Goal: Information Seeking & Learning: Check status

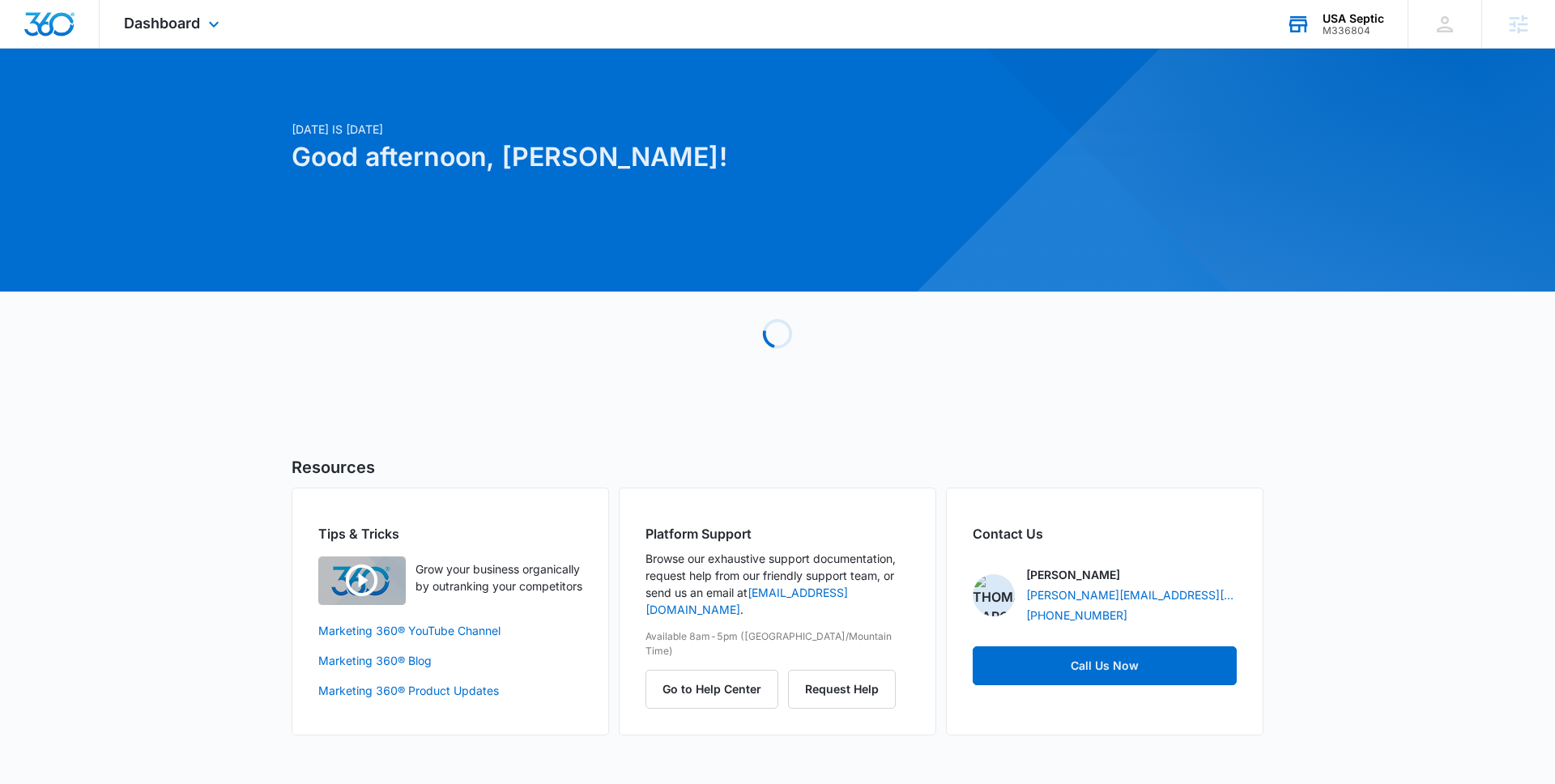
click at [1367, 19] on div "USA Septic" at bounding box center [1353, 19] width 62 height 13
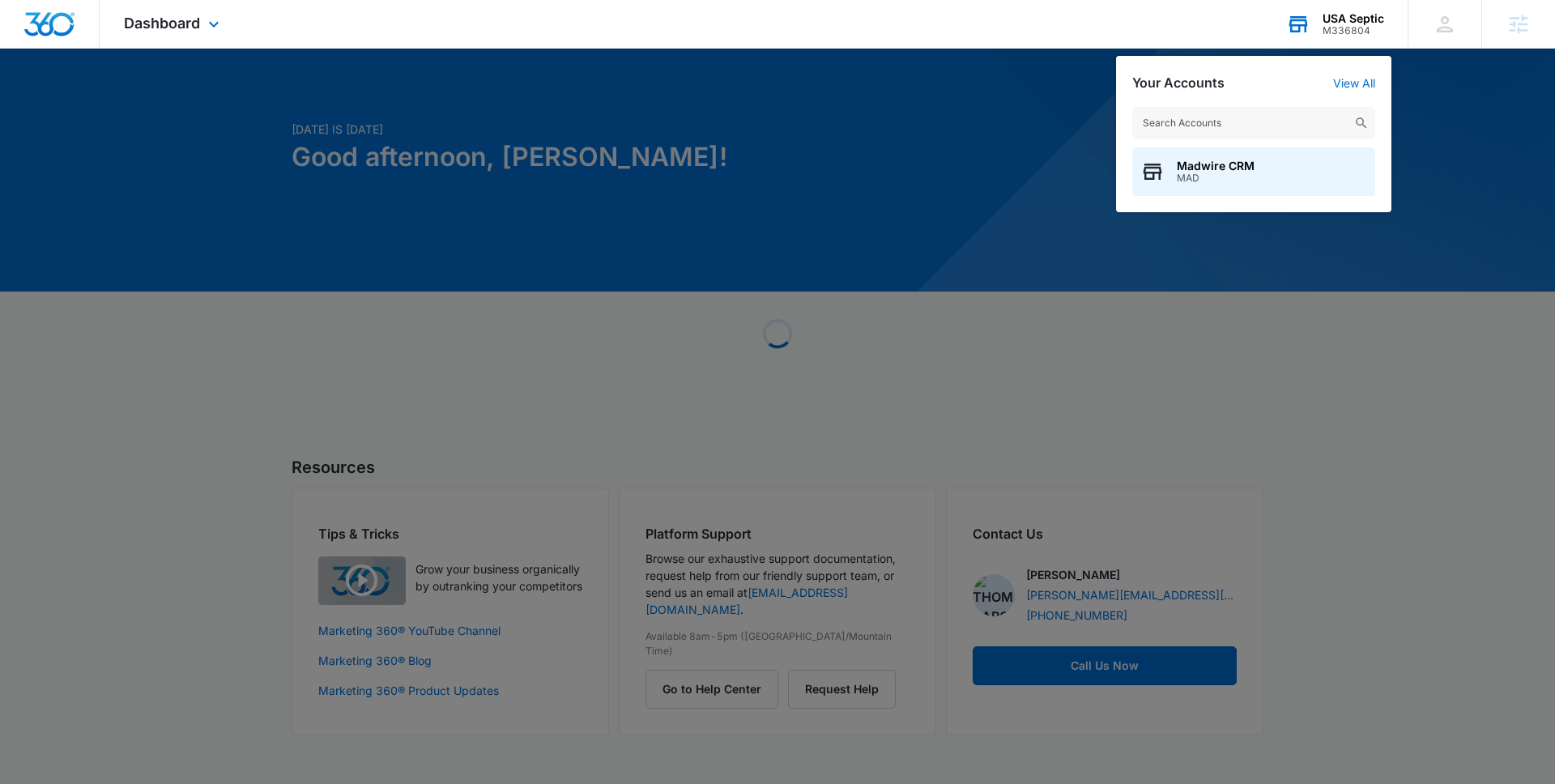
click at [1274, 108] on input "text" at bounding box center [1254, 123] width 243 height 32
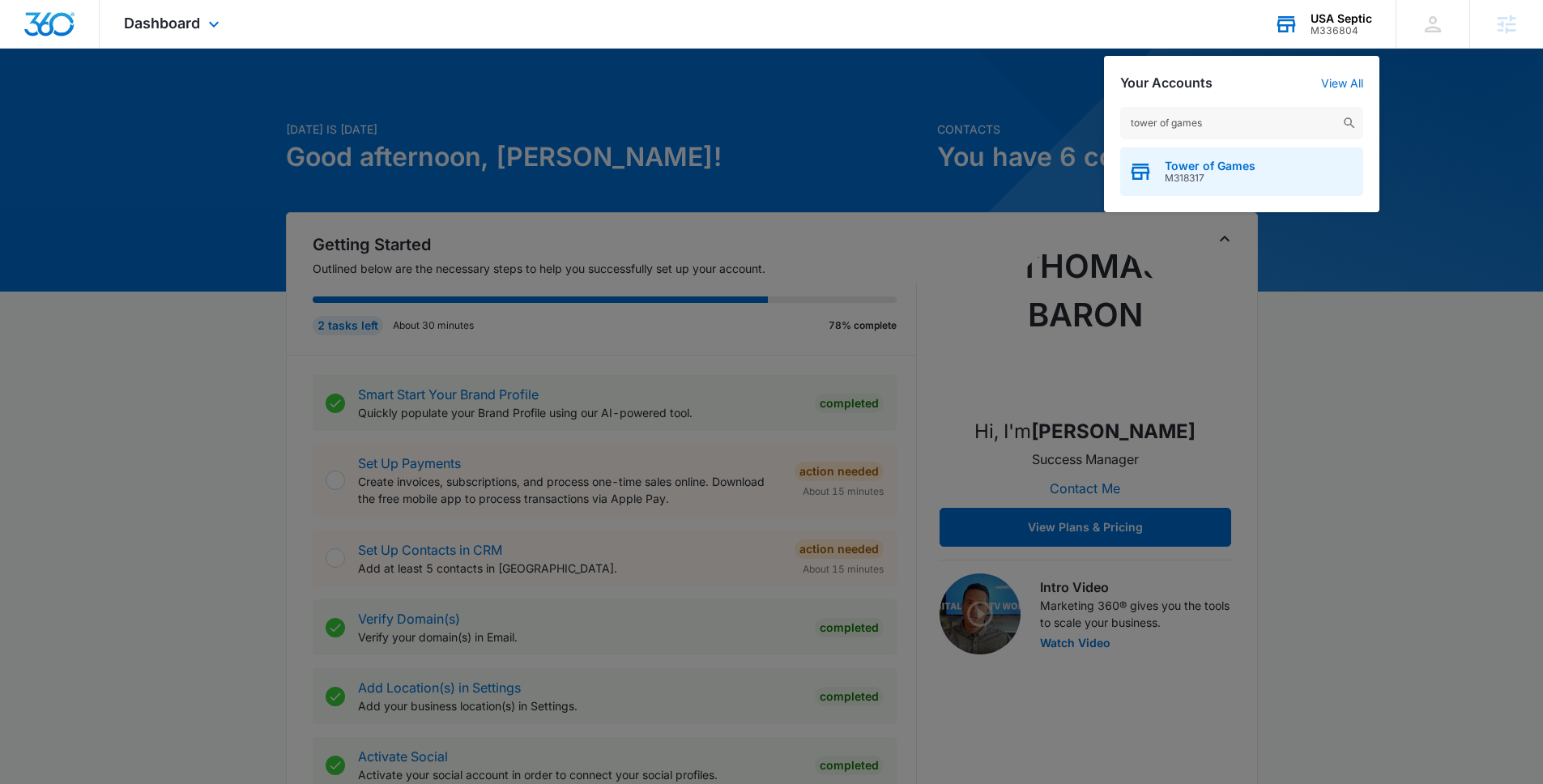
type input "tower of games"
click at [1271, 152] on div "Tower of Games M318317" at bounding box center [1242, 172] width 243 height 49
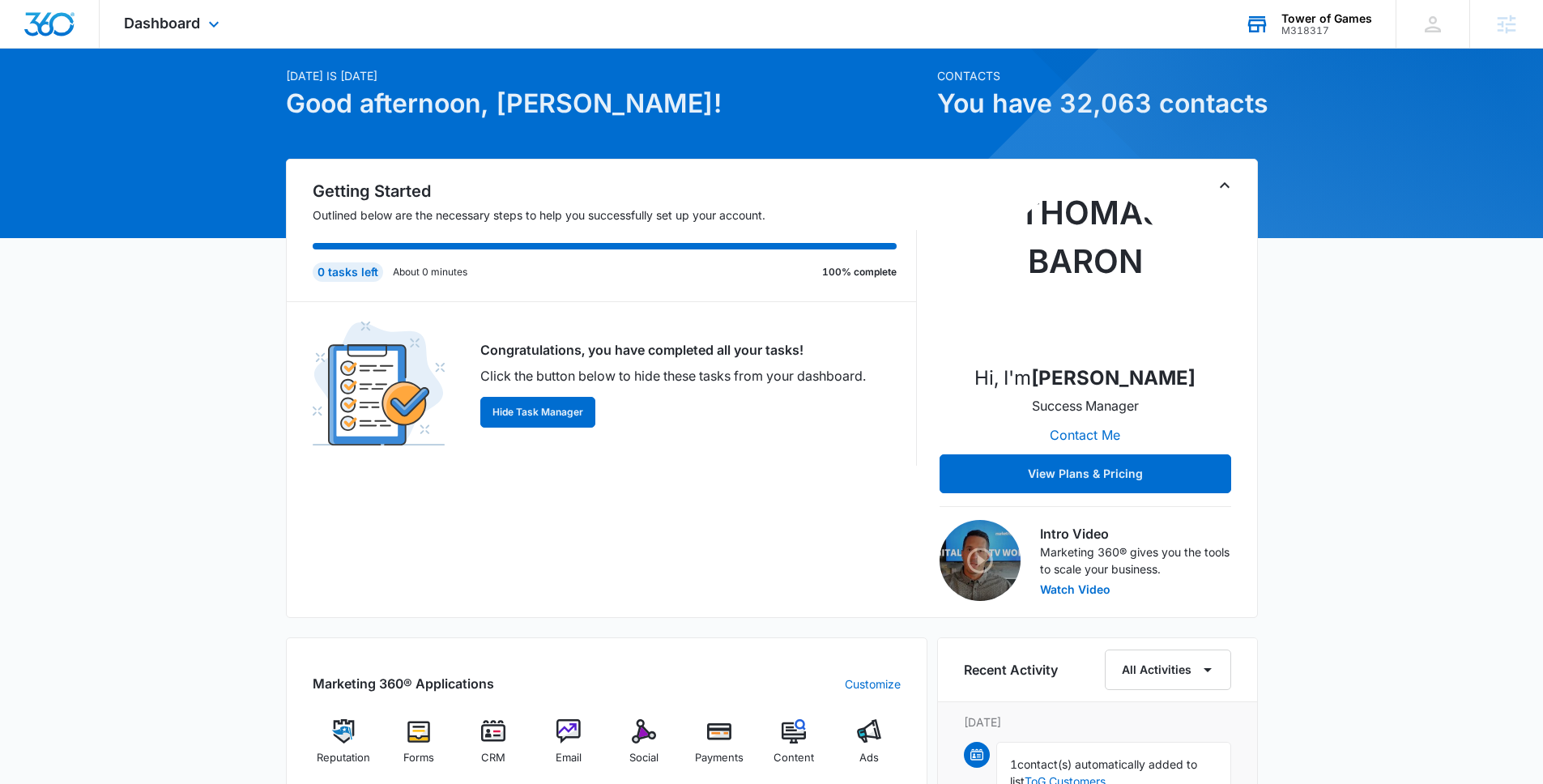
scroll to position [158, 0]
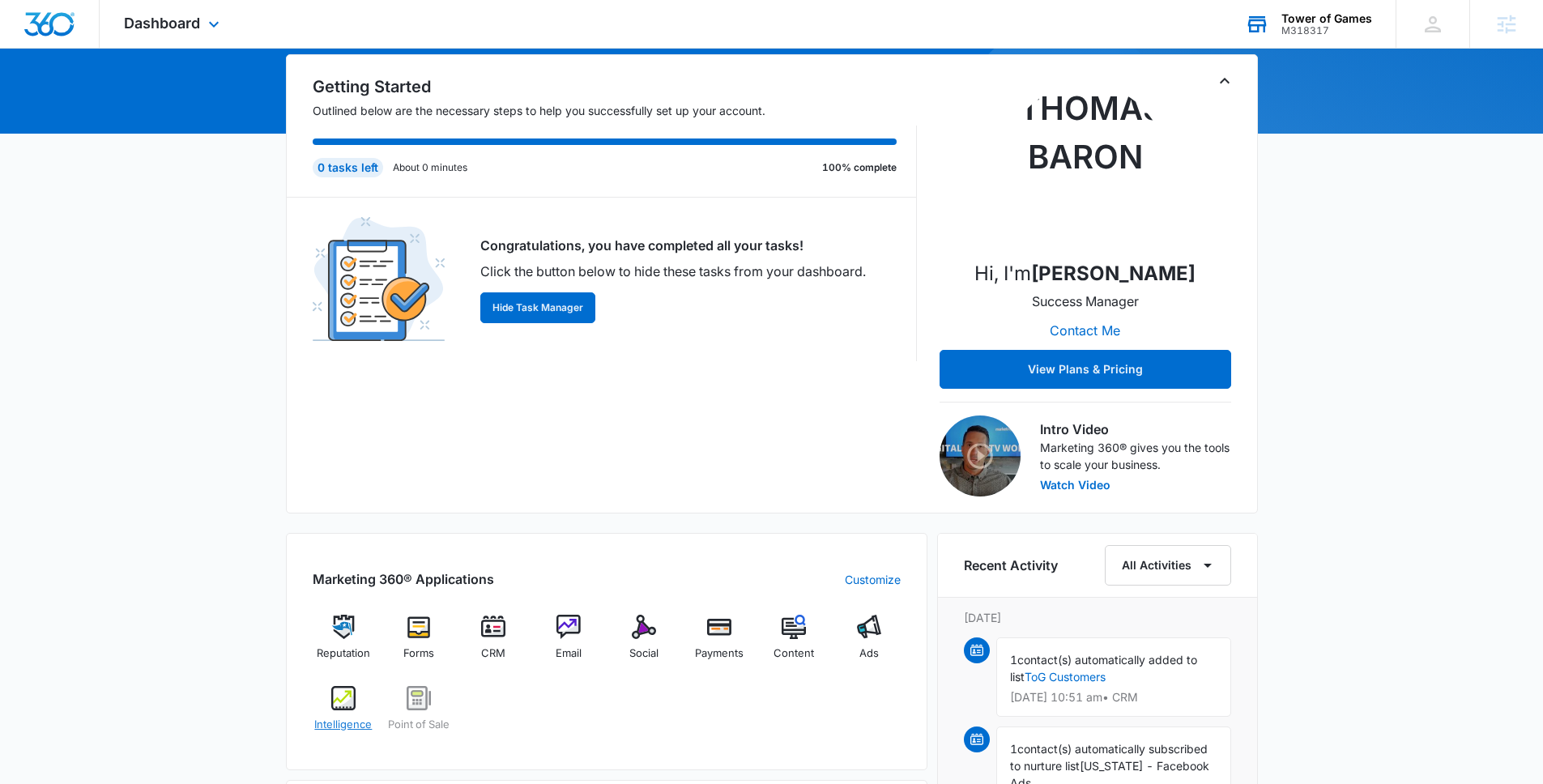
click at [331, 716] on span "Intelligence" at bounding box center [343, 724] width 57 height 16
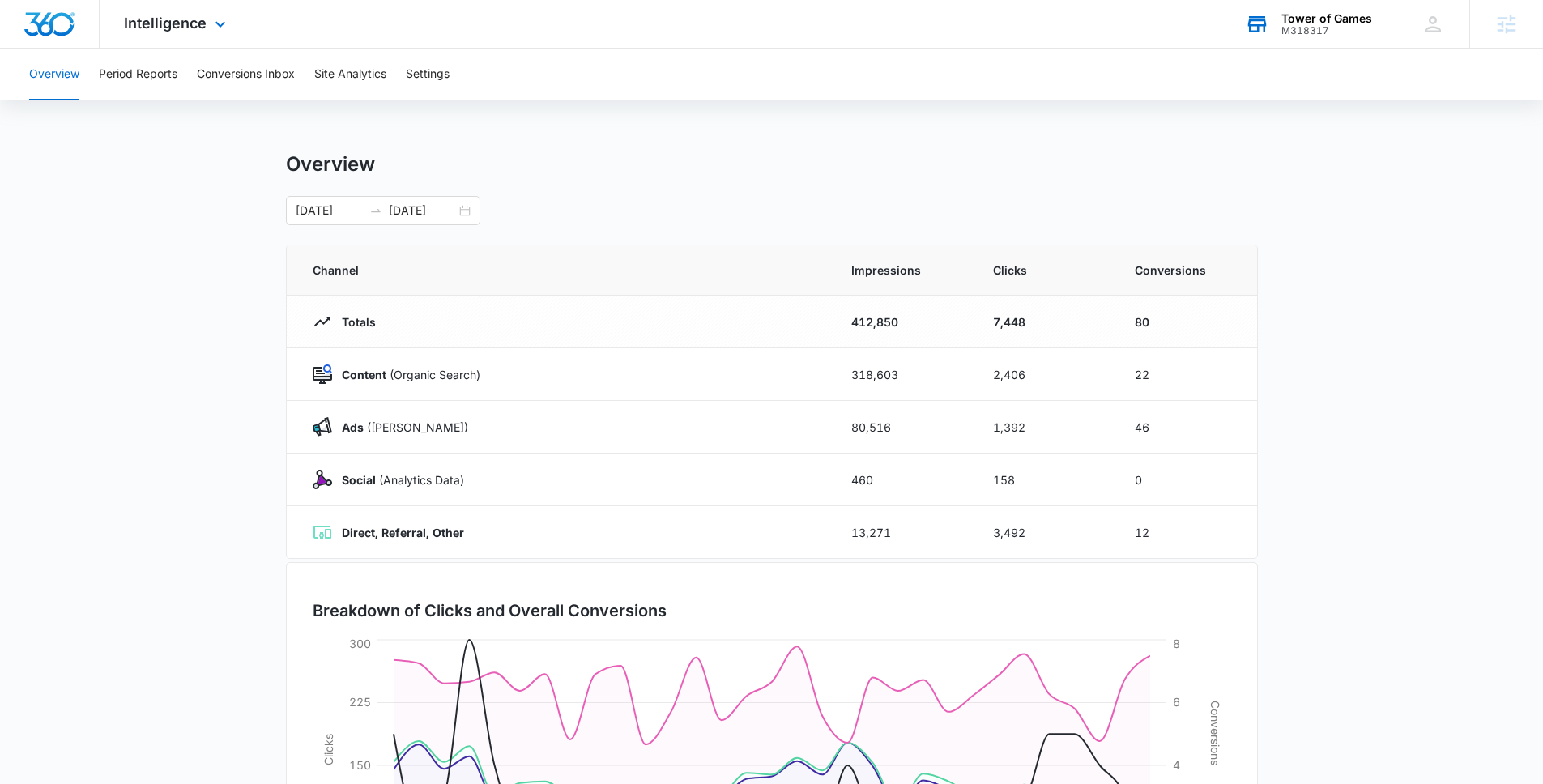
click at [147, 37] on div "Intelligence Apps Reputation Forms CRM Email Social Payments POS Content Ads In…" at bounding box center [177, 23] width 155 height 48
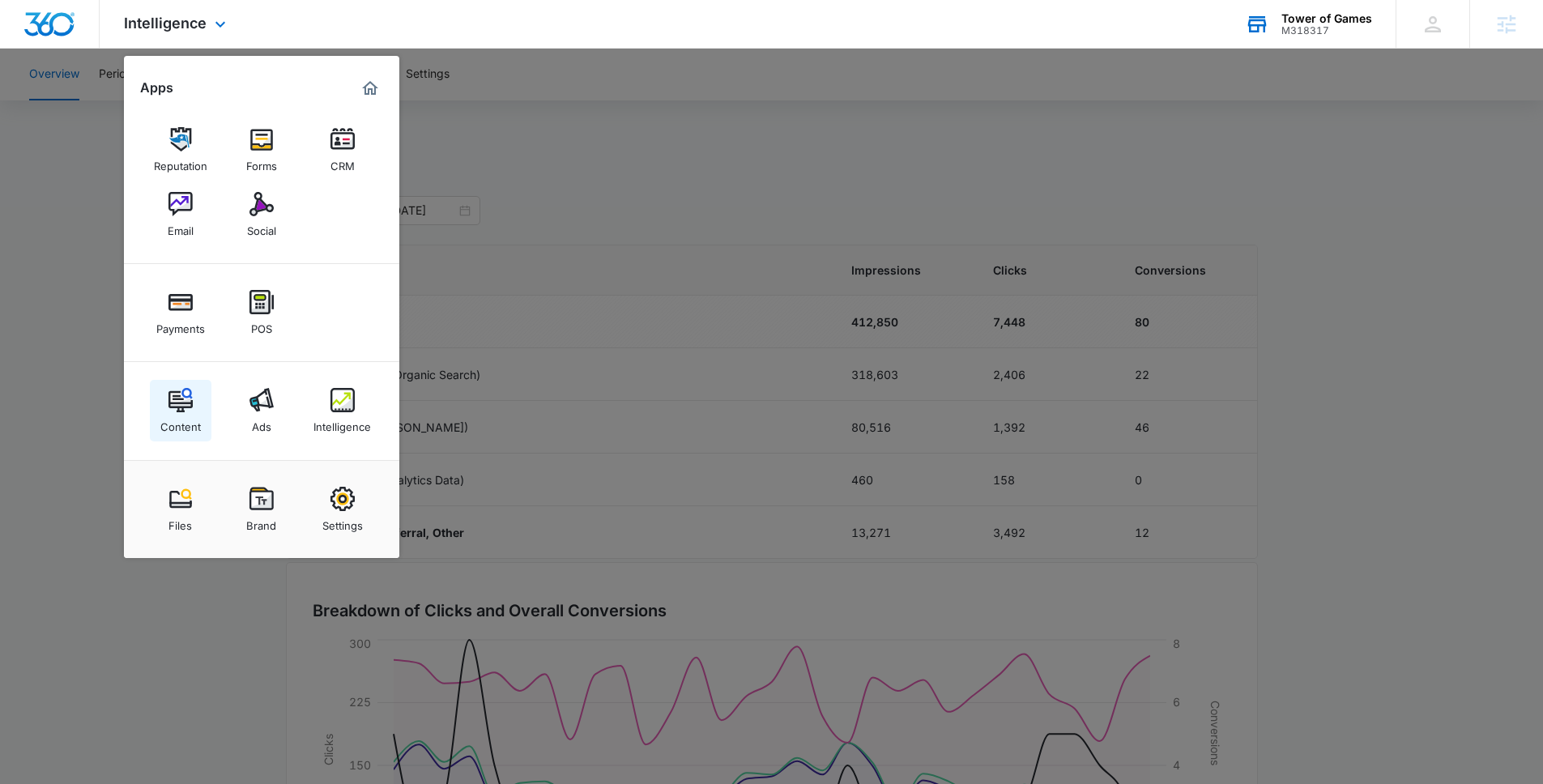
click at [193, 429] on div "Content" at bounding box center [180, 423] width 40 height 21
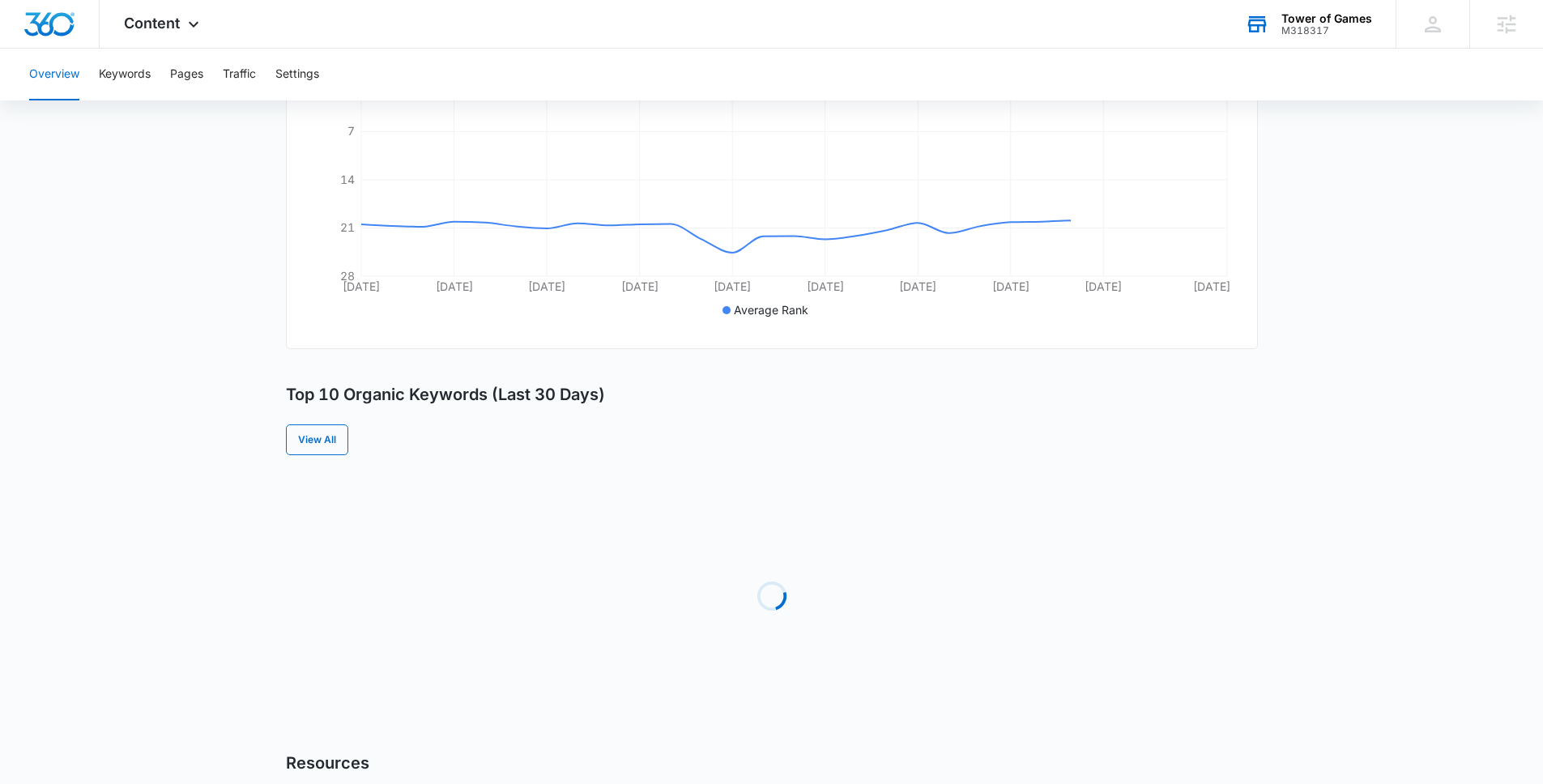
scroll to position [627, 0]
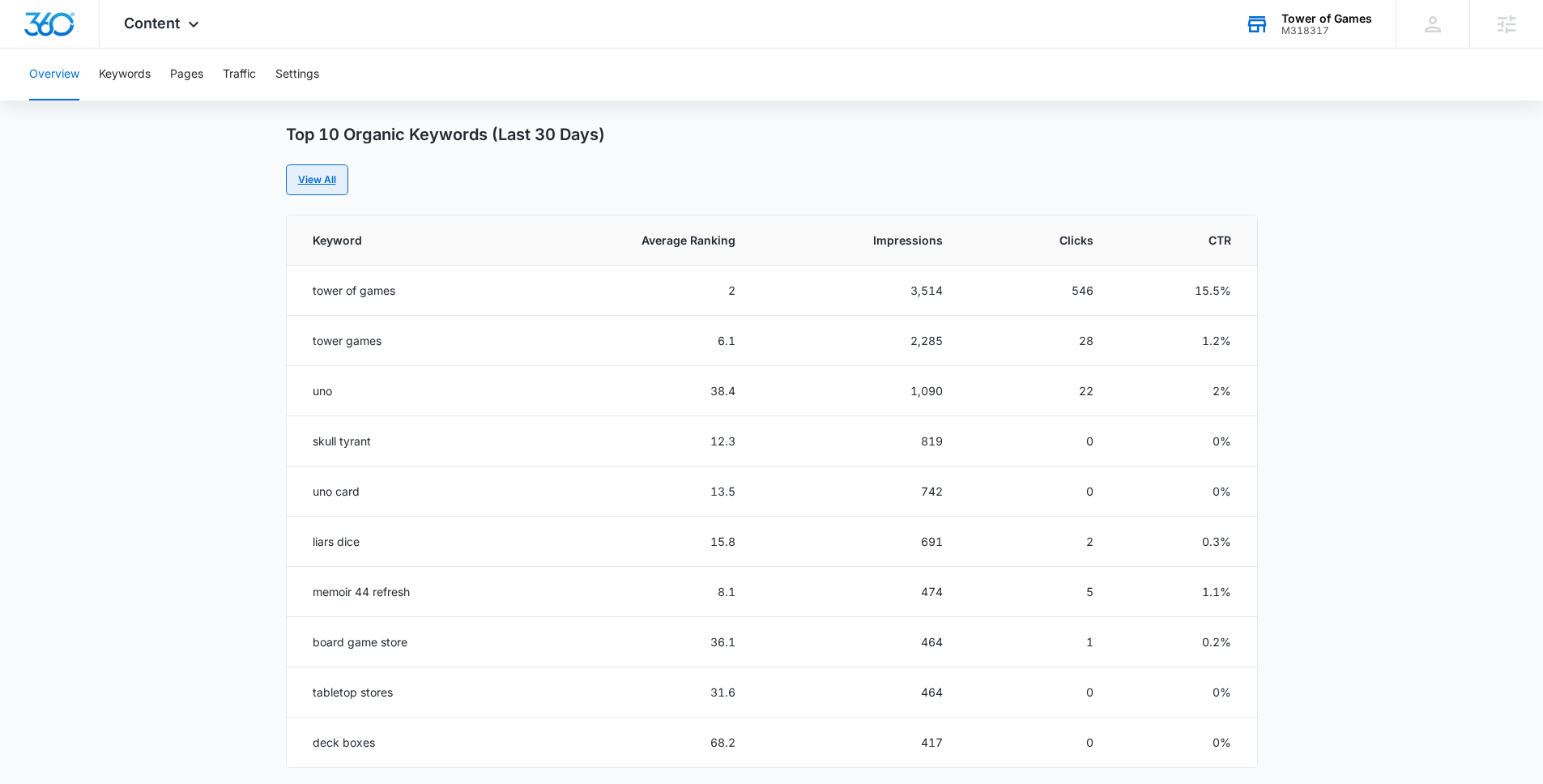
click at [328, 175] on link "View All" at bounding box center [316, 179] width 62 height 31
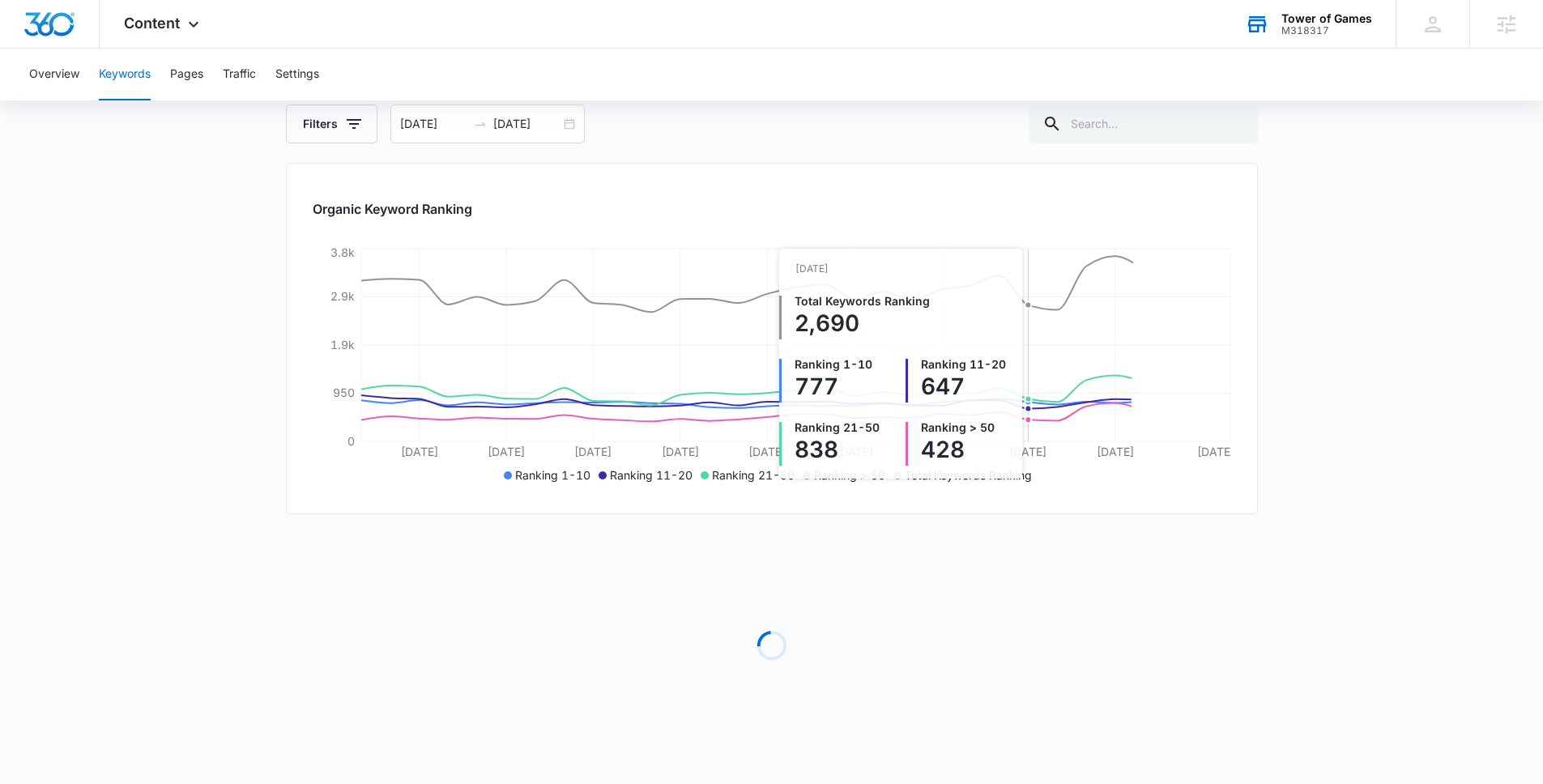
scroll to position [146, 0]
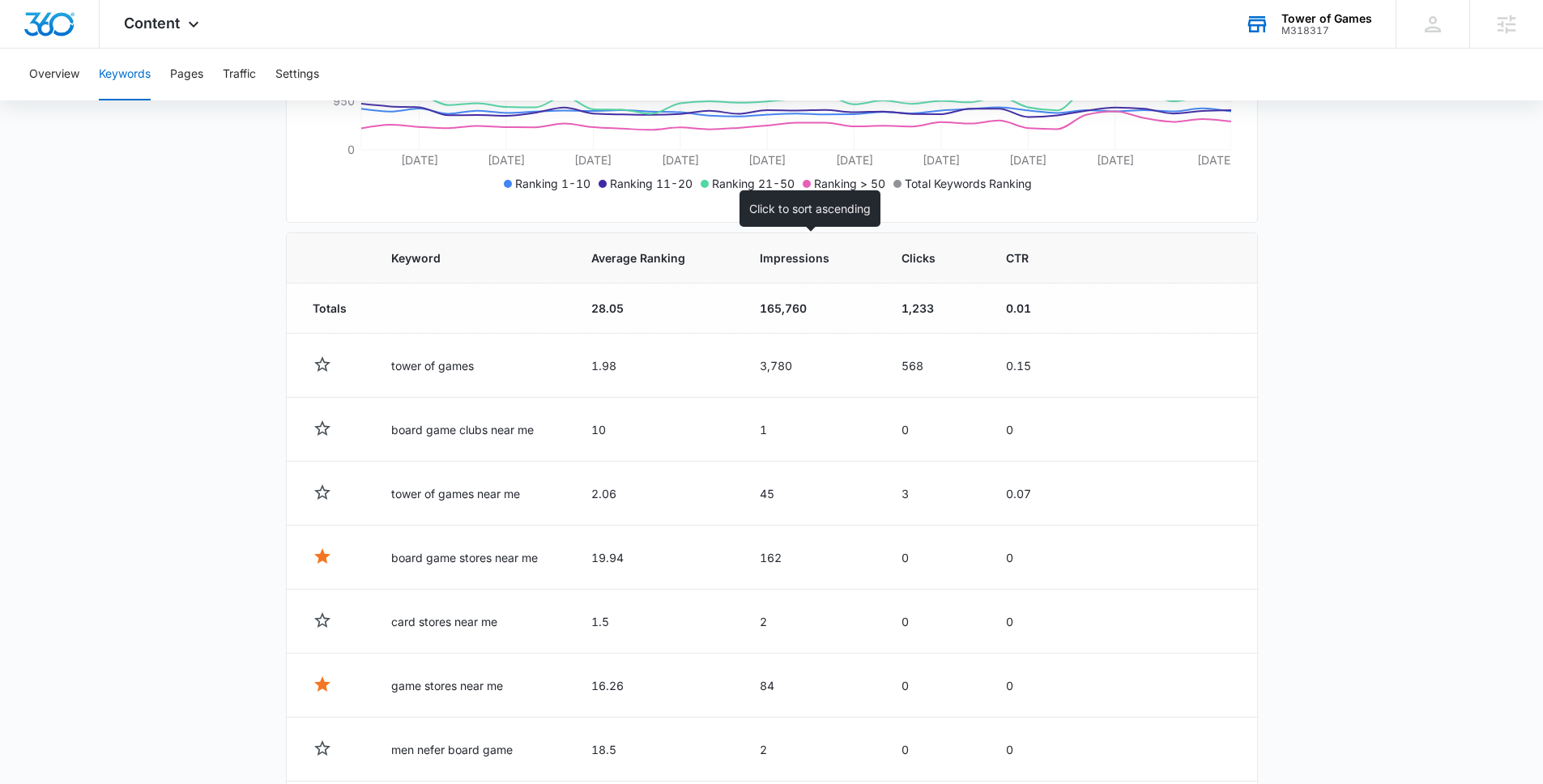
click at [838, 267] on th "Impressions" at bounding box center [811, 257] width 143 height 50
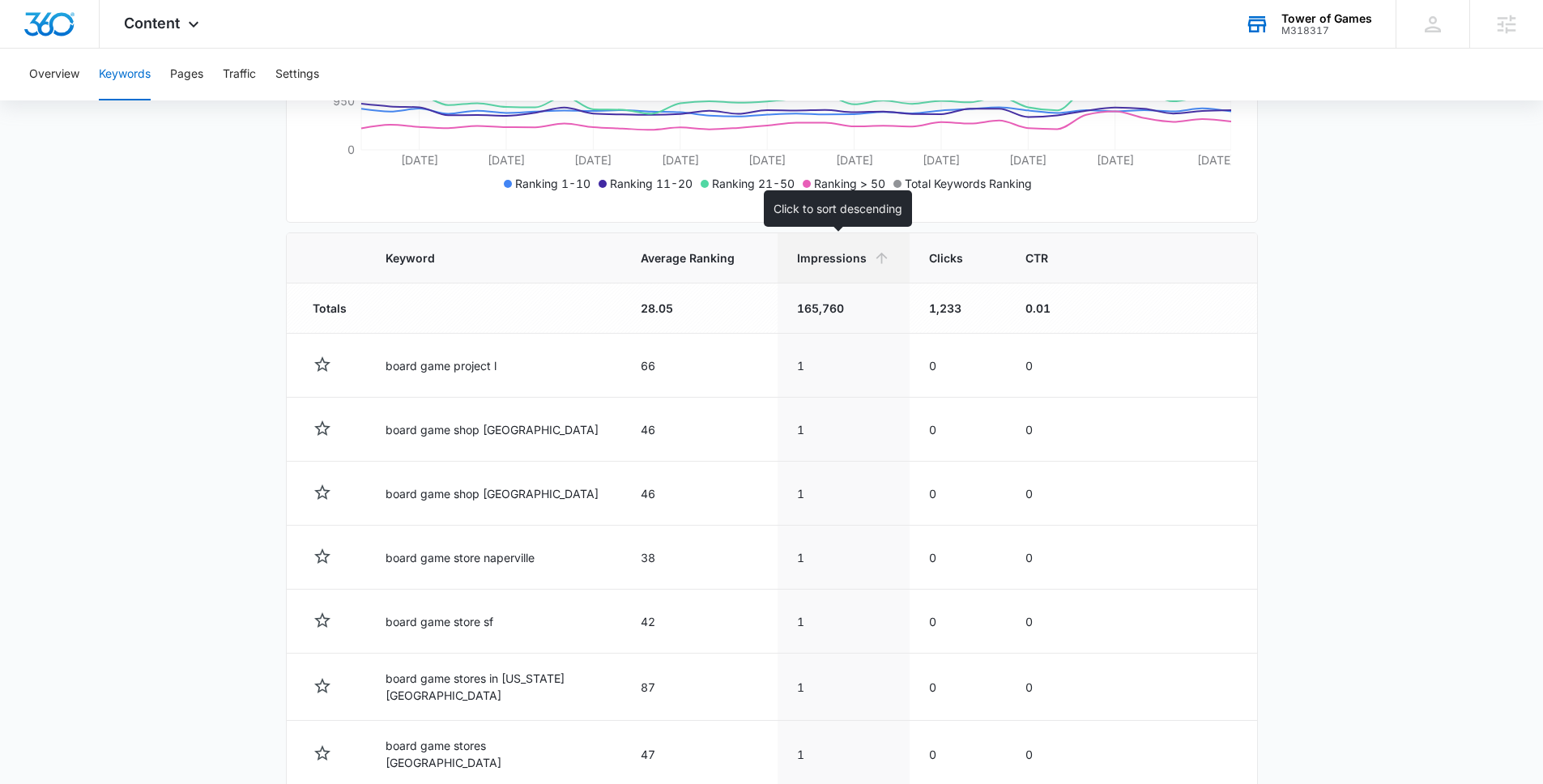
click at [822, 261] on span "Impressions" at bounding box center [832, 258] width 69 height 17
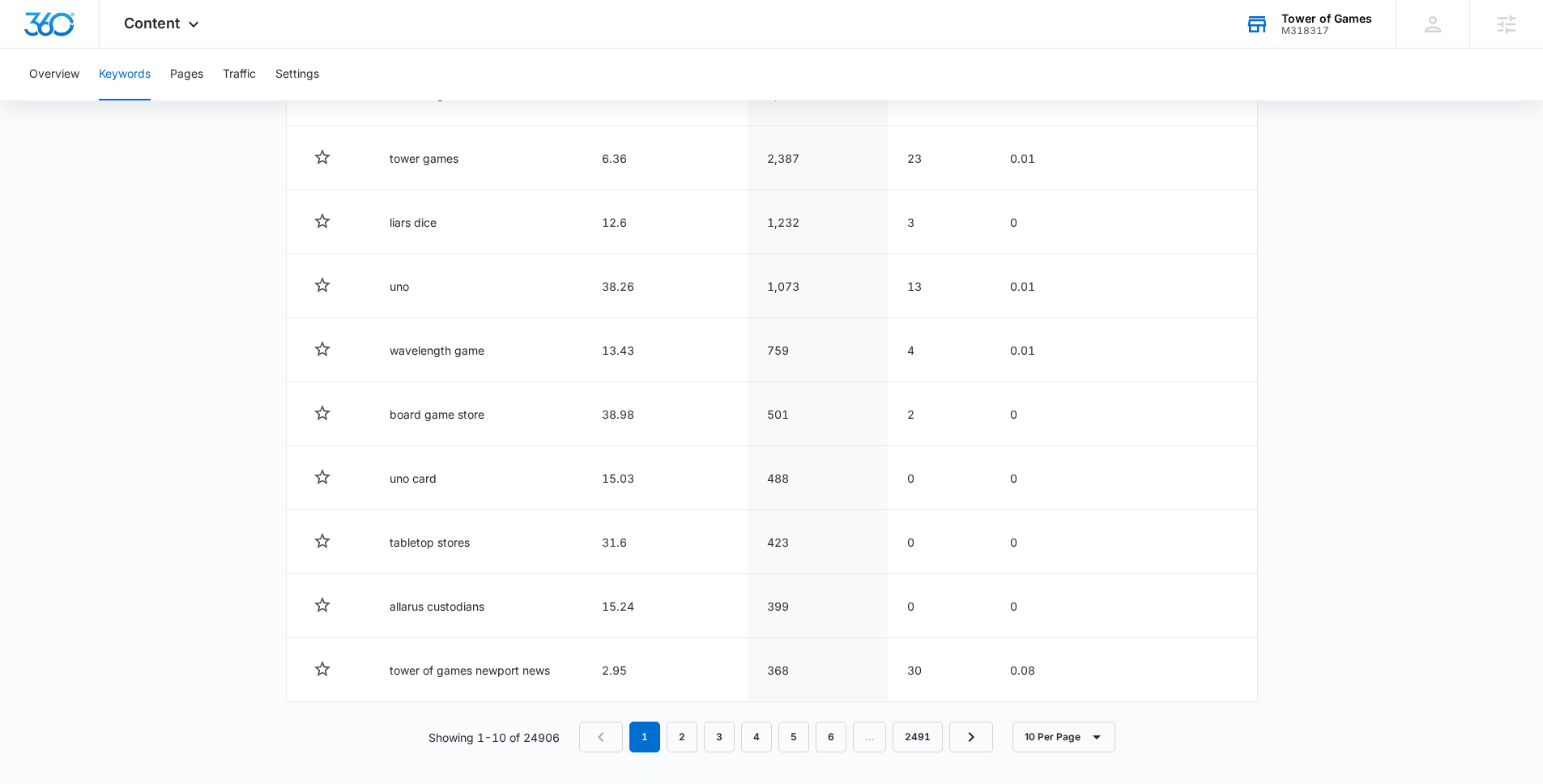
scroll to position [714, 0]
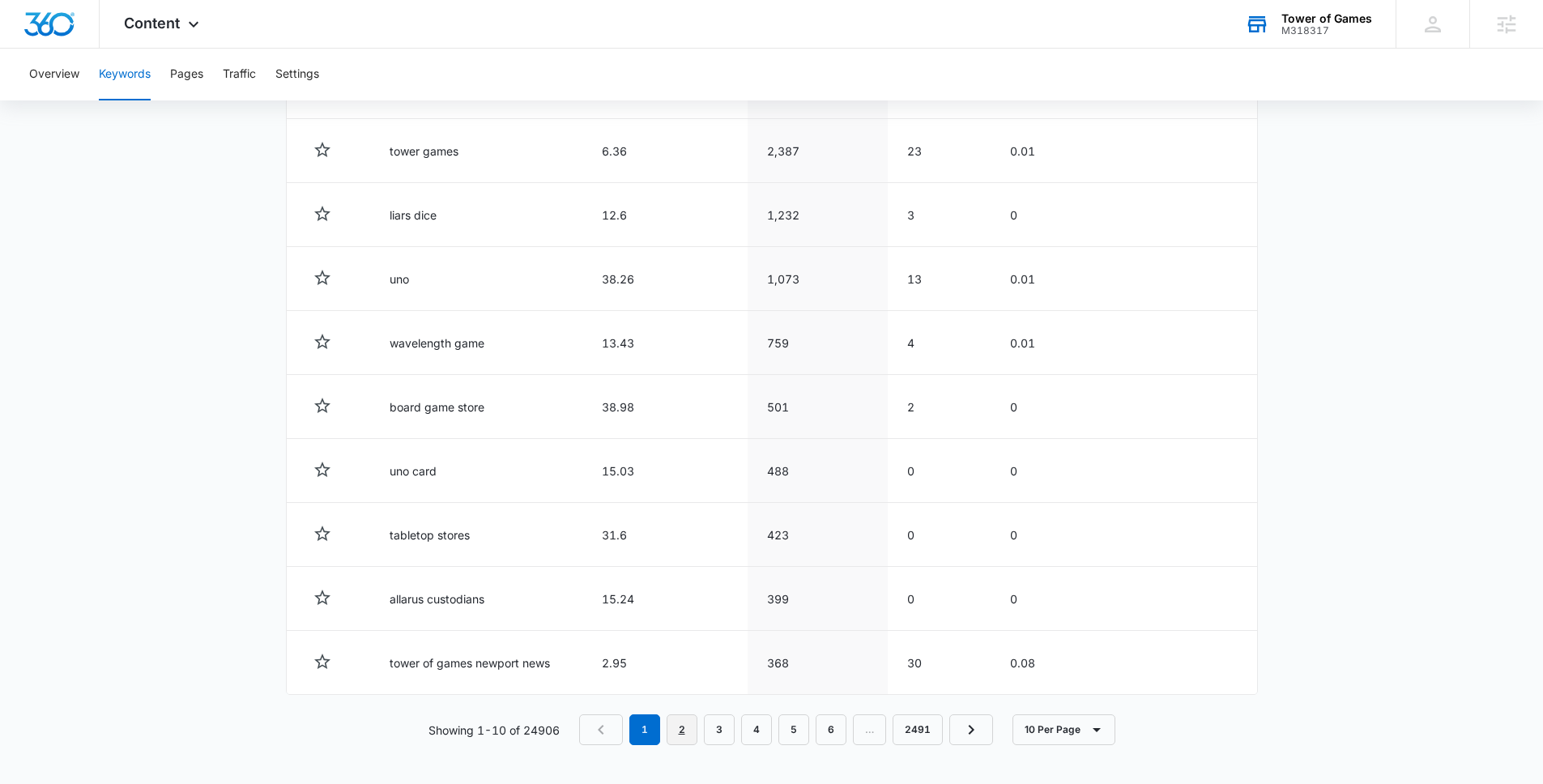
click at [673, 742] on link "2" at bounding box center [682, 730] width 31 height 31
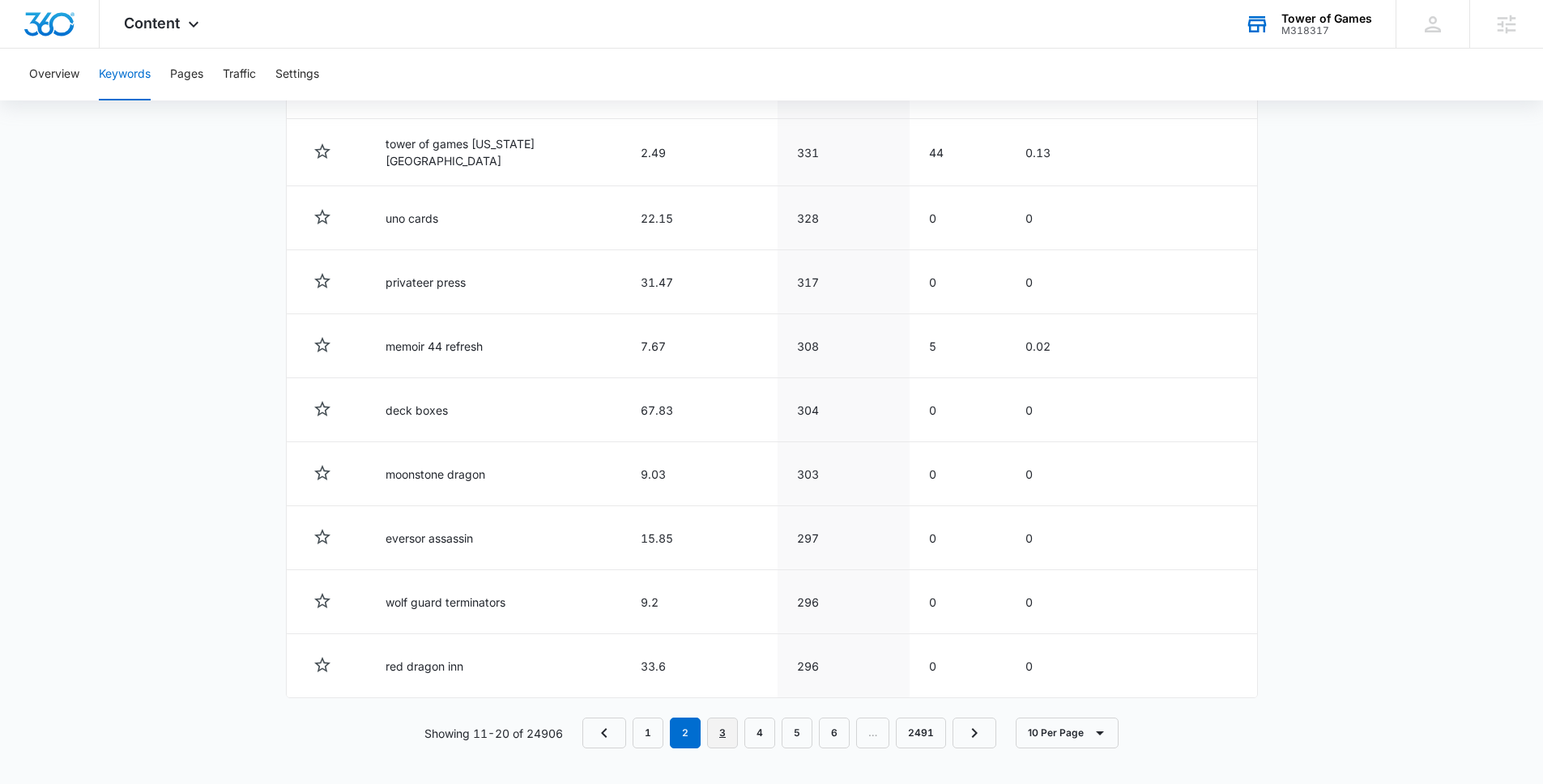
click at [717, 736] on link "3" at bounding box center [722, 732] width 31 height 31
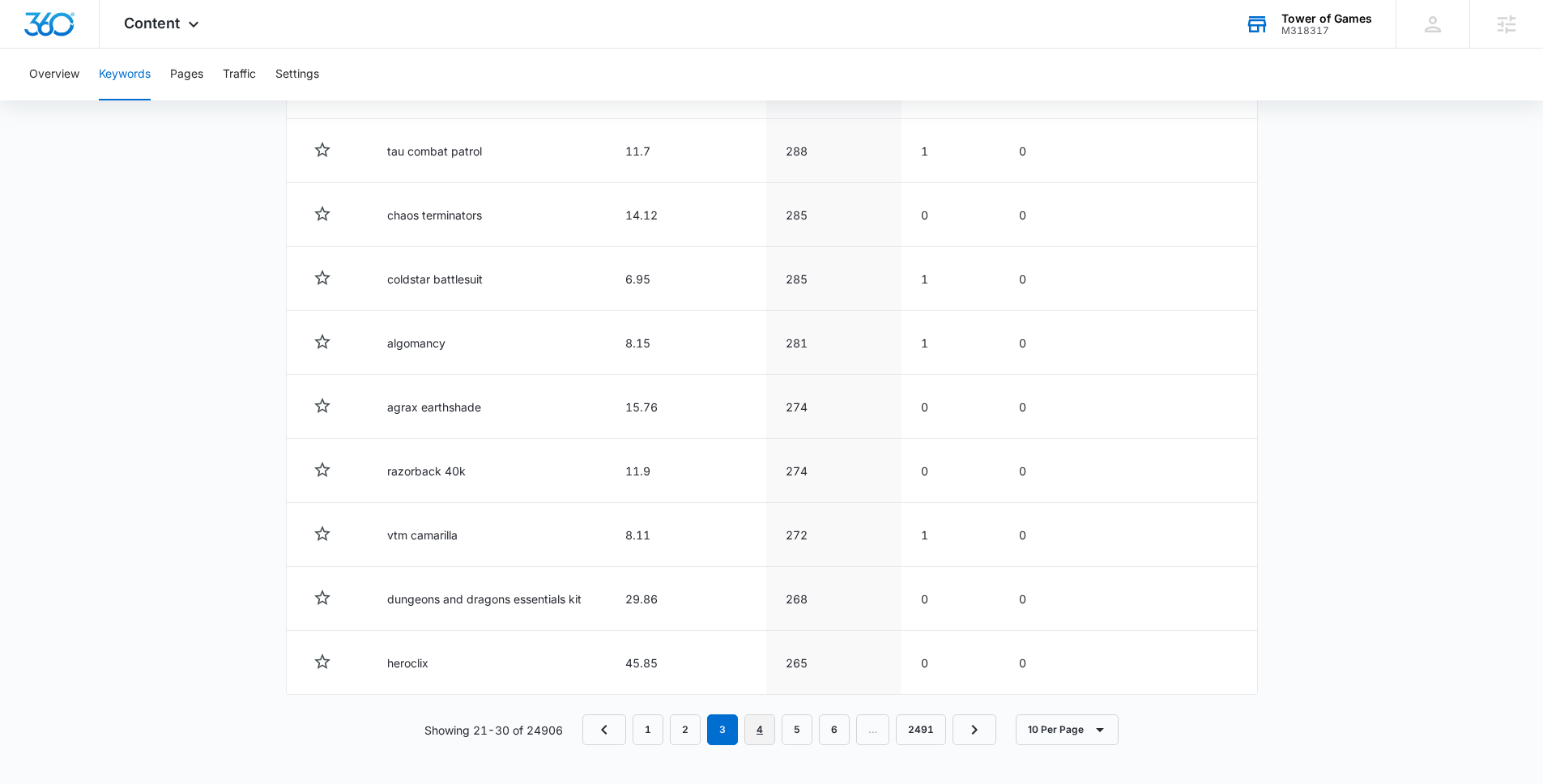
click at [745, 734] on link "4" at bounding box center [759, 730] width 31 height 31
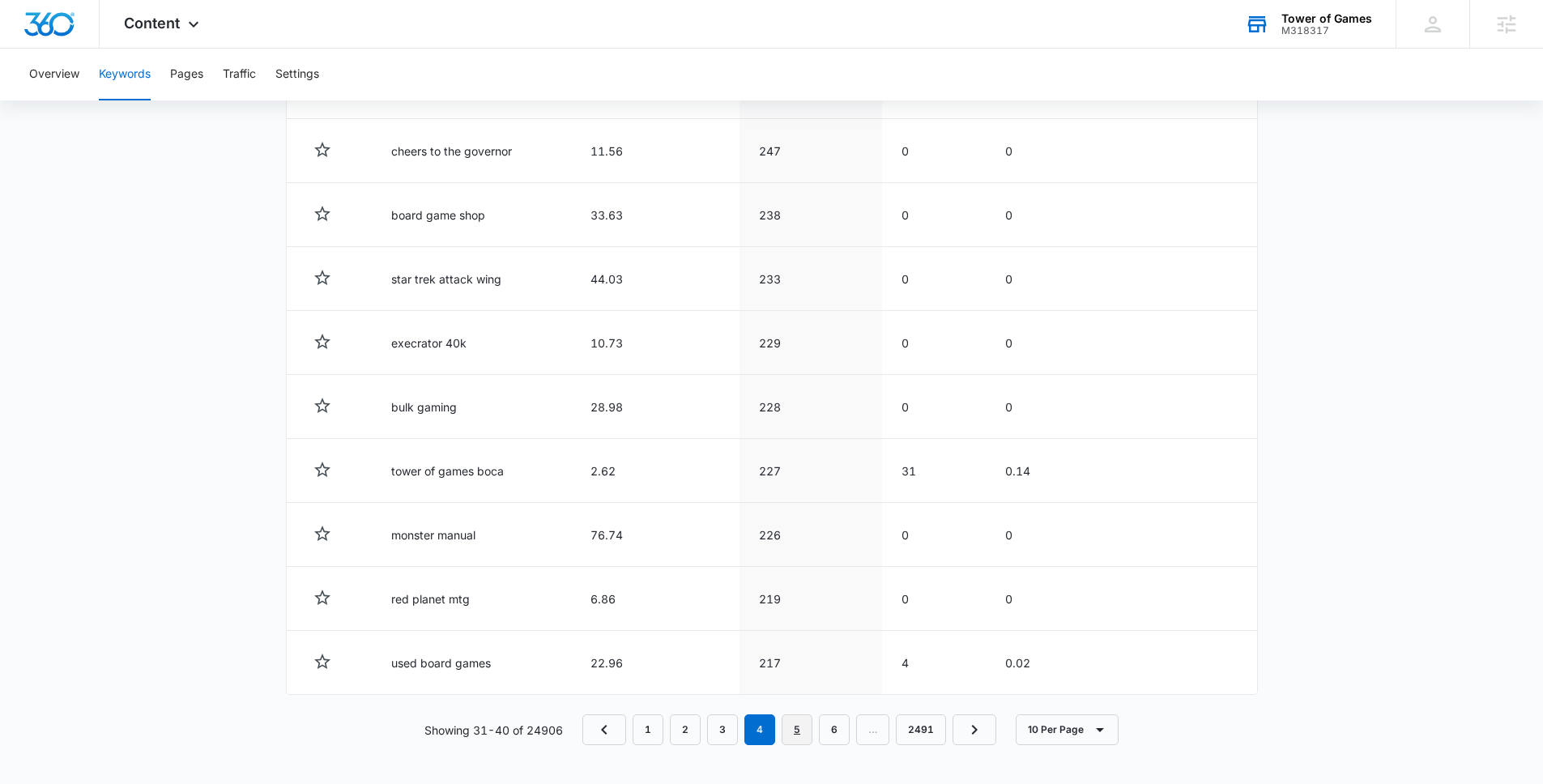
click at [808, 725] on link "5" at bounding box center [796, 730] width 31 height 31
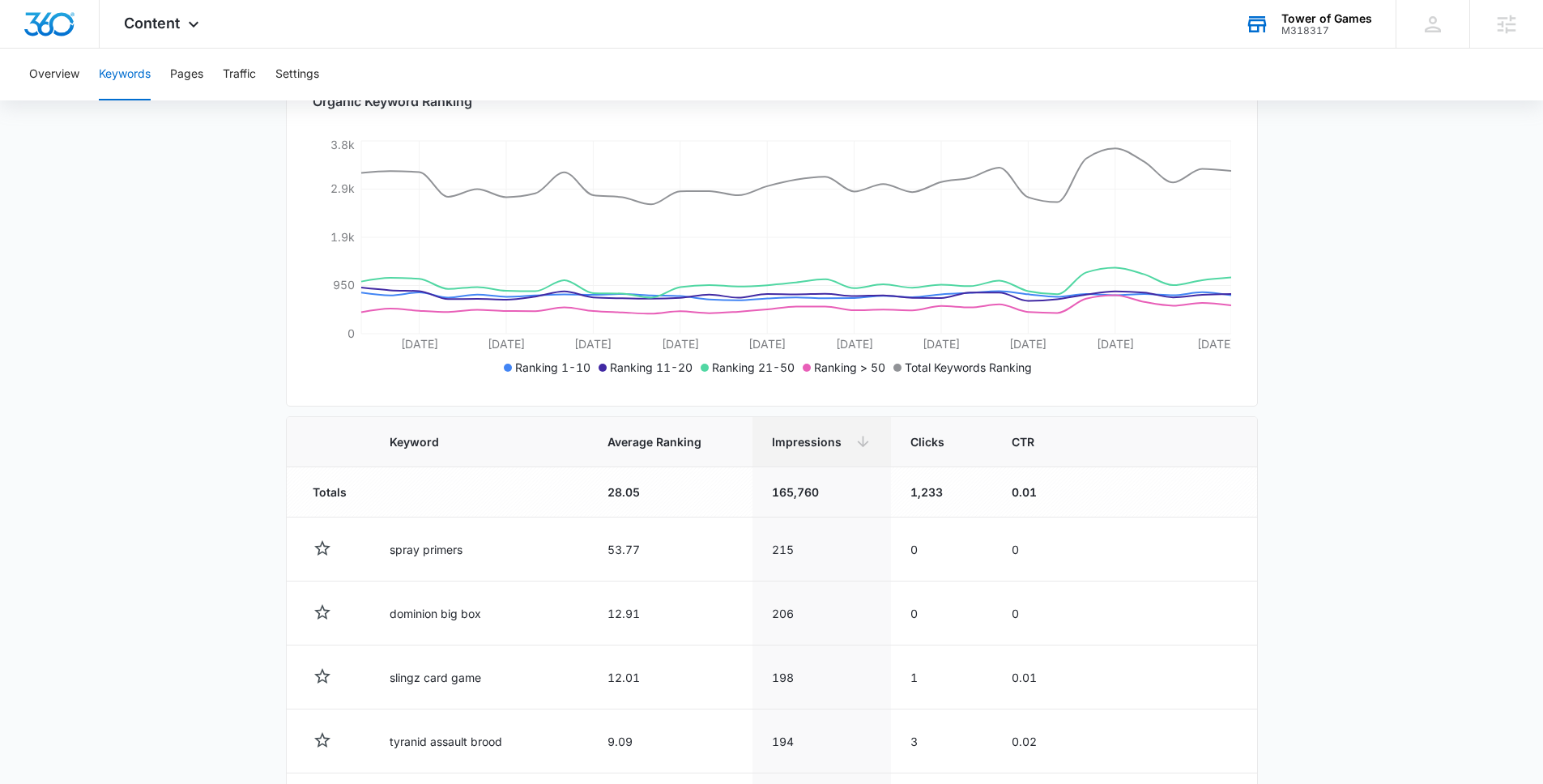
scroll to position [261, 0]
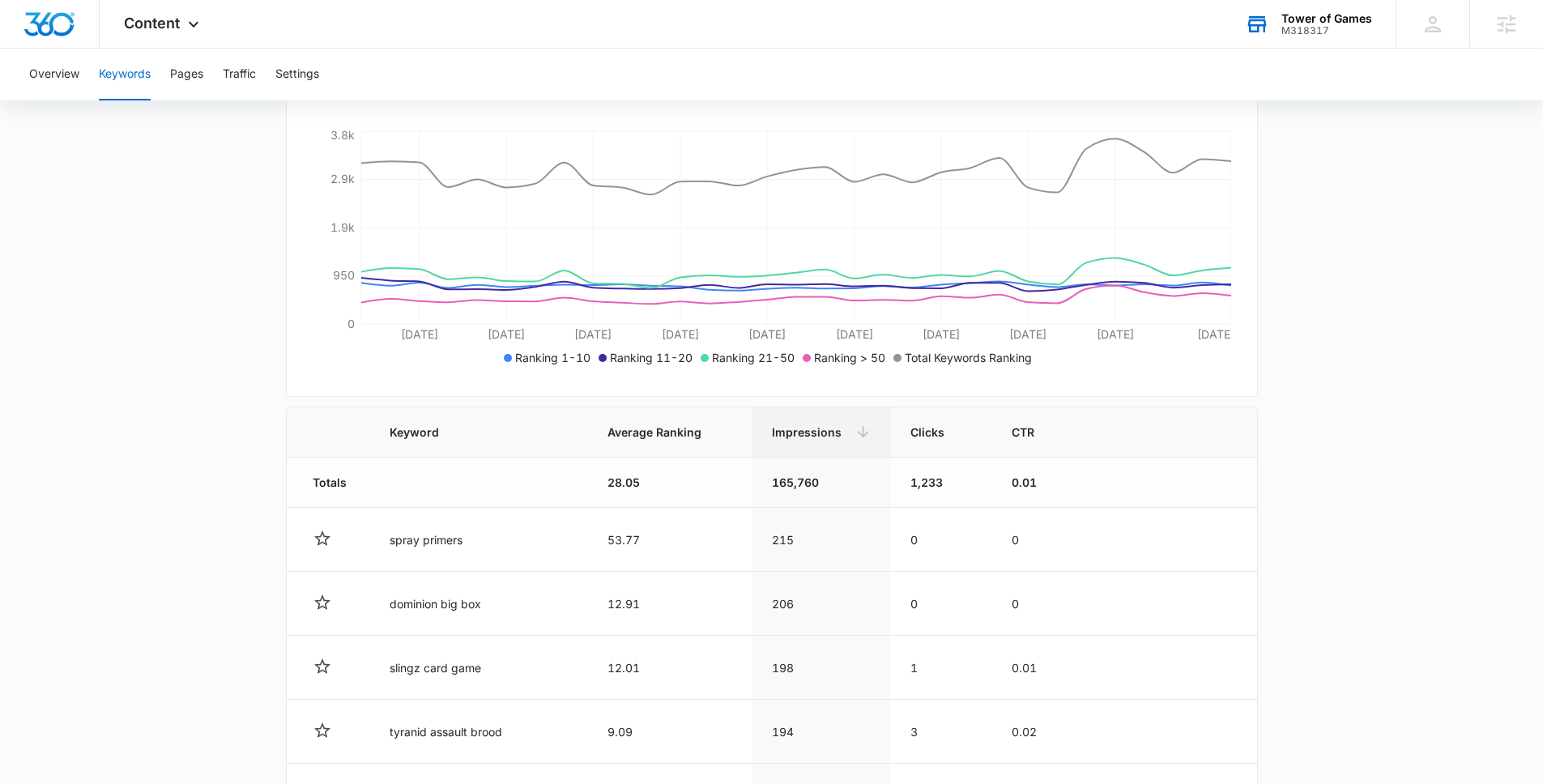
click at [1335, 331] on main "Keywords Keywords are words used for search engine optimization (SEO). This rep…" at bounding box center [771, 563] width 1543 height 1345
drag, startPoint x: 1406, startPoint y: 331, endPoint x: 1396, endPoint y: 302, distance: 30.7
click at [1406, 331] on main "Keywords Keywords are words used for search engine optimization (SEO). This rep…" at bounding box center [771, 563] width 1543 height 1345
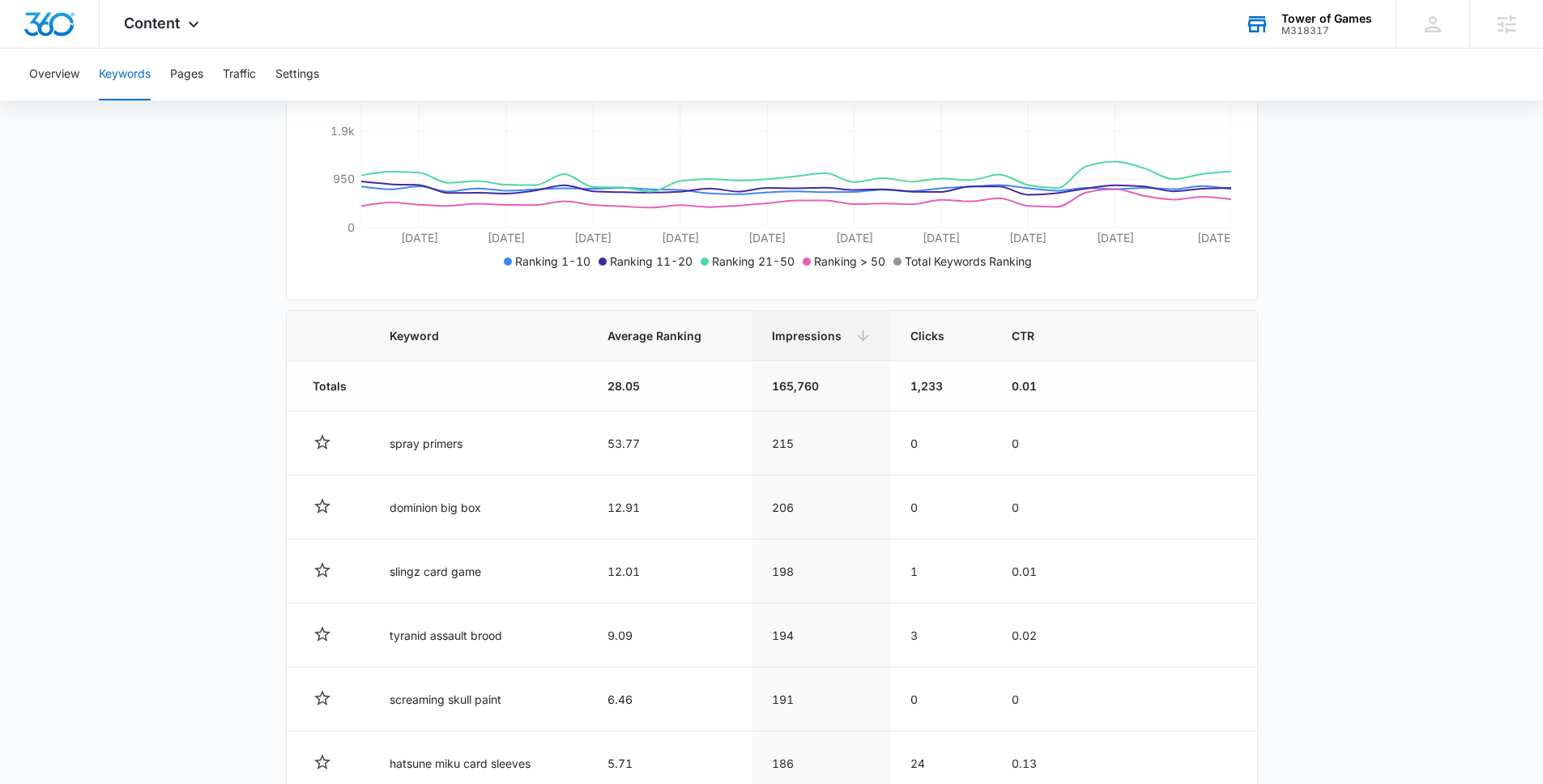
scroll to position [377, 0]
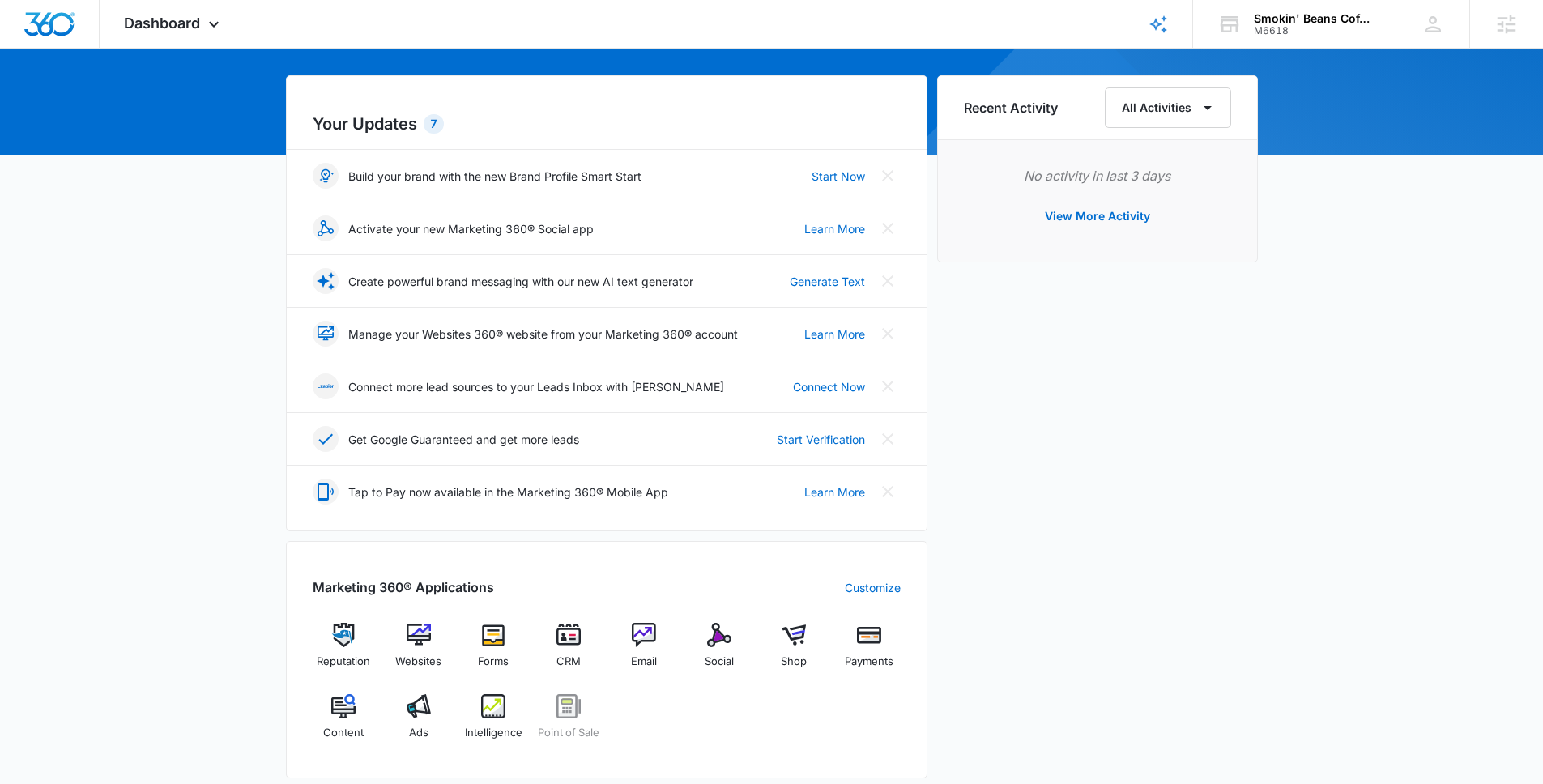
scroll to position [327, 0]
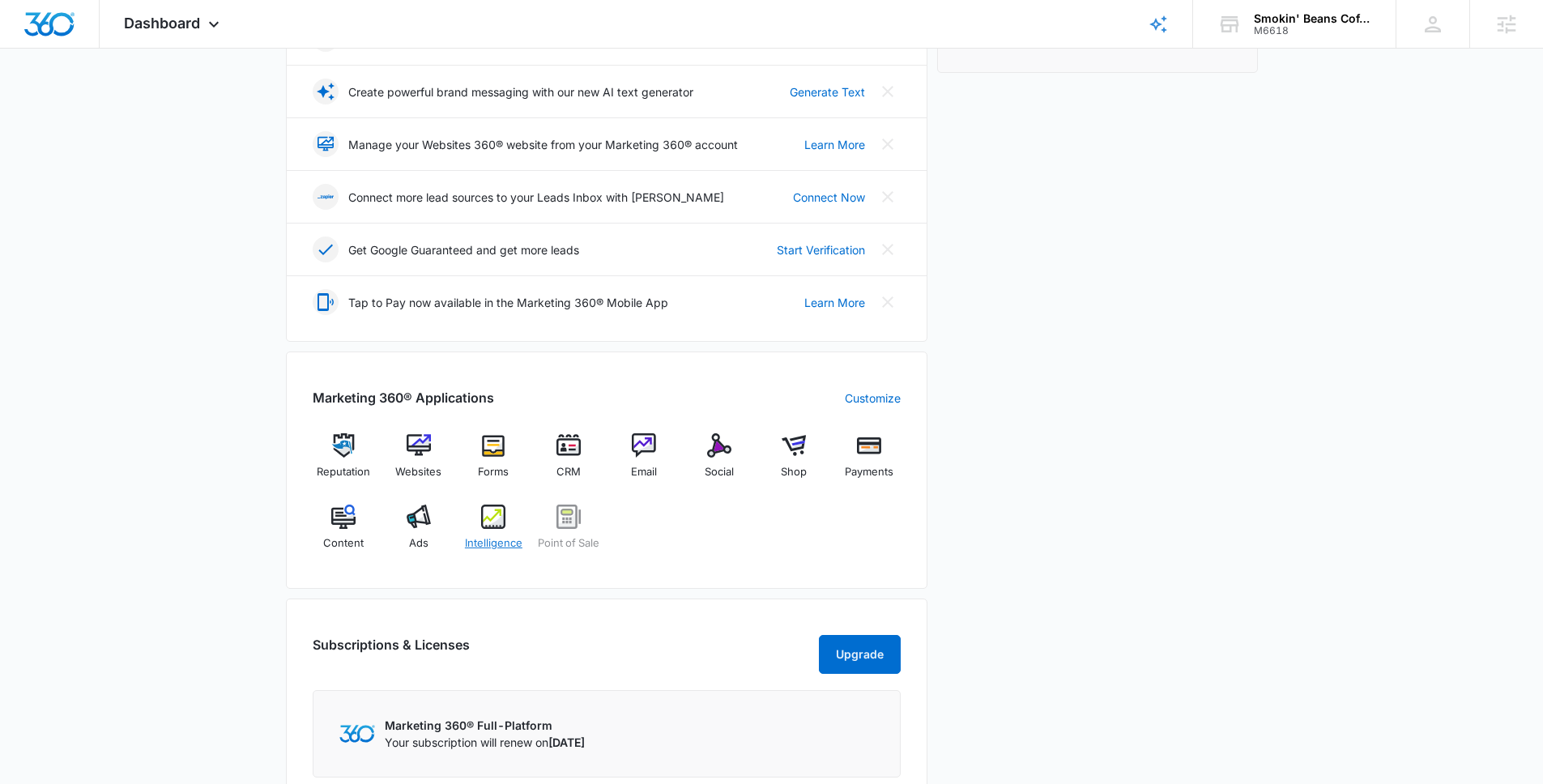
click at [473, 531] on div "Intelligence" at bounding box center [493, 533] width 62 height 58
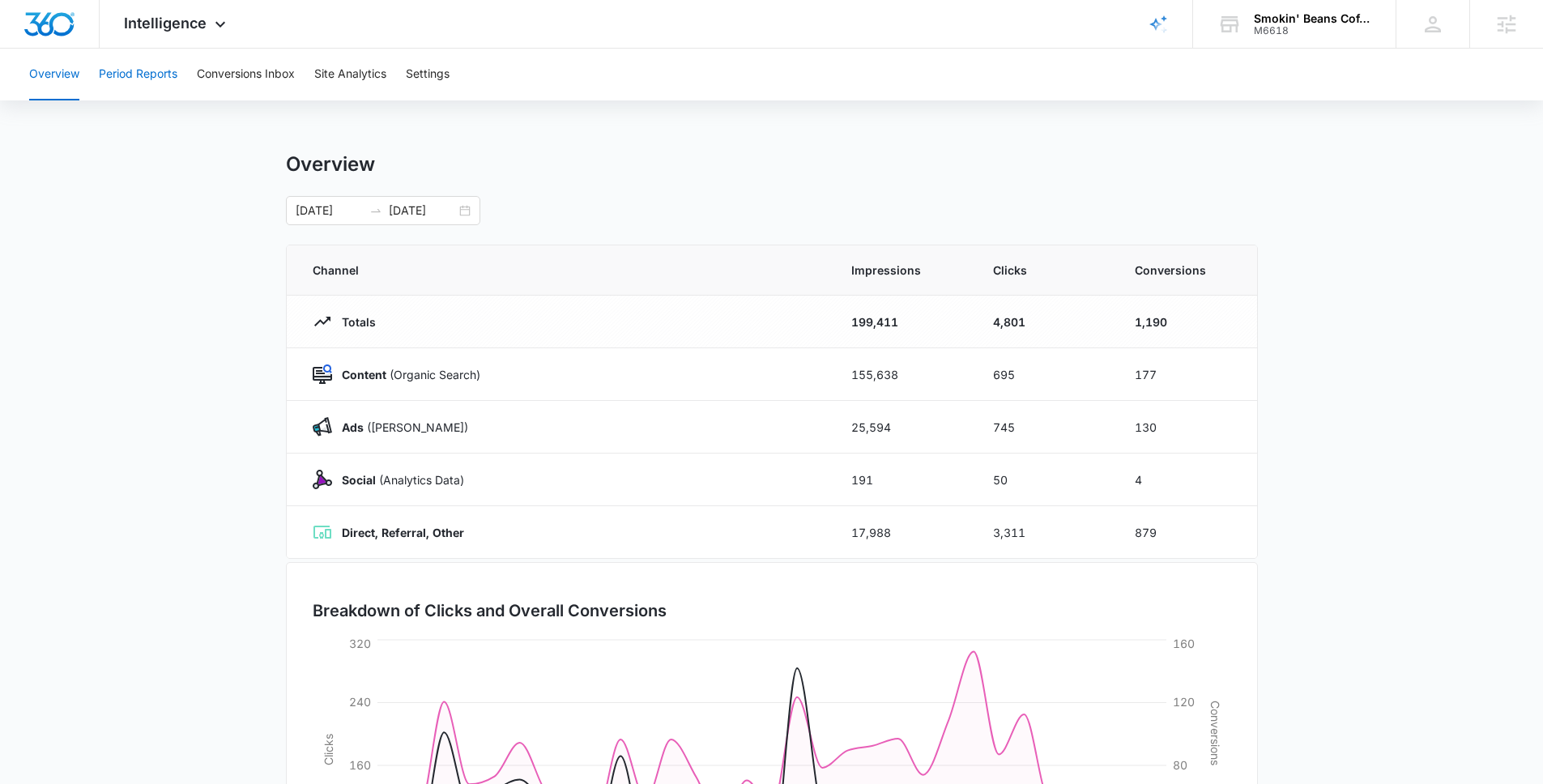
click at [156, 91] on button "Period Reports" at bounding box center [138, 74] width 79 height 52
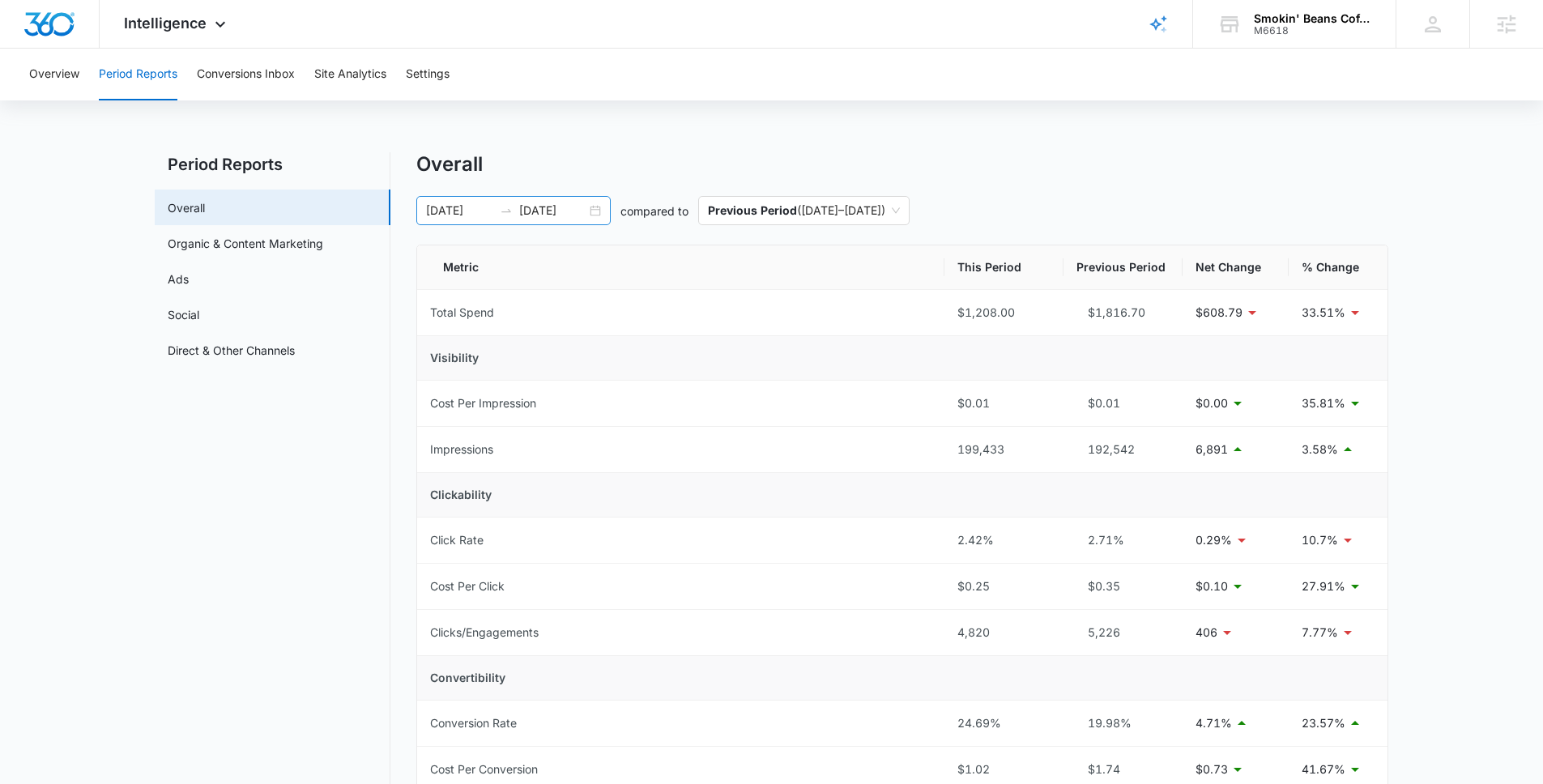
click at [565, 208] on input "09/15/2025" at bounding box center [553, 210] width 68 height 18
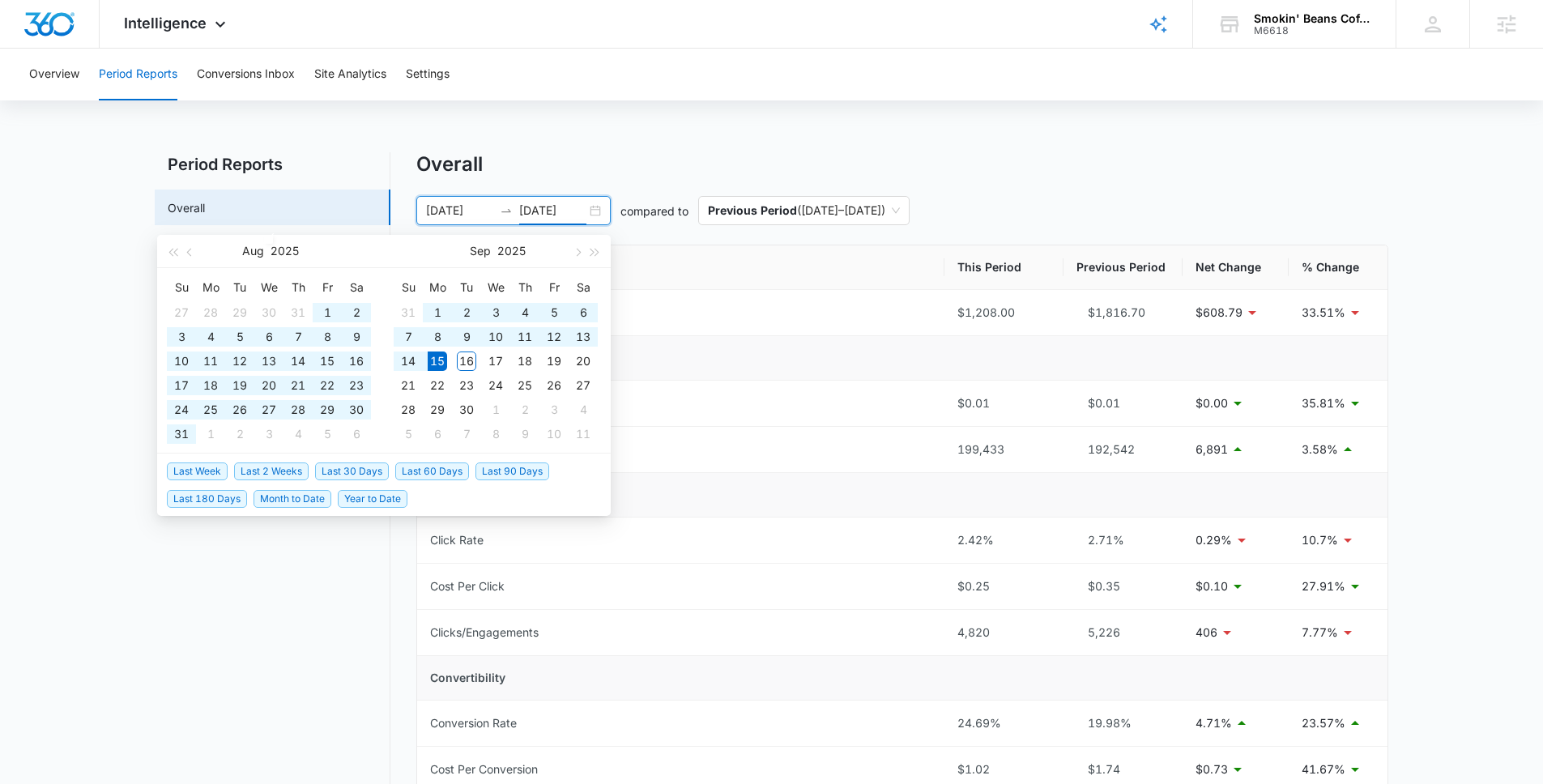
click at [532, 471] on span "Last 90 Days" at bounding box center [512, 470] width 73 height 18
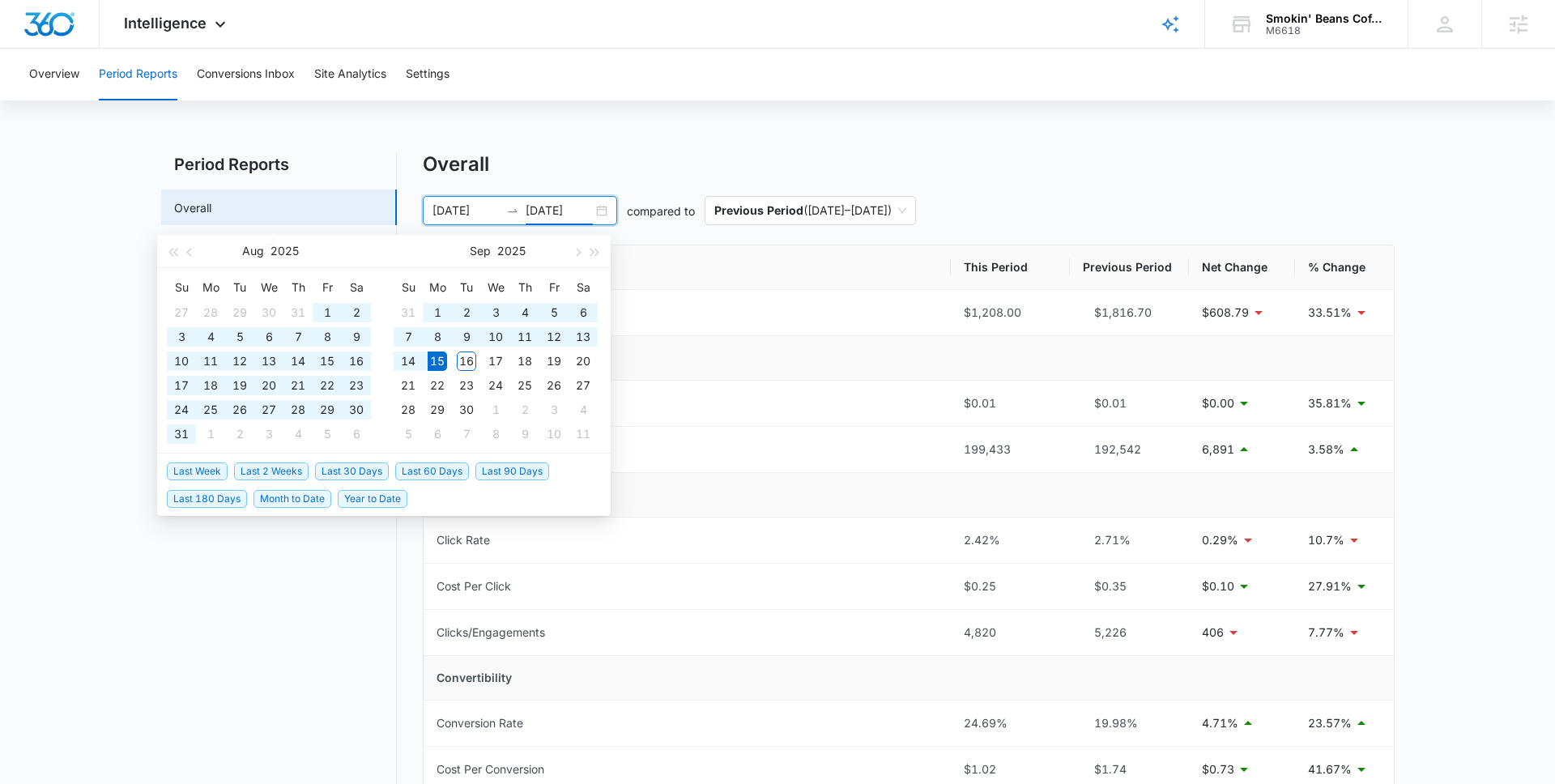
type input "06/17/2025"
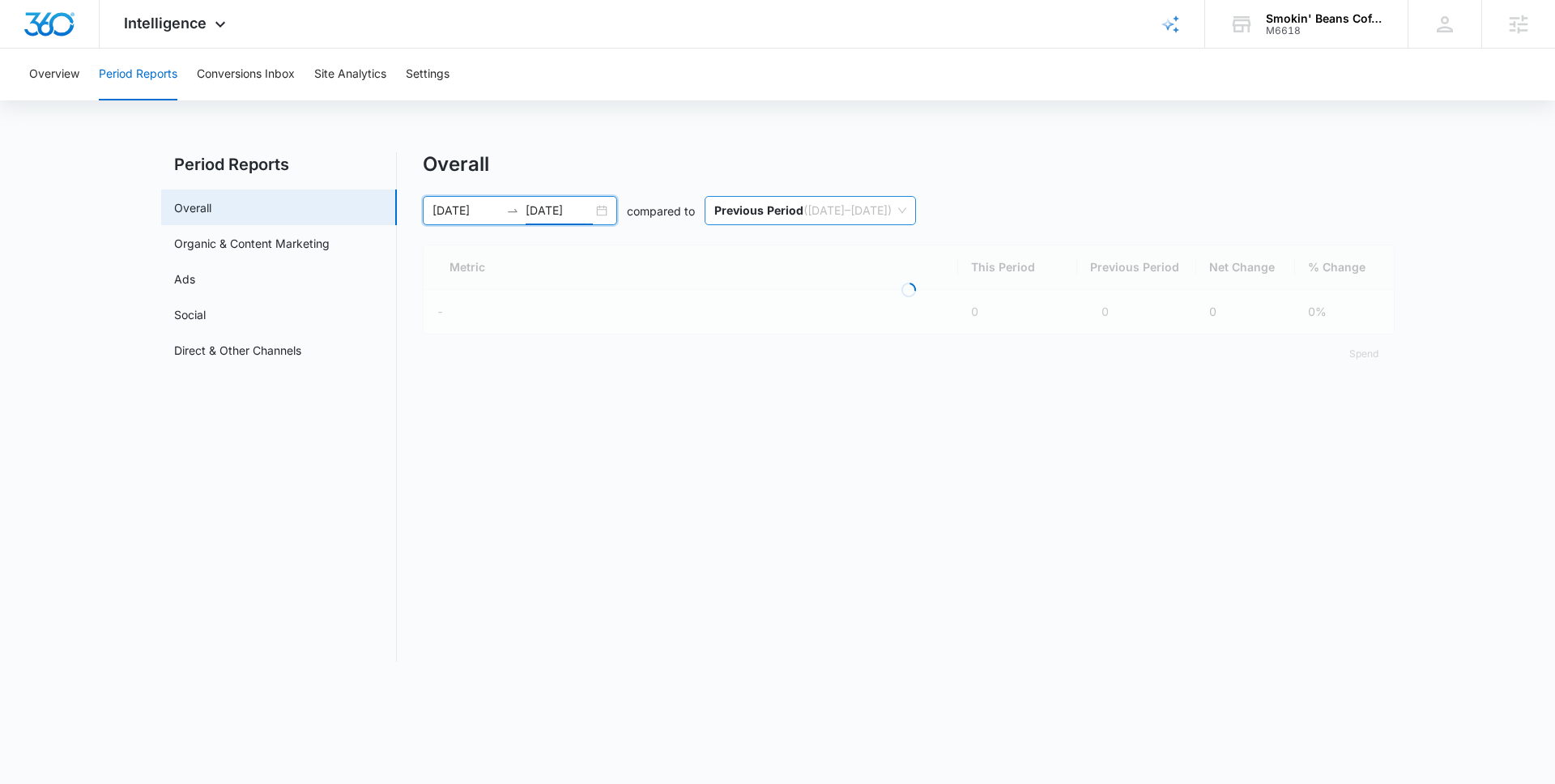
click at [854, 223] on span "Previous Period ( 03/18/2025 – 06/16/2025 )" at bounding box center [810, 210] width 192 height 27
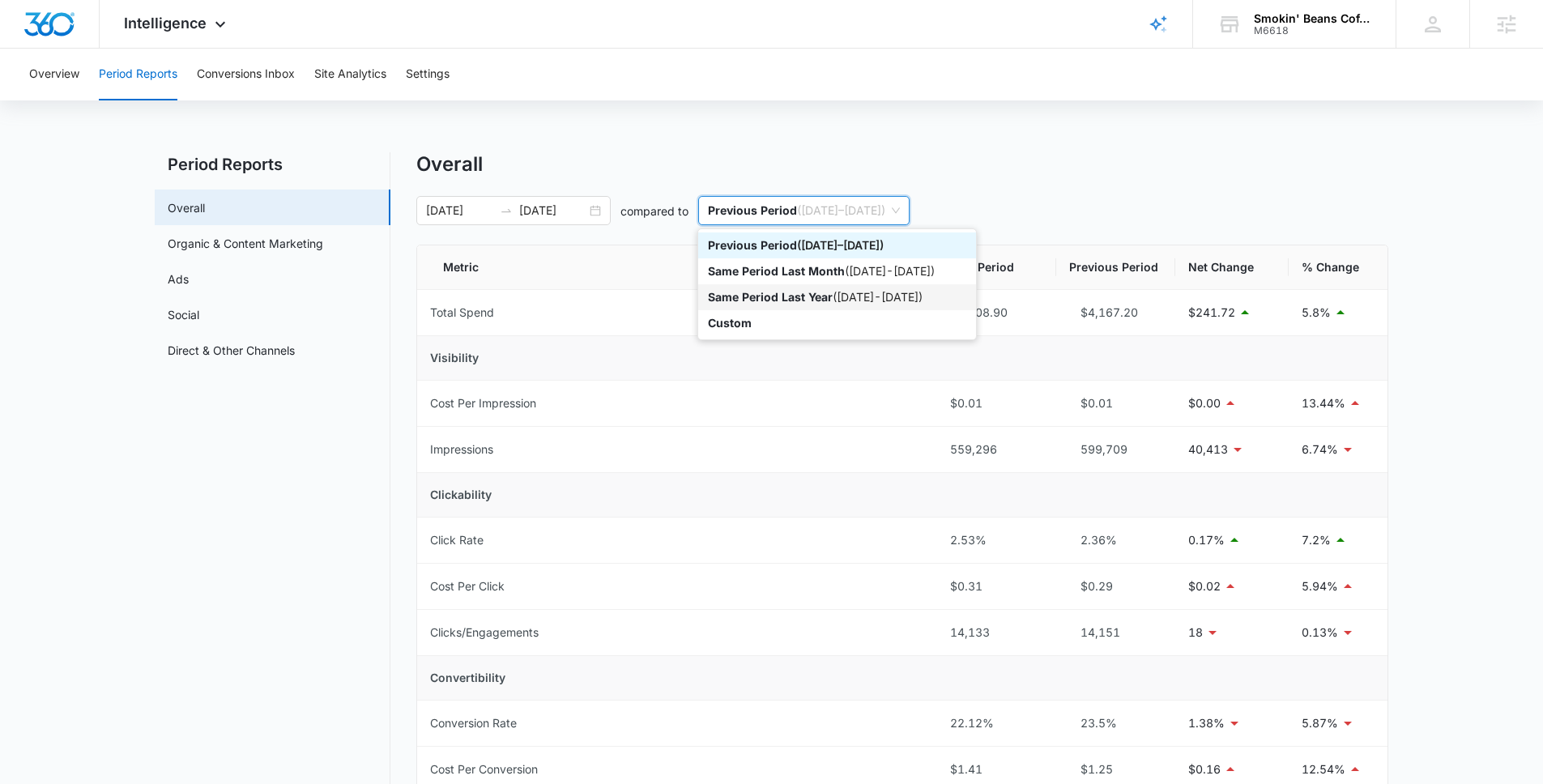
click at [861, 290] on div "Same Period Last Year ( 06/17/2024 - 09/15/2024 )" at bounding box center [837, 297] width 258 height 18
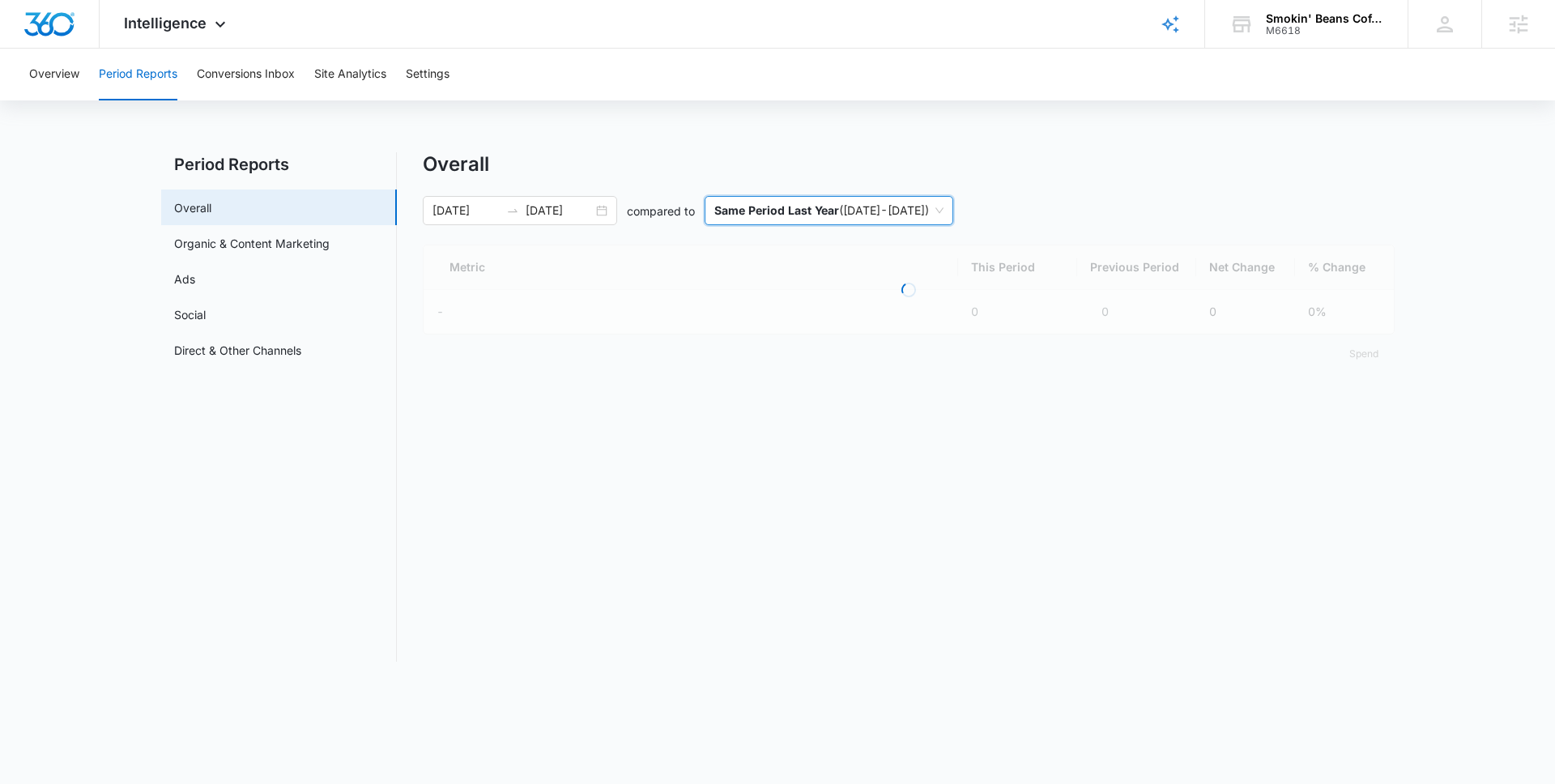
click at [1214, 231] on div "Overall 06/17/2025 09/15/2025 compared to last-year Same Period Last Year ( 06/…" at bounding box center [908, 262] width 972 height 221
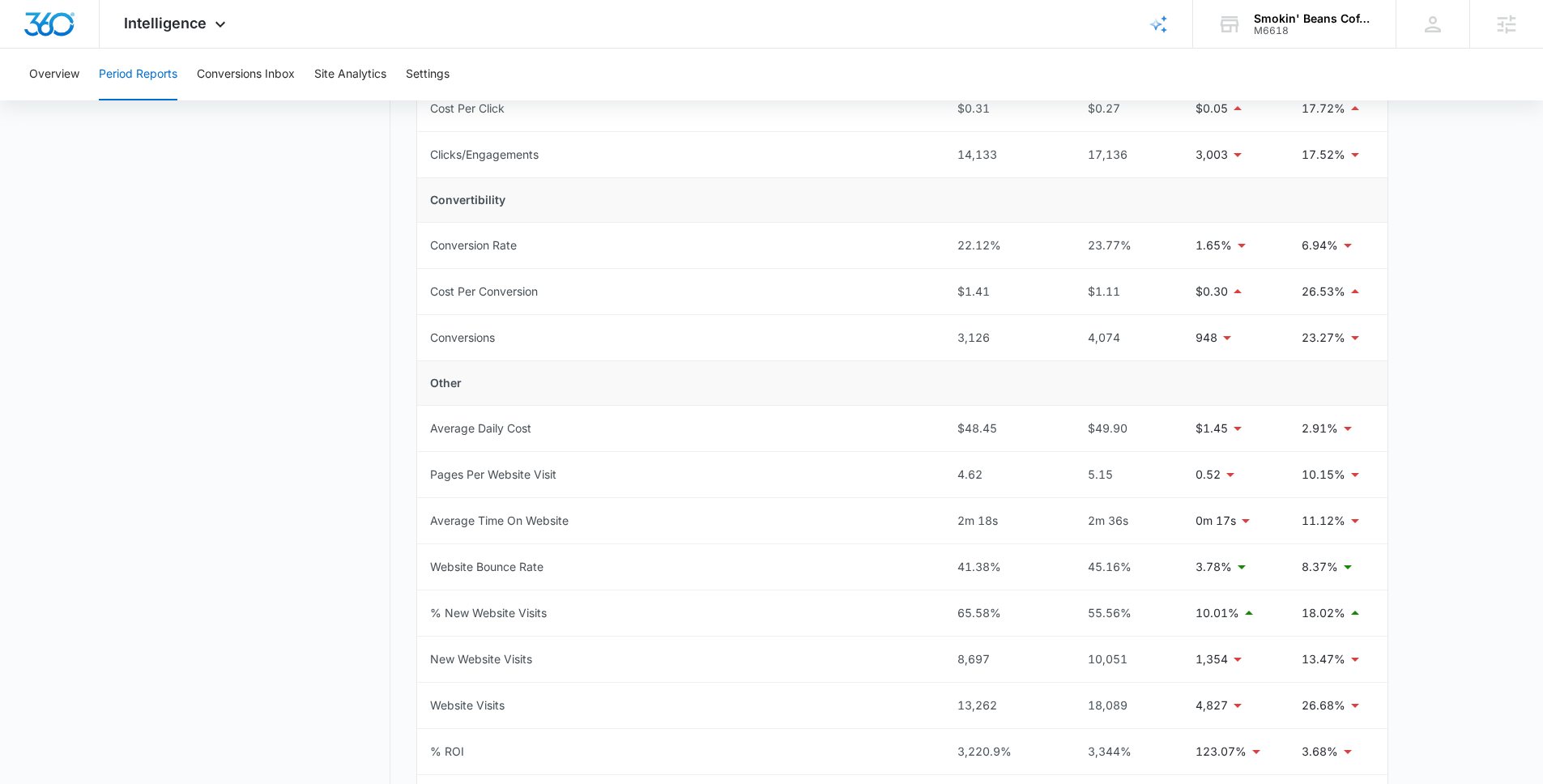
scroll to position [567, 0]
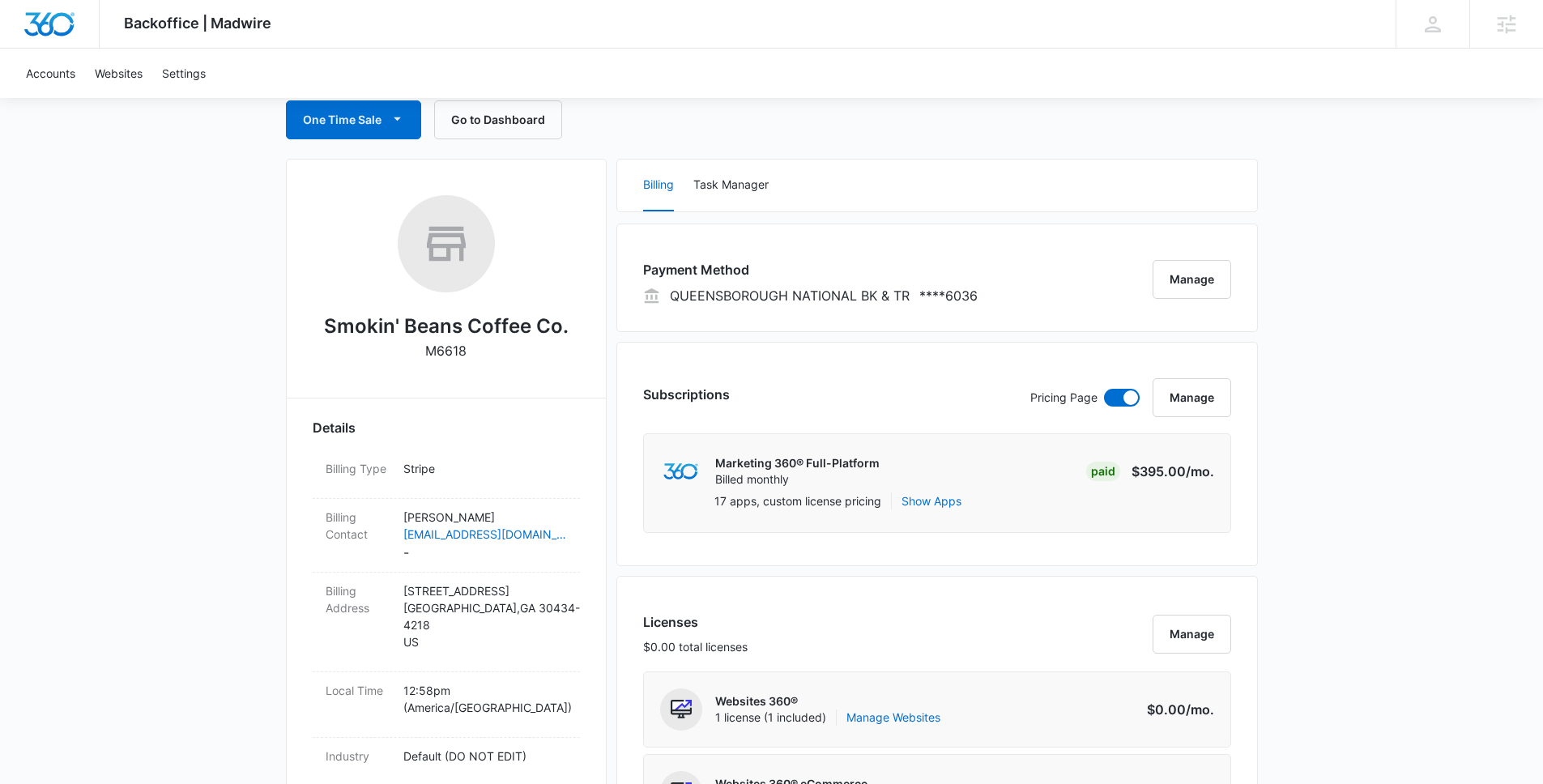
scroll to position [687, 0]
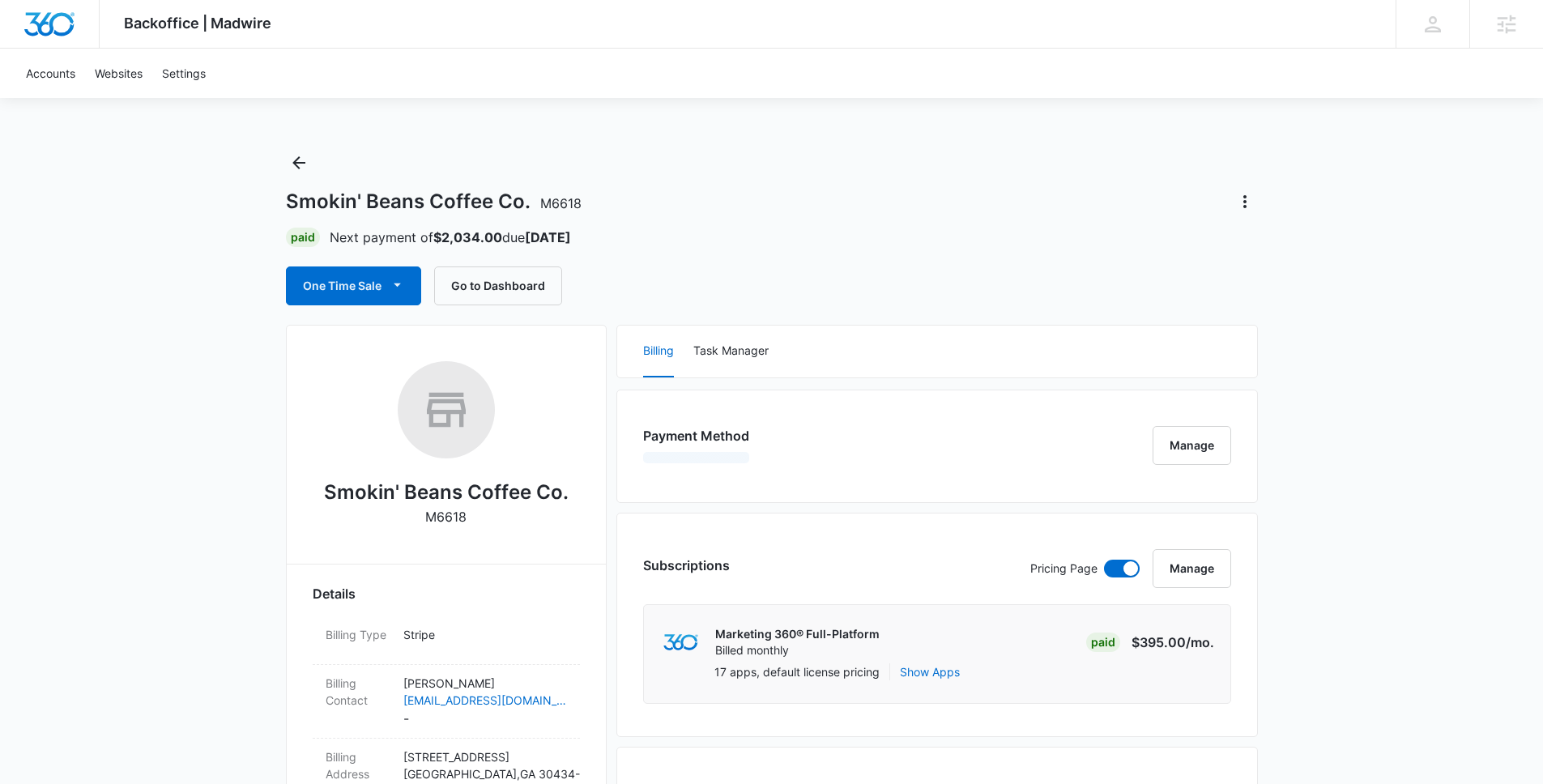
scroll to position [28, 0]
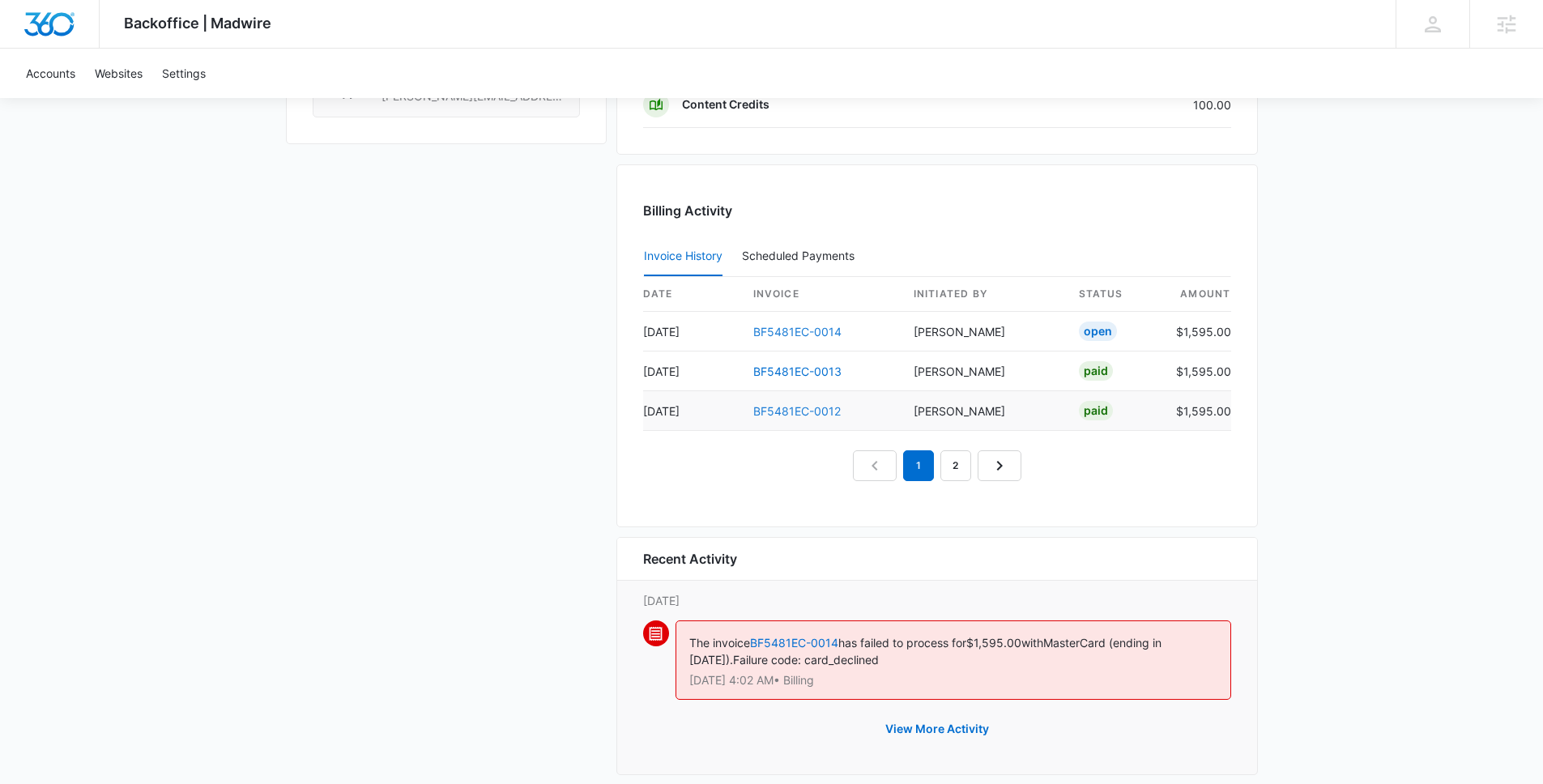
scroll to position [1437, 0]
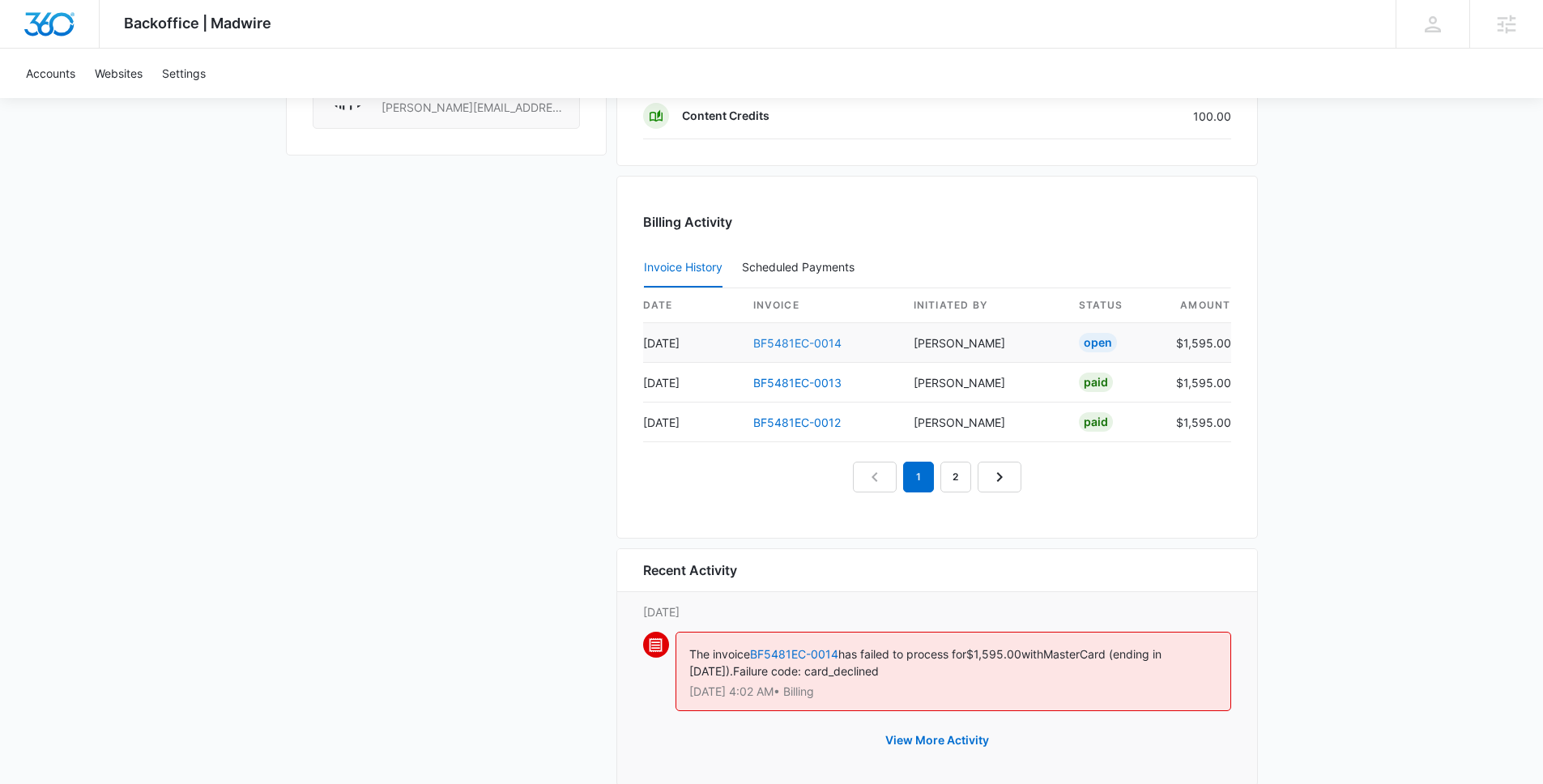
click at [806, 340] on link "BF5481EC-0014" at bounding box center [797, 343] width 88 height 14
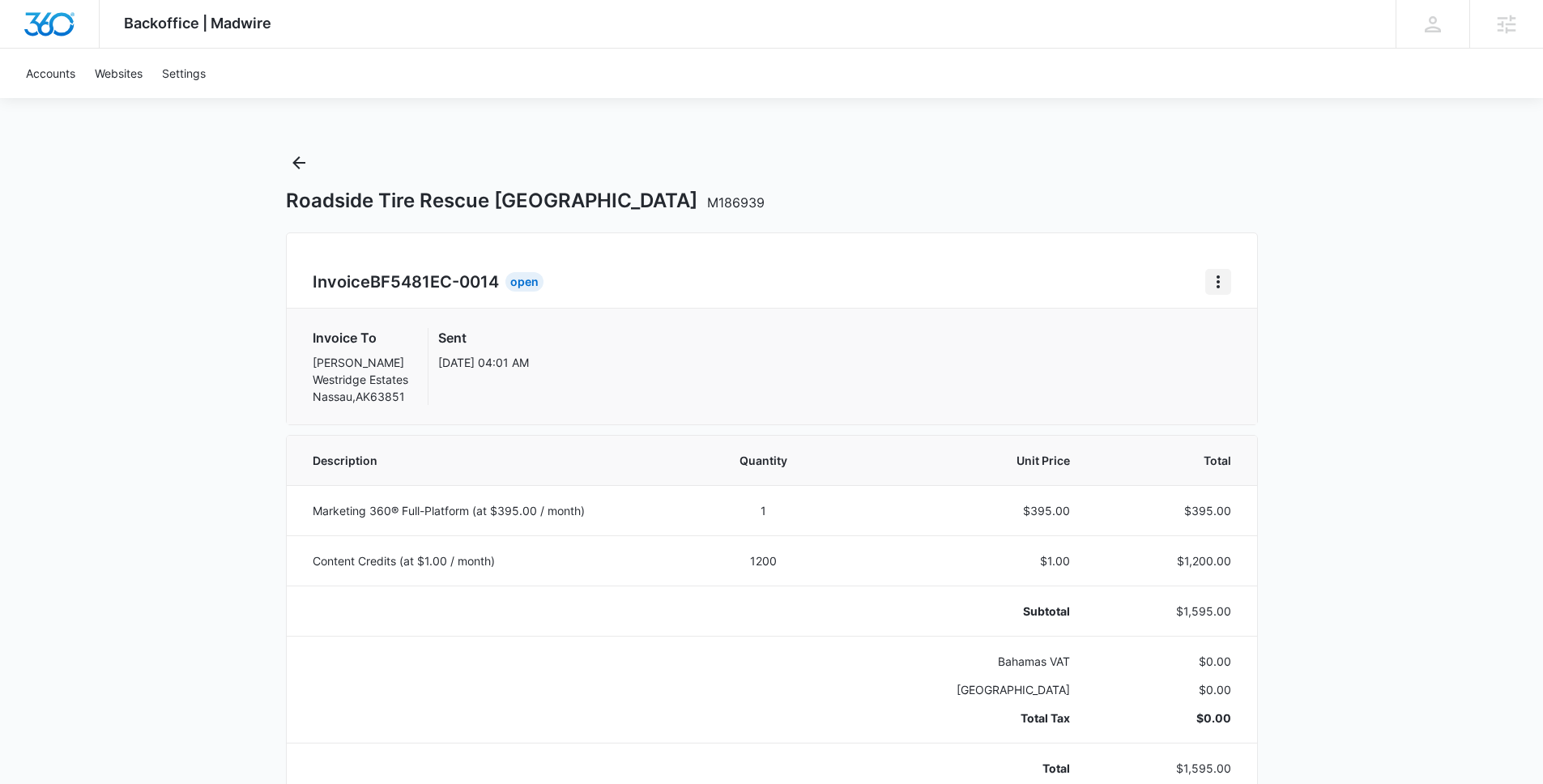
click at [1216, 281] on icon "Home" at bounding box center [1217, 282] width 3 height 13
click at [1231, 328] on link "Download Invoice" at bounding box center [1273, 327] width 94 height 14
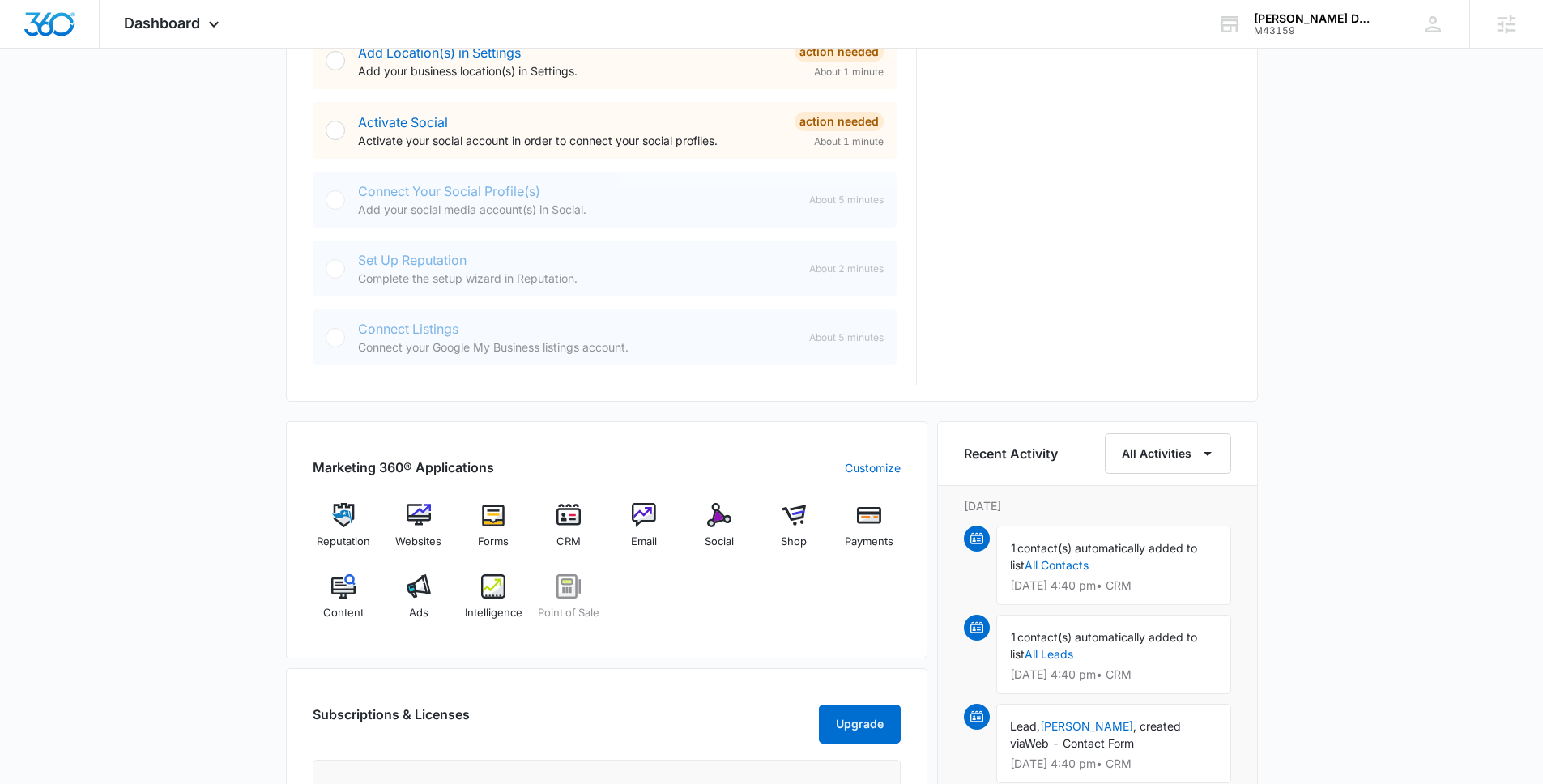
scroll to position [1109, 0]
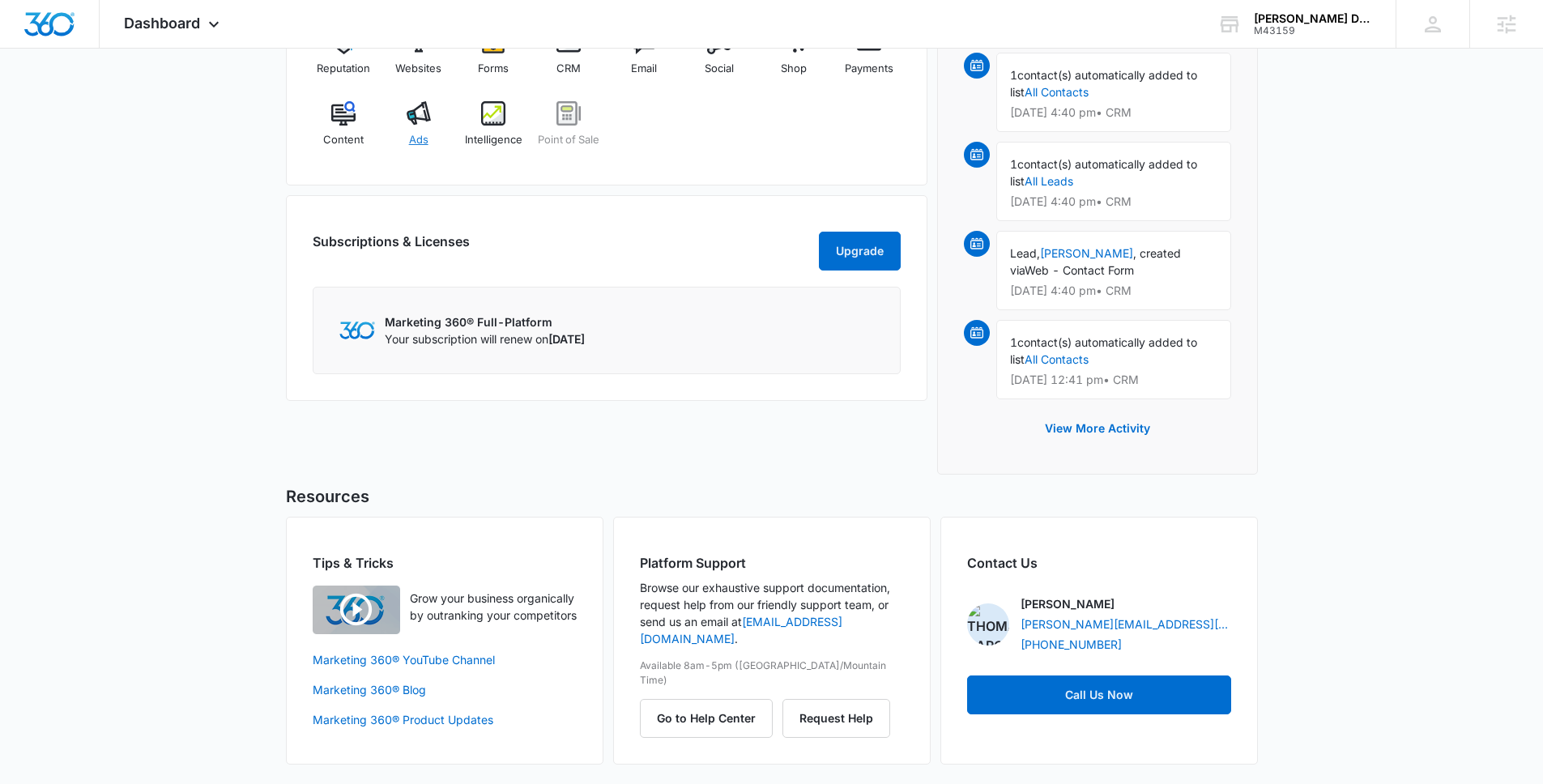
click at [438, 132] on div "Ads" at bounding box center [418, 131] width 62 height 58
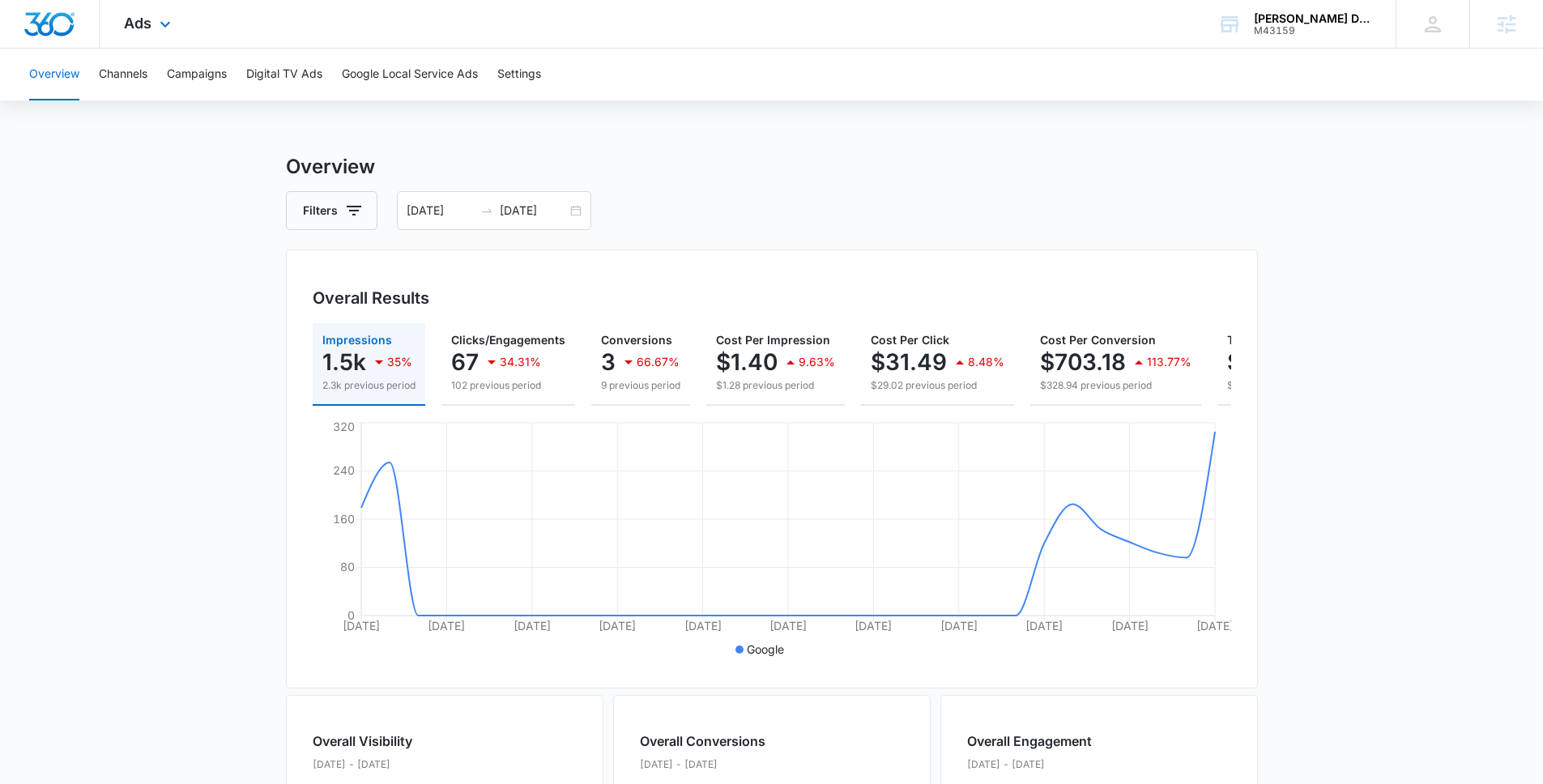
click at [181, 36] on div "Ads Apps Reputation Websites Forms CRM Email Social Shop Payments POS Content A…" at bounding box center [149, 23] width 100 height 48
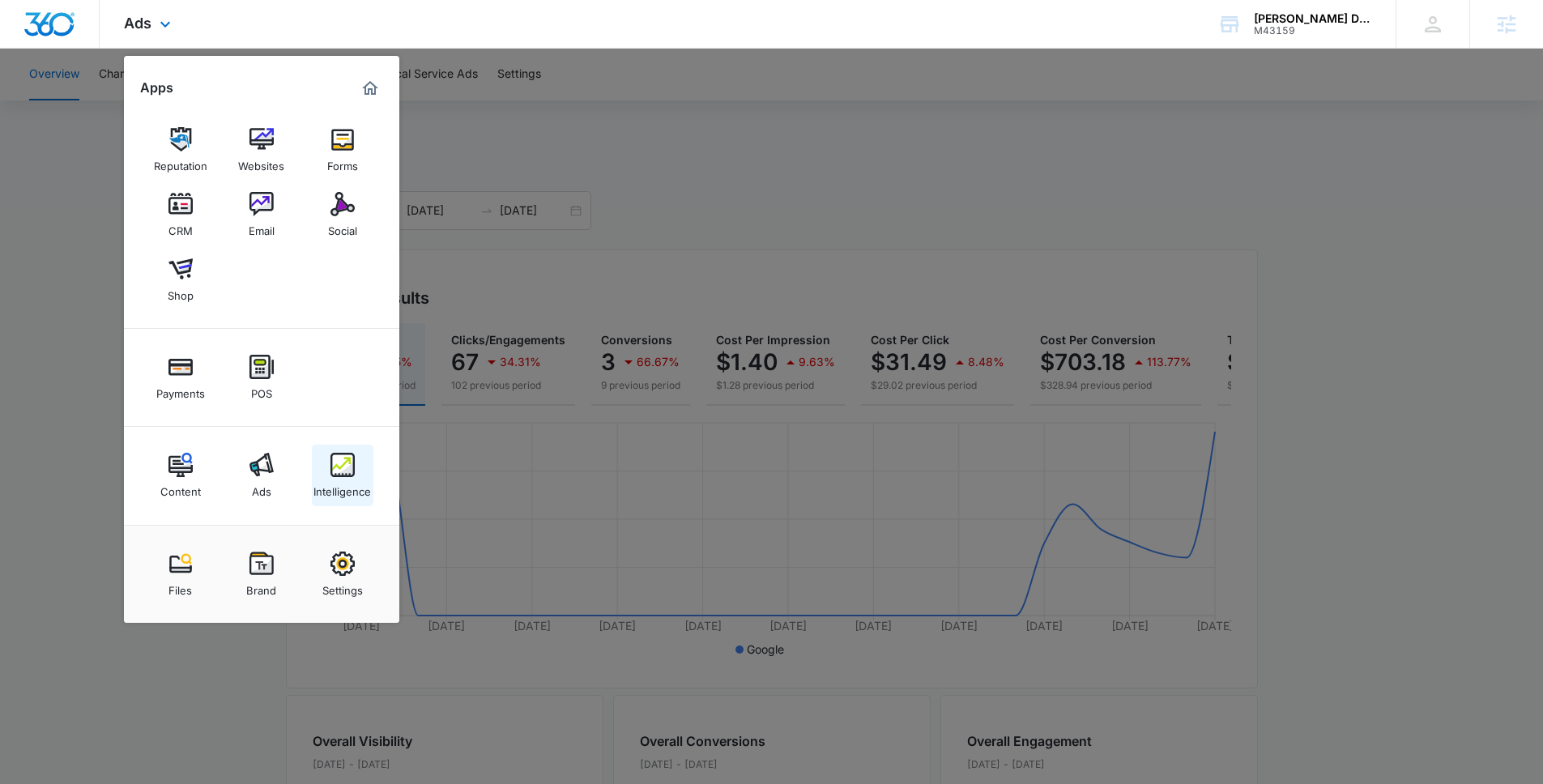
click at [356, 479] on div "Intelligence" at bounding box center [342, 487] width 57 height 21
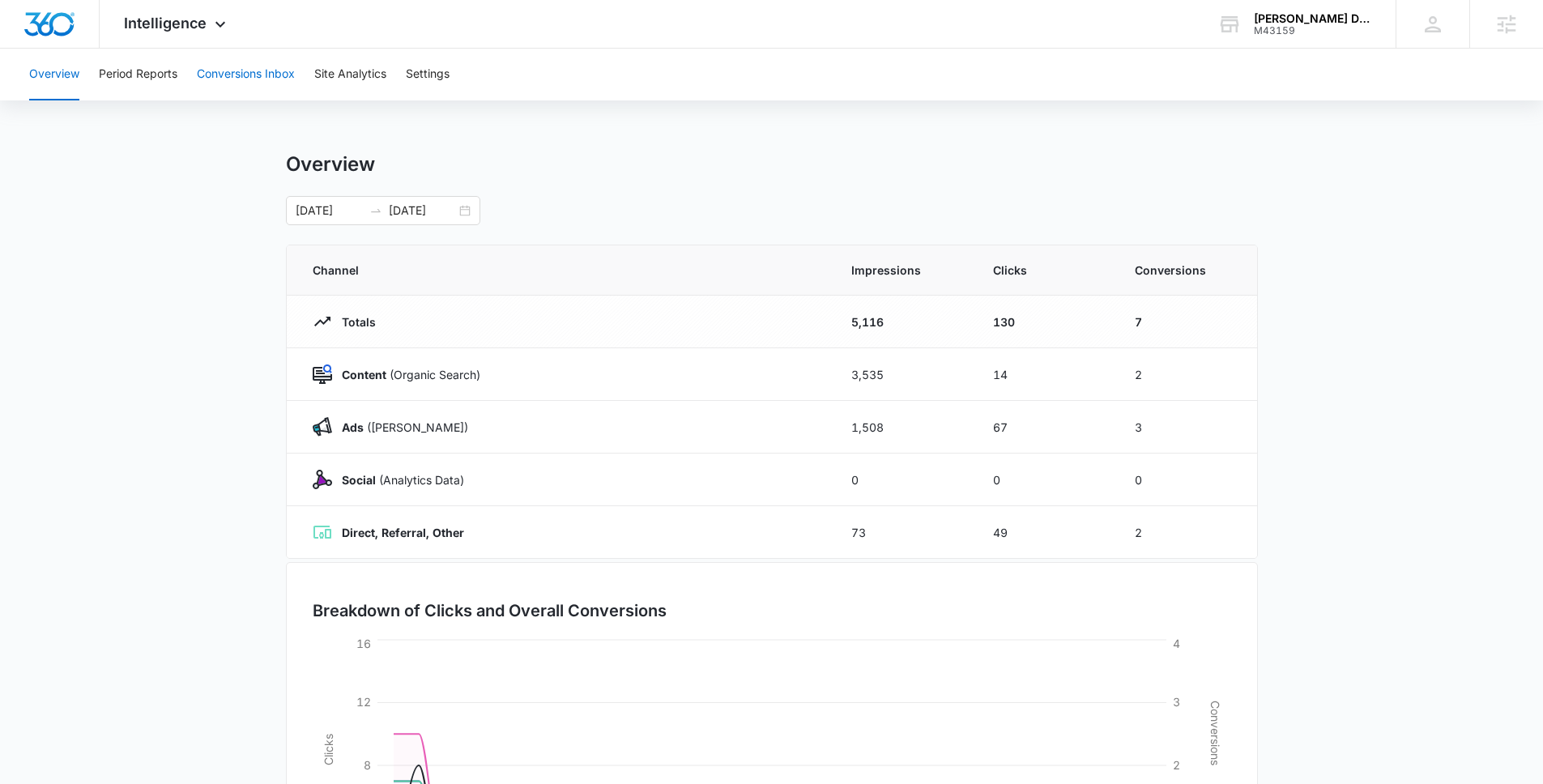
click at [232, 75] on button "Conversions Inbox" at bounding box center [246, 74] width 98 height 52
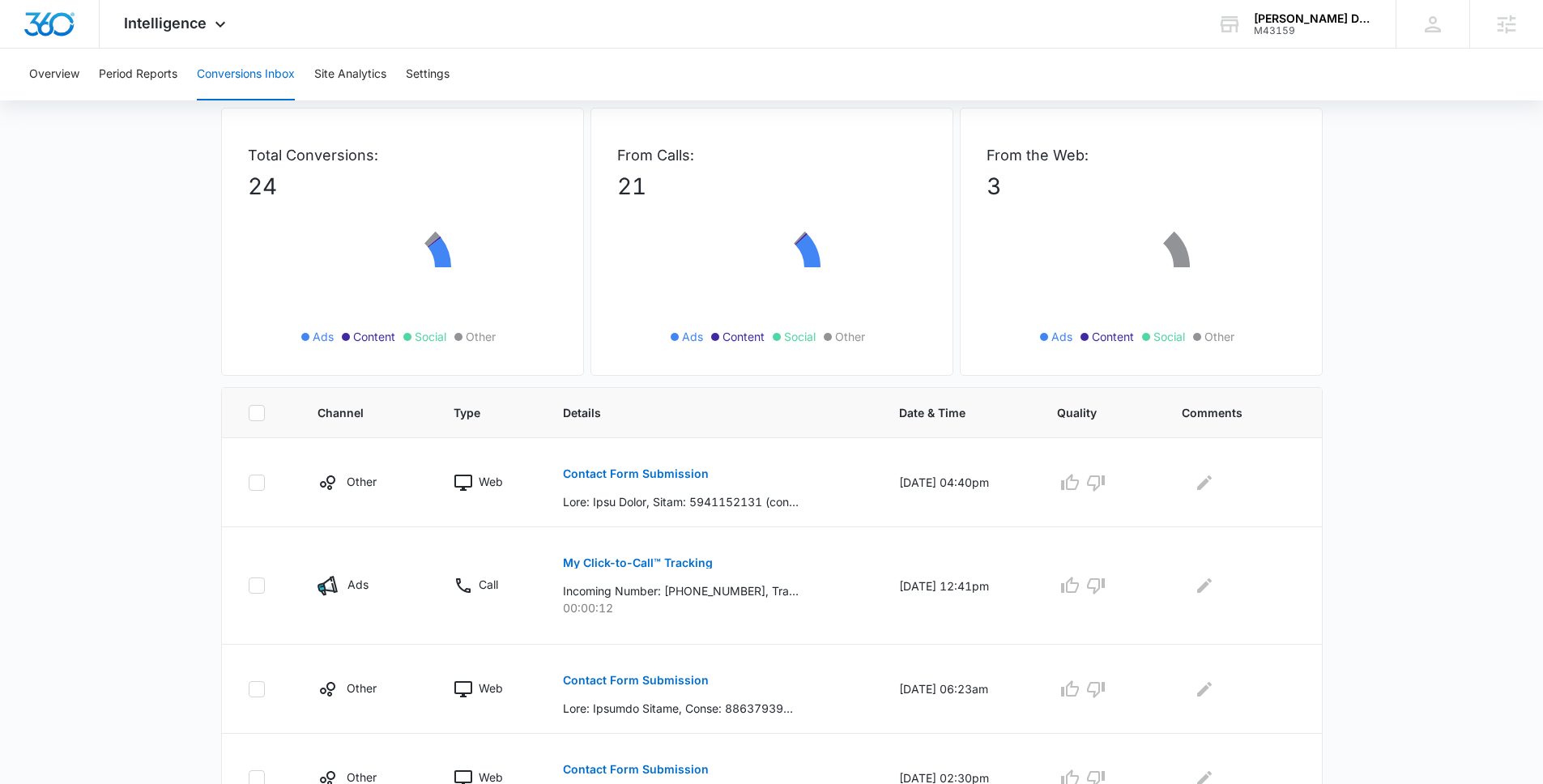
scroll to position [143, 0]
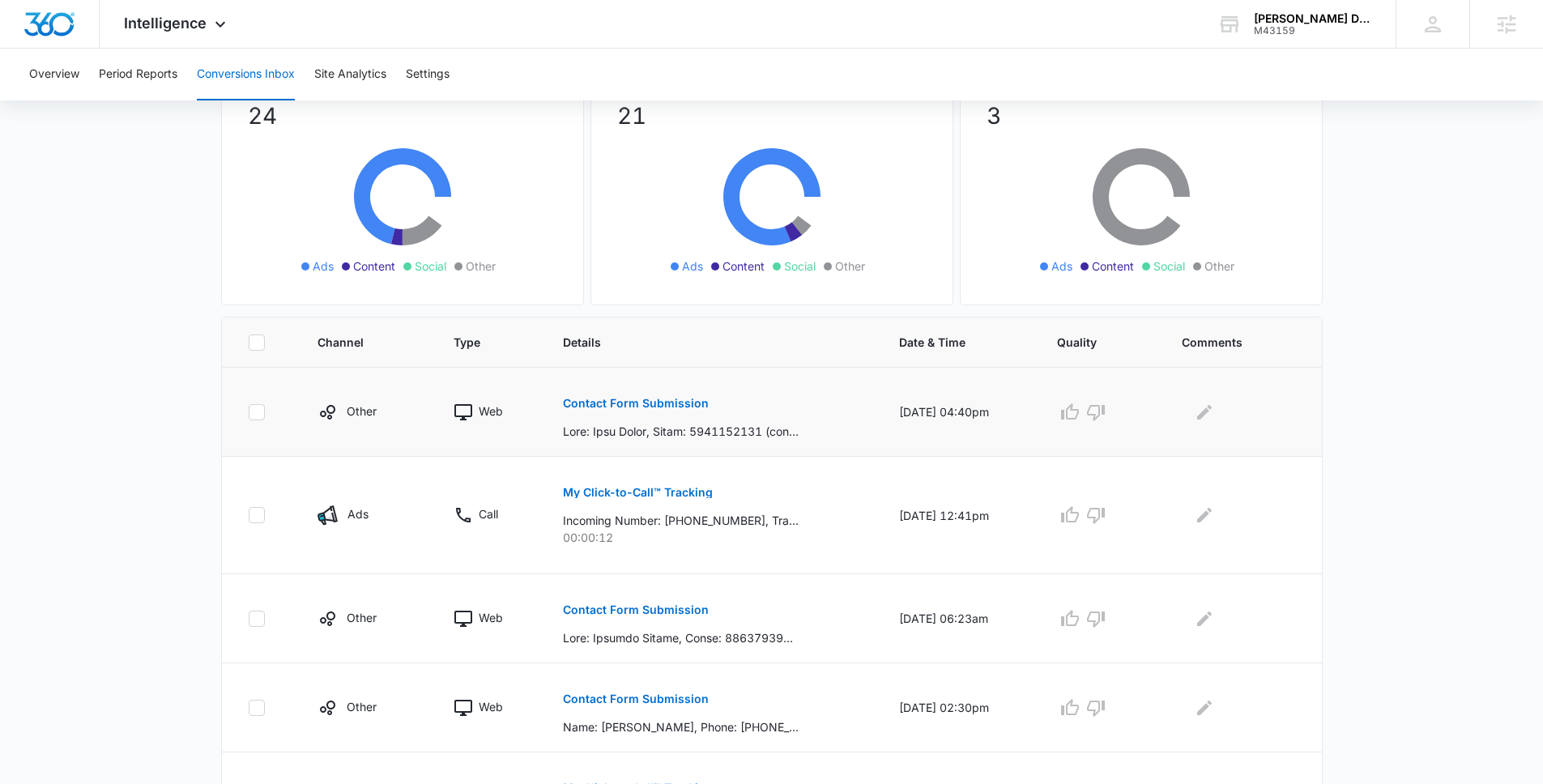
click at [635, 395] on button "Contact Form Submission" at bounding box center [635, 403] width 146 height 38
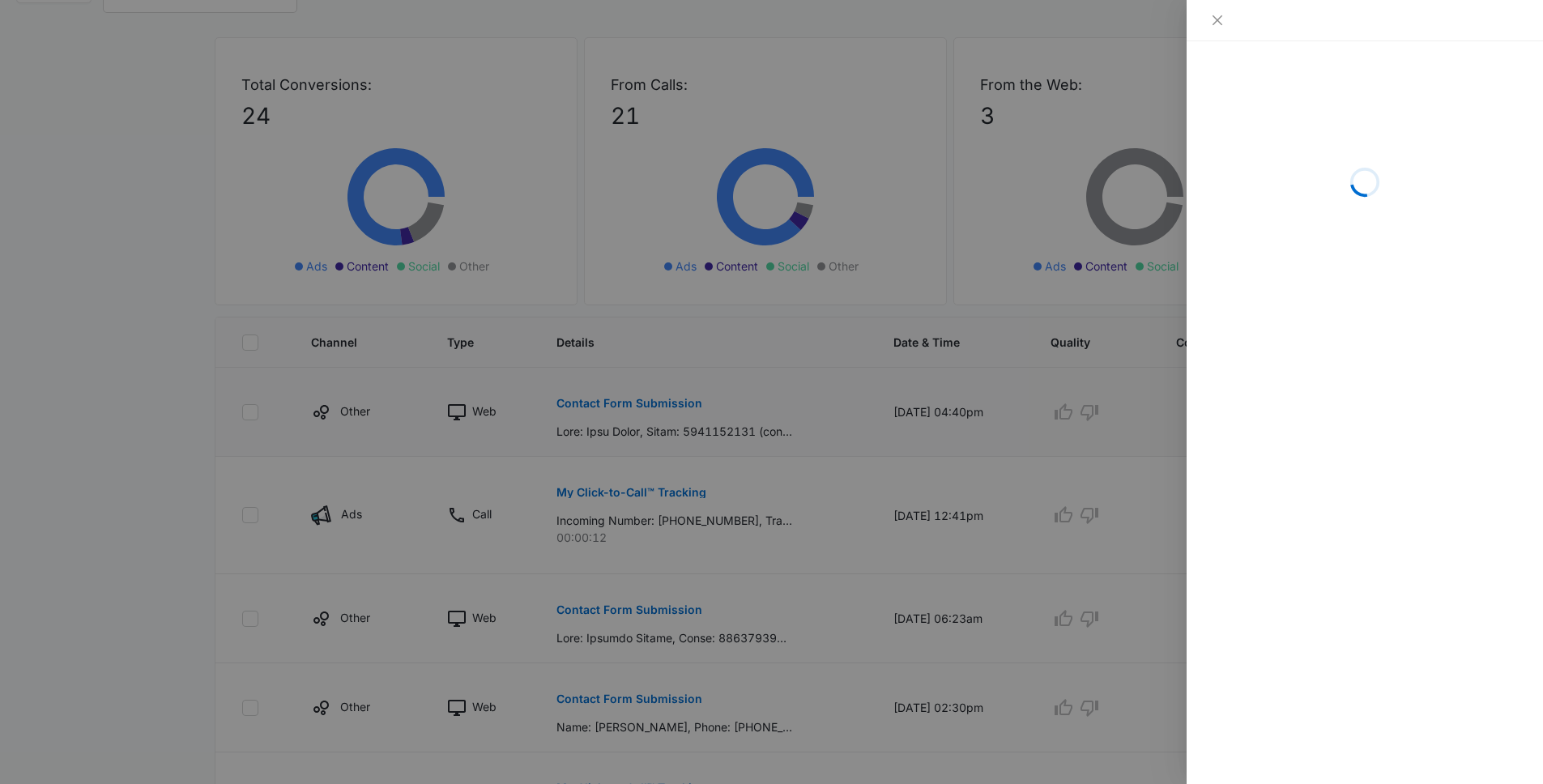
click at [635, 413] on div at bounding box center [771, 392] width 1543 height 784
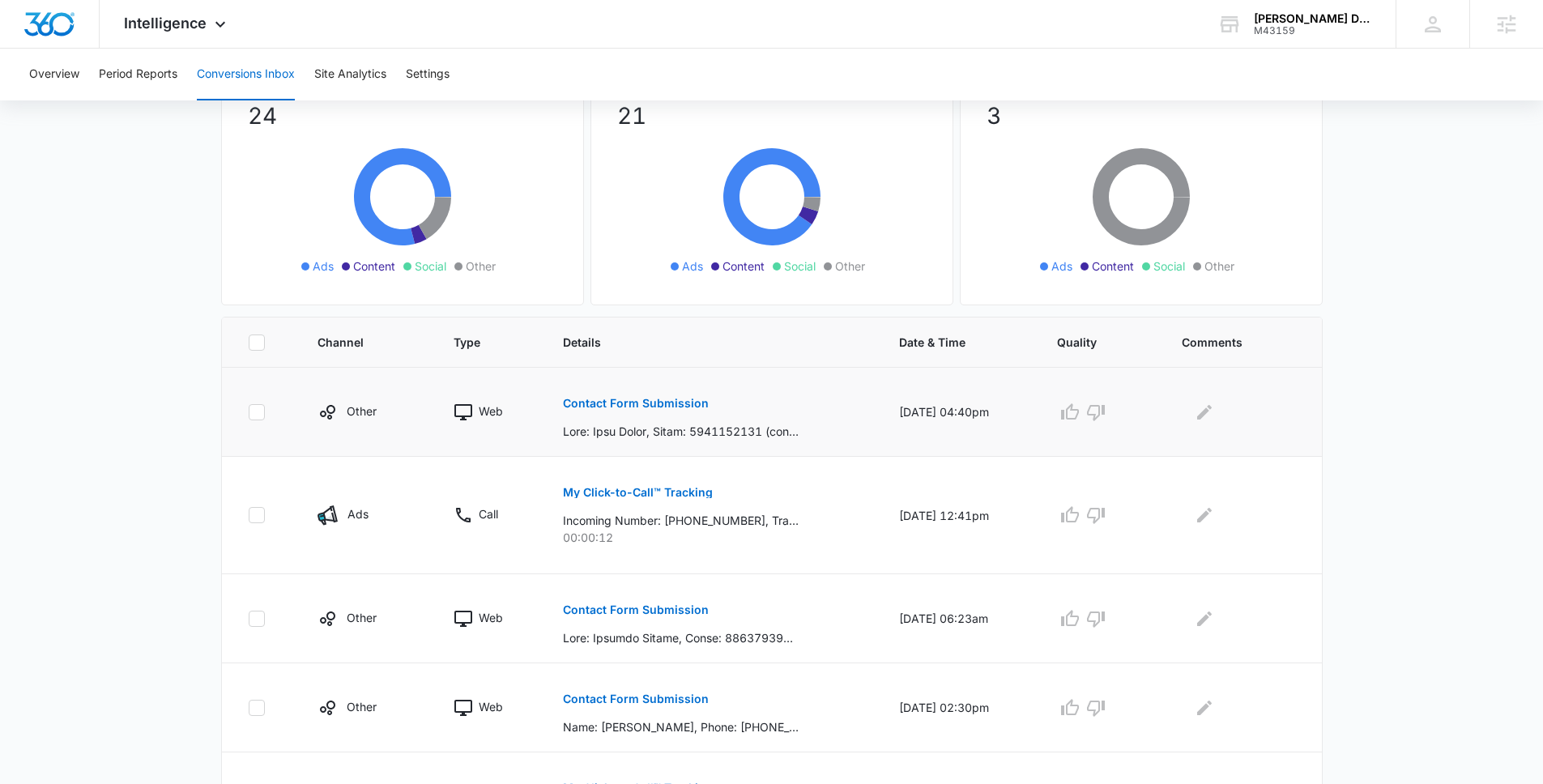
click at [549, 403] on td "Contact Form Submission" at bounding box center [712, 411] width 336 height 89
click at [639, 405] on p "Contact Form Submission" at bounding box center [635, 403] width 146 height 11
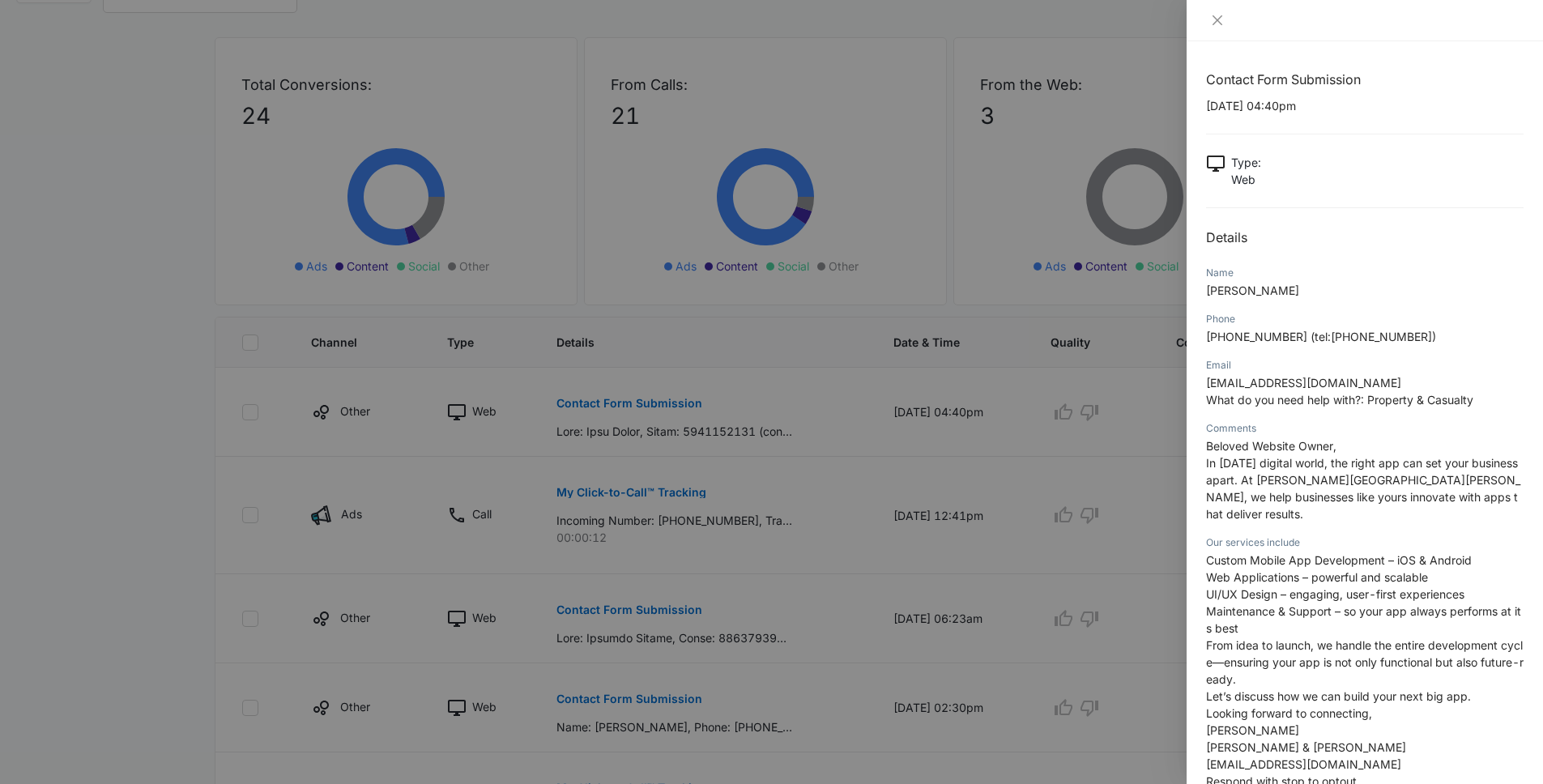
click at [255, 319] on div at bounding box center [771, 392] width 1543 height 784
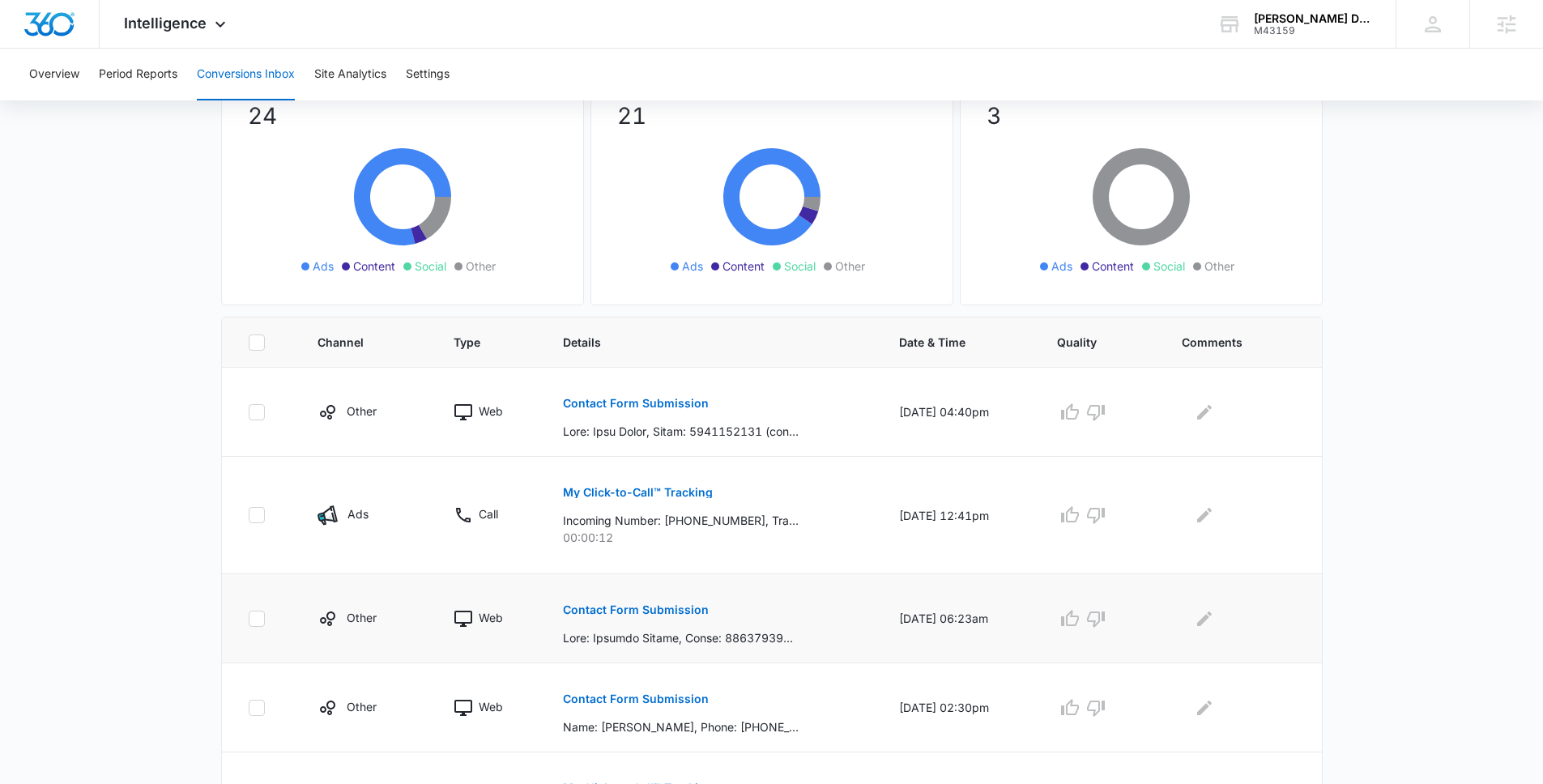
click at [628, 610] on p "Contact Form Submission" at bounding box center [635, 609] width 146 height 11
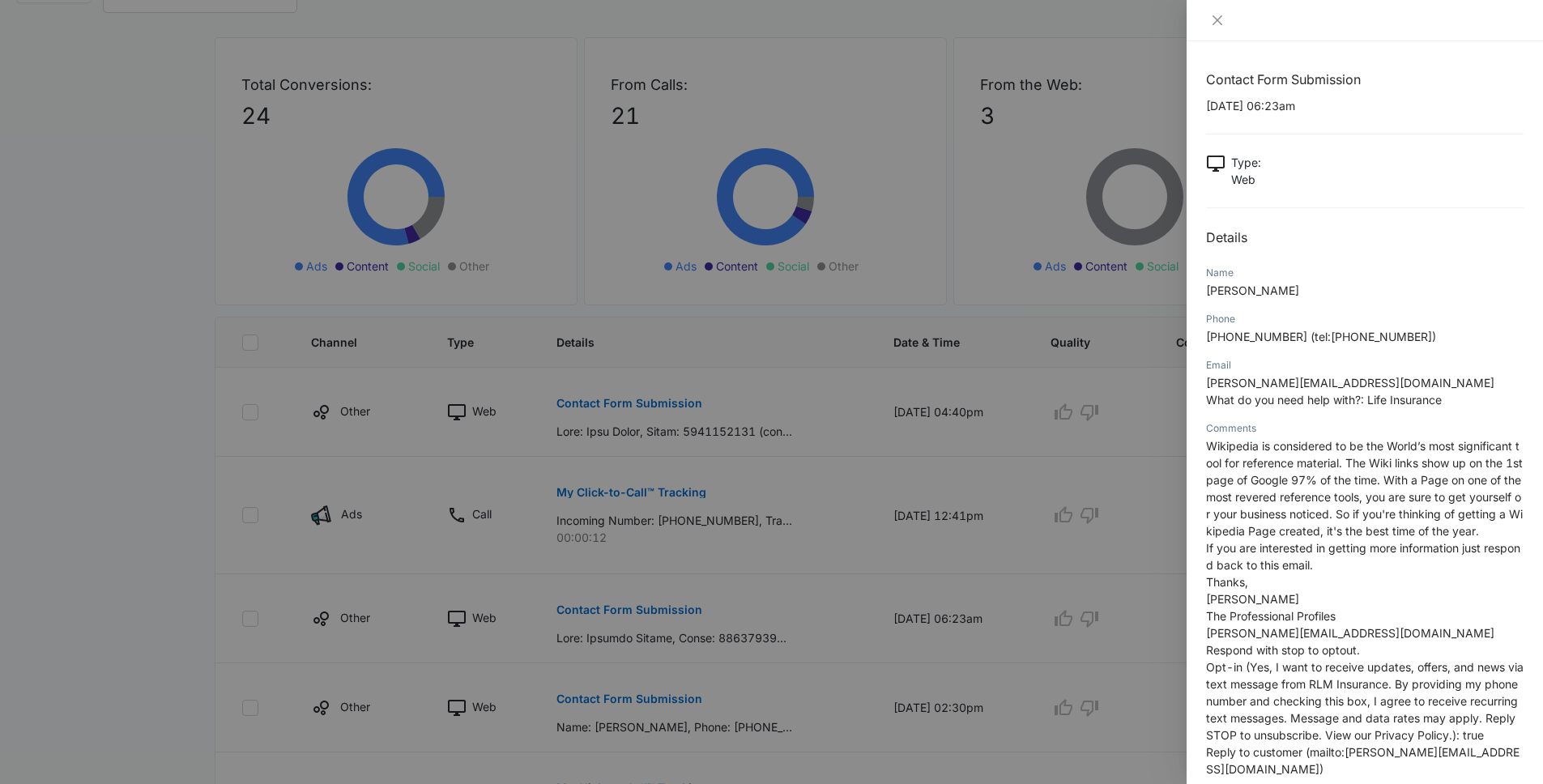
click at [197, 418] on div at bounding box center [771, 392] width 1543 height 784
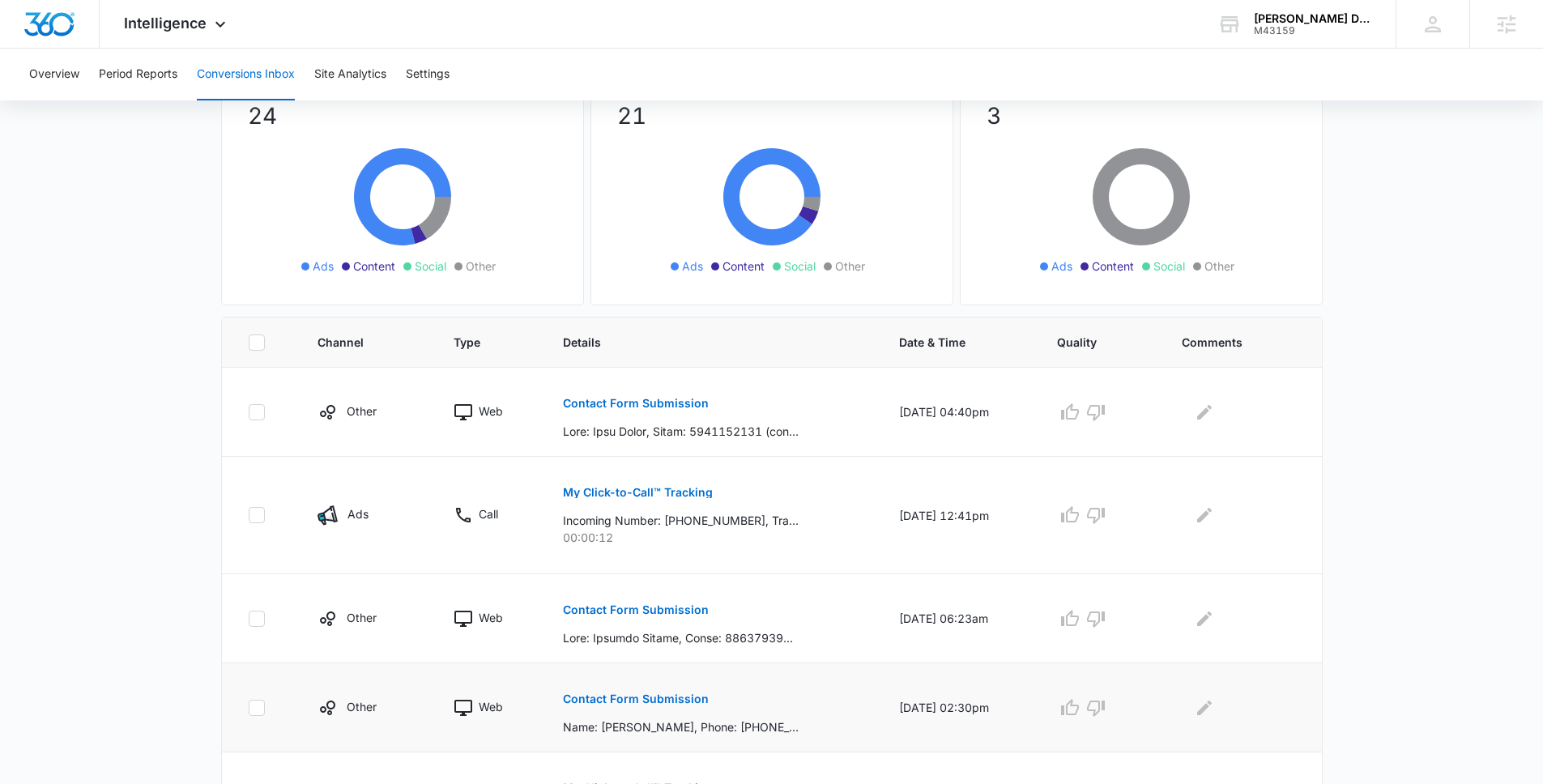
click at [573, 707] on button "Contact Form Submission" at bounding box center [635, 698] width 146 height 38
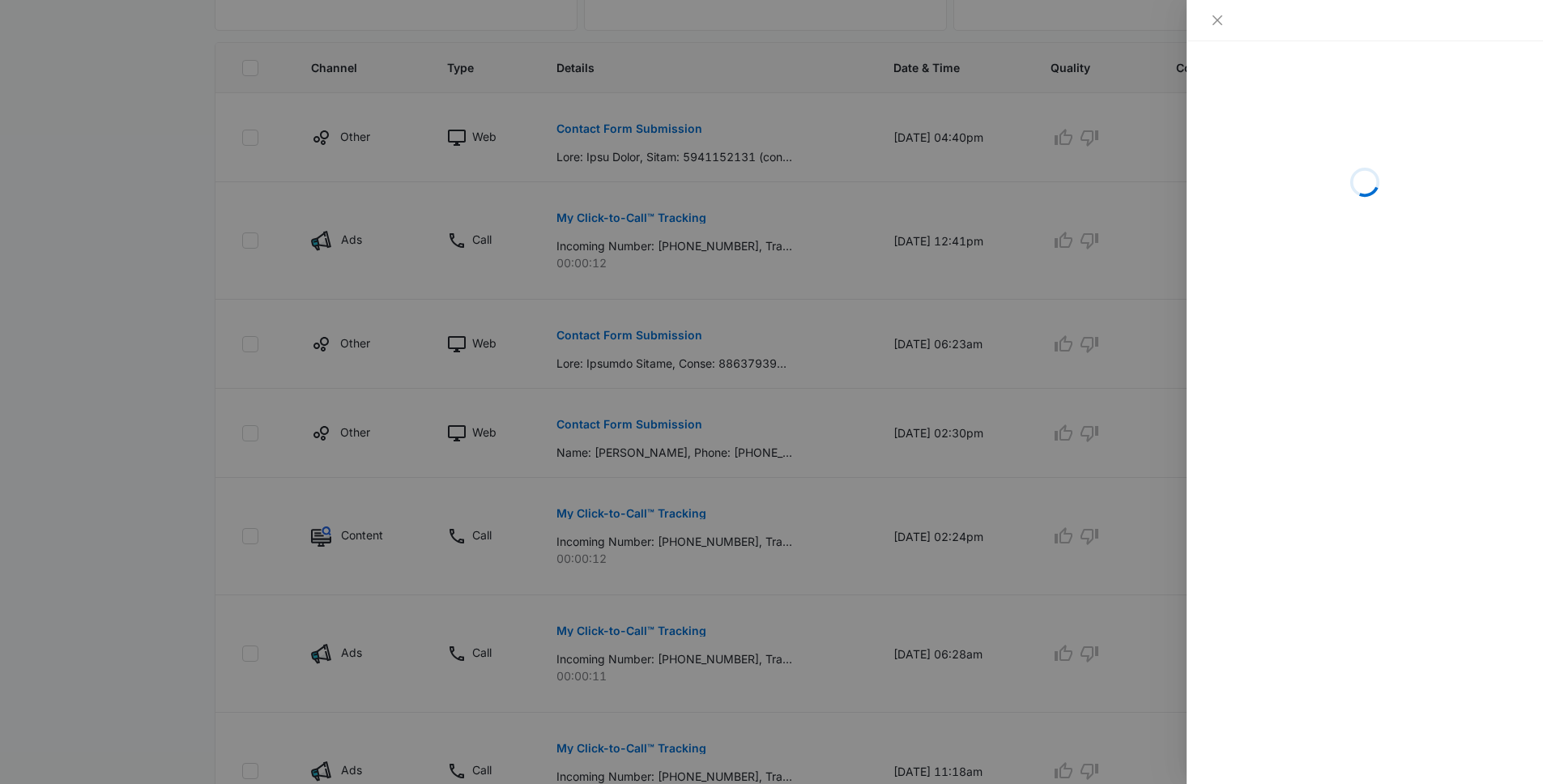
scroll to position [438, 0]
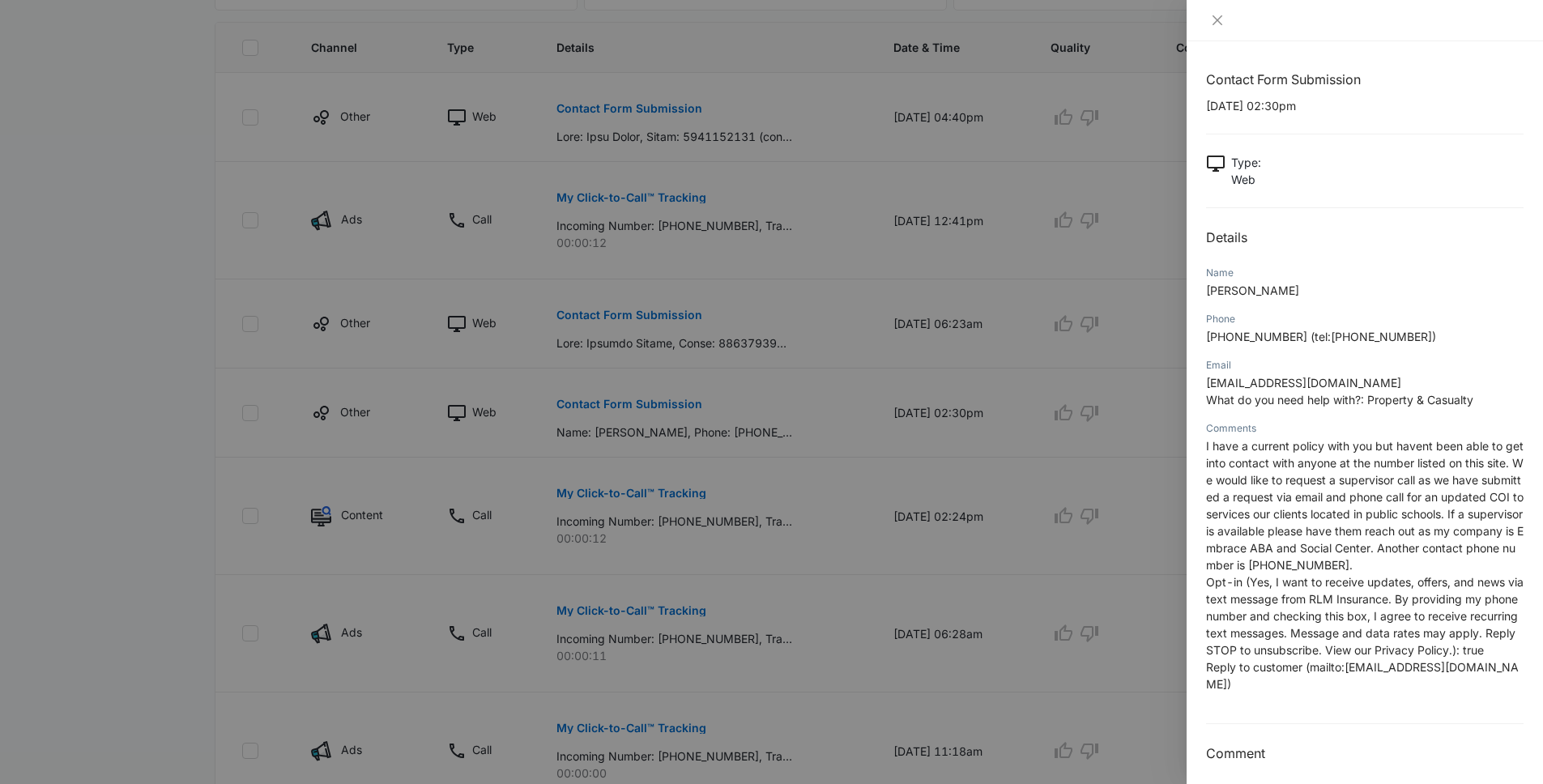
click at [153, 468] on div at bounding box center [771, 392] width 1543 height 784
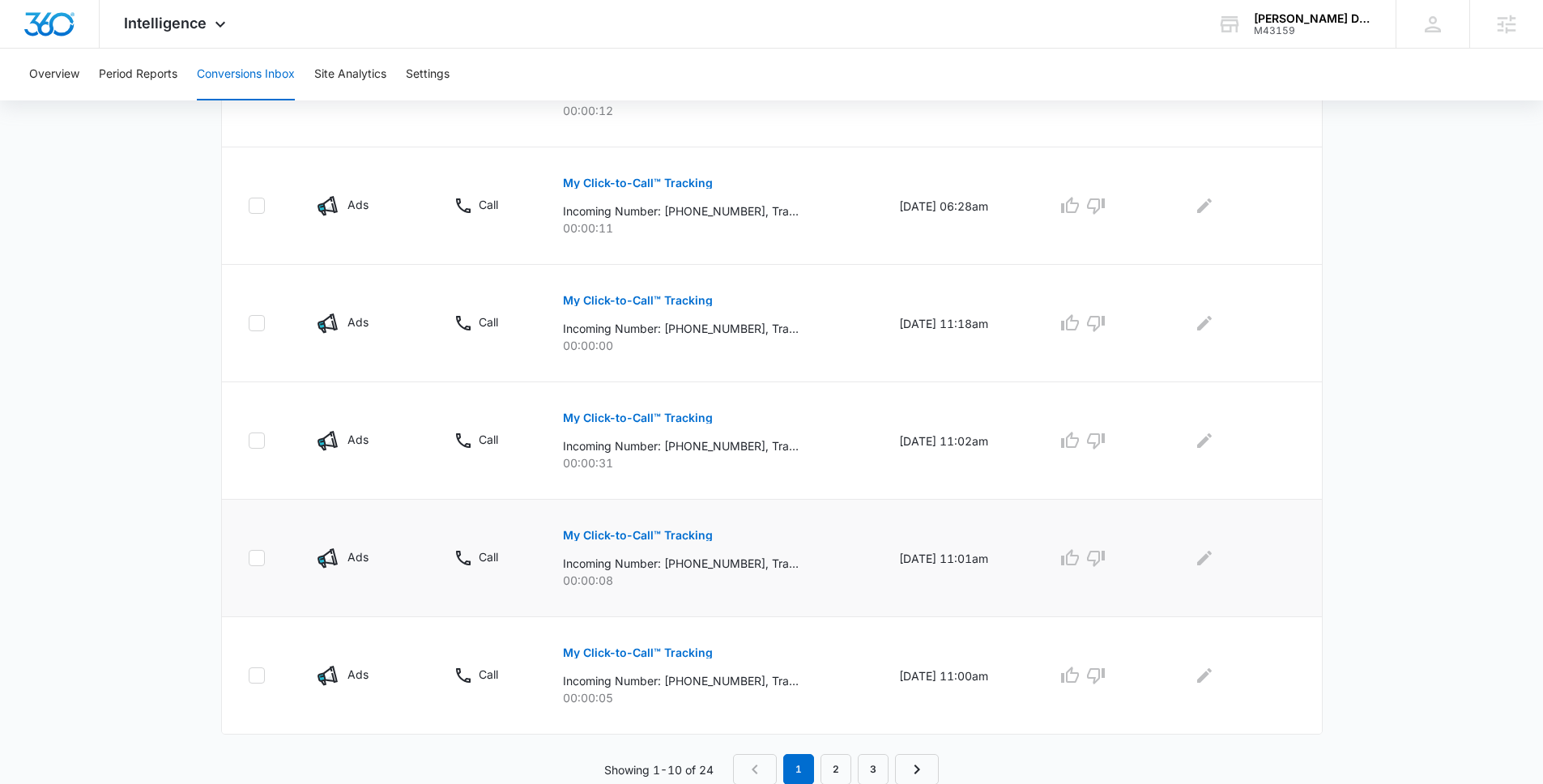
scroll to position [866, 0]
click at [626, 652] on p "My Click-to-Call™ Tracking" at bounding box center [638, 652] width 150 height 11
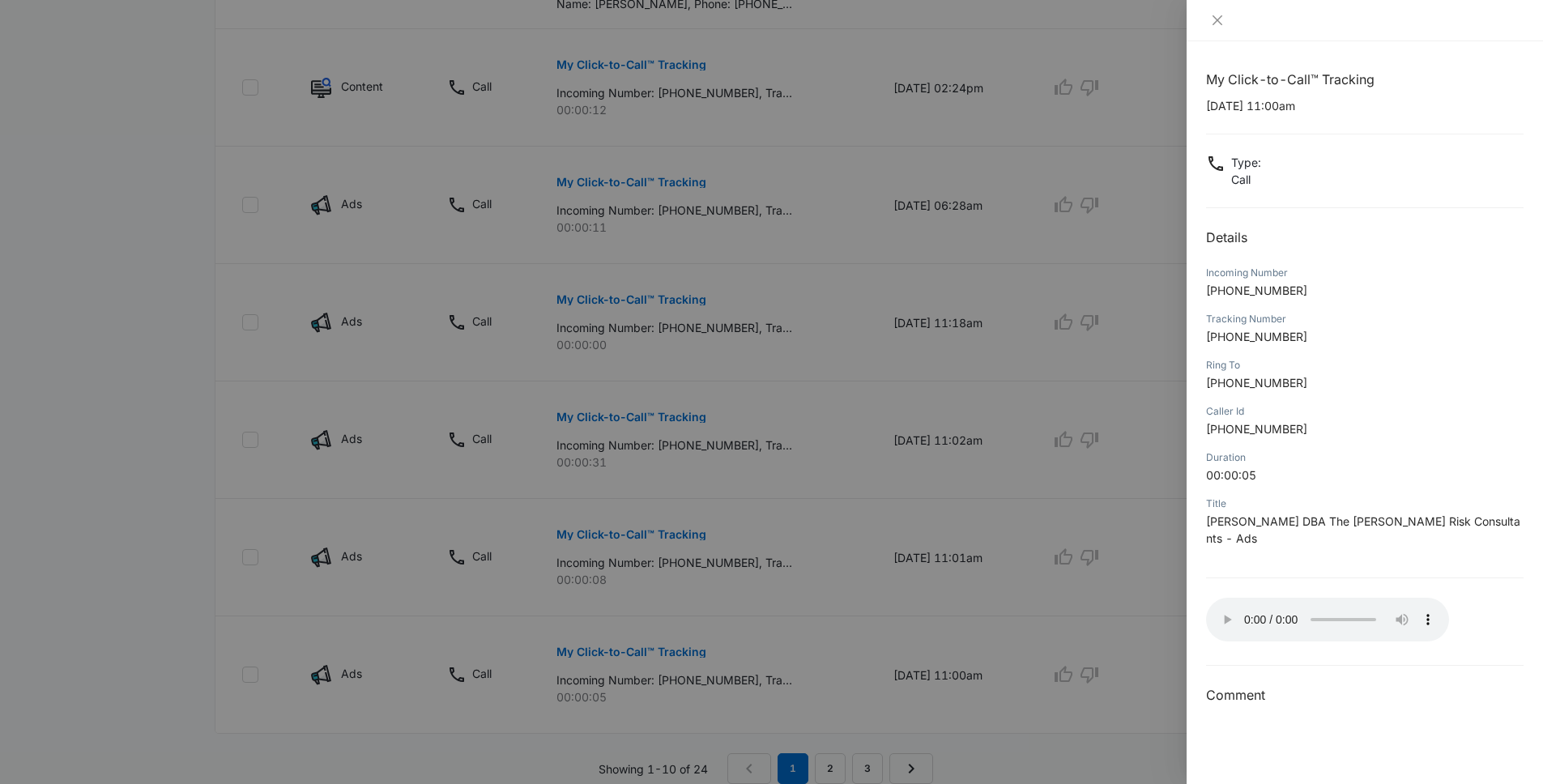
drag, startPoint x: 883, startPoint y: 575, endPoint x: 846, endPoint y: 567, distance: 37.9
click at [879, 574] on div at bounding box center [771, 392] width 1543 height 784
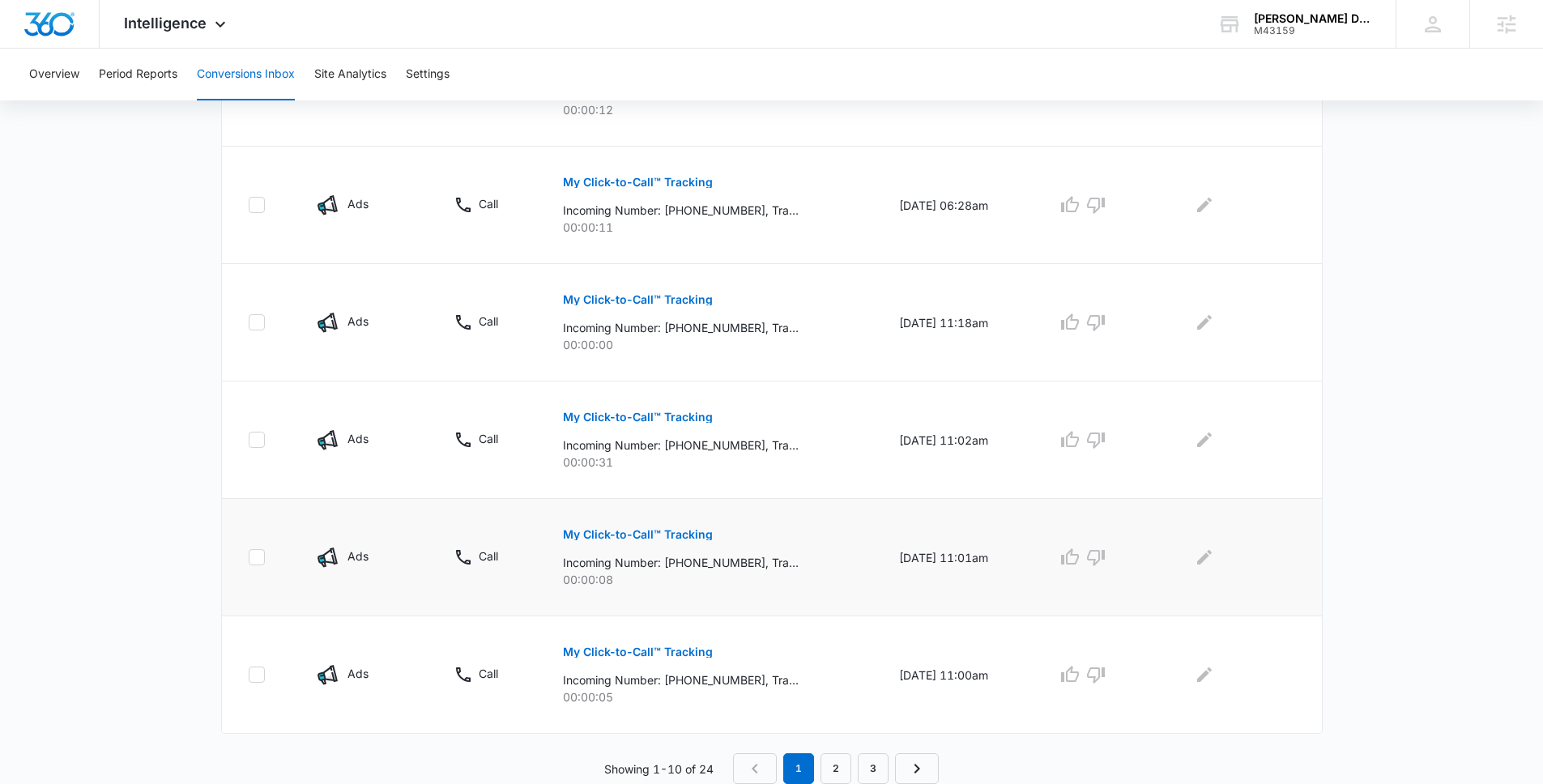
click at [680, 532] on p "My Click-to-Call™ Tracking" at bounding box center [638, 534] width 150 height 11
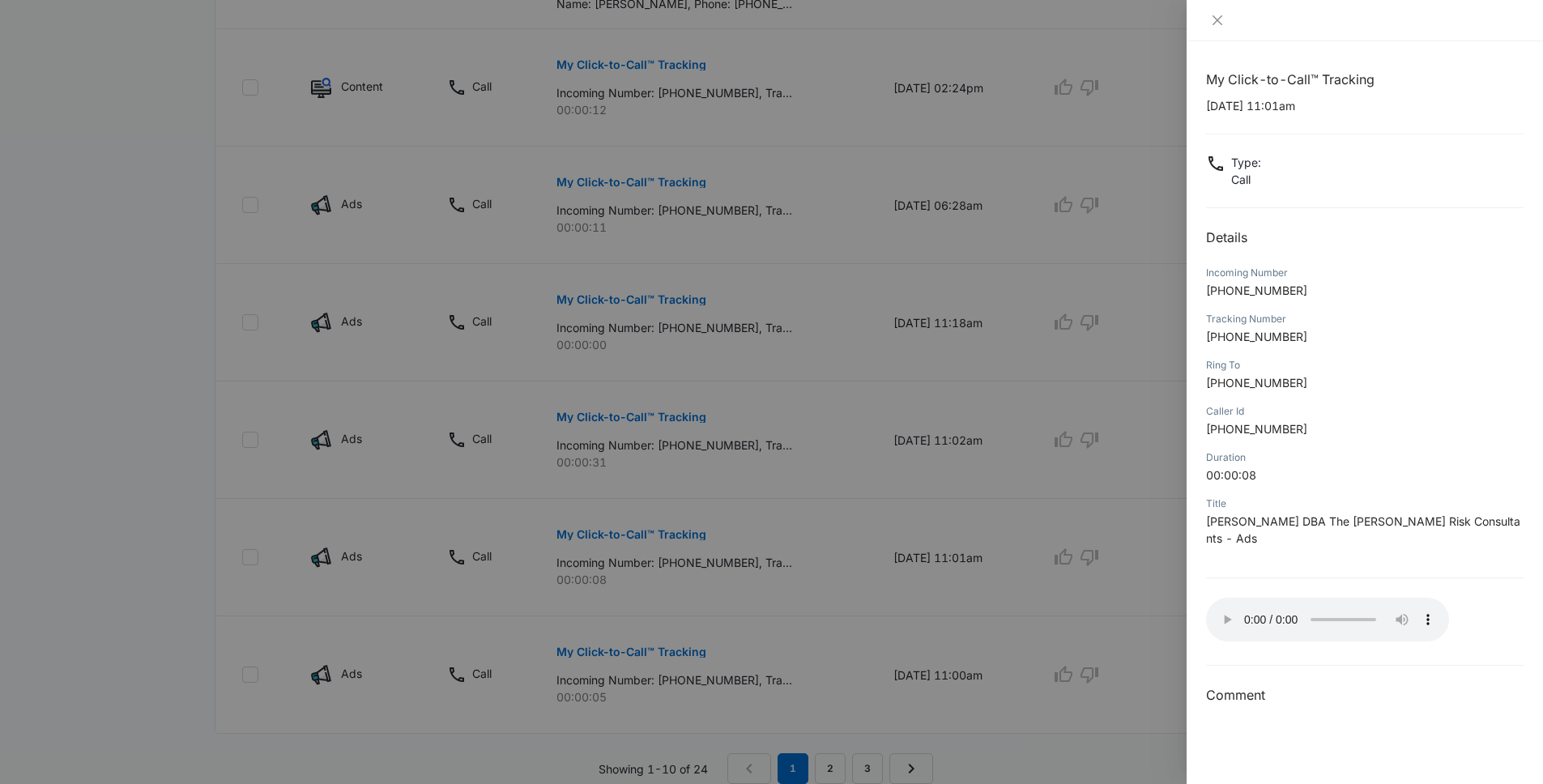
click at [846, 567] on div at bounding box center [771, 392] width 1543 height 784
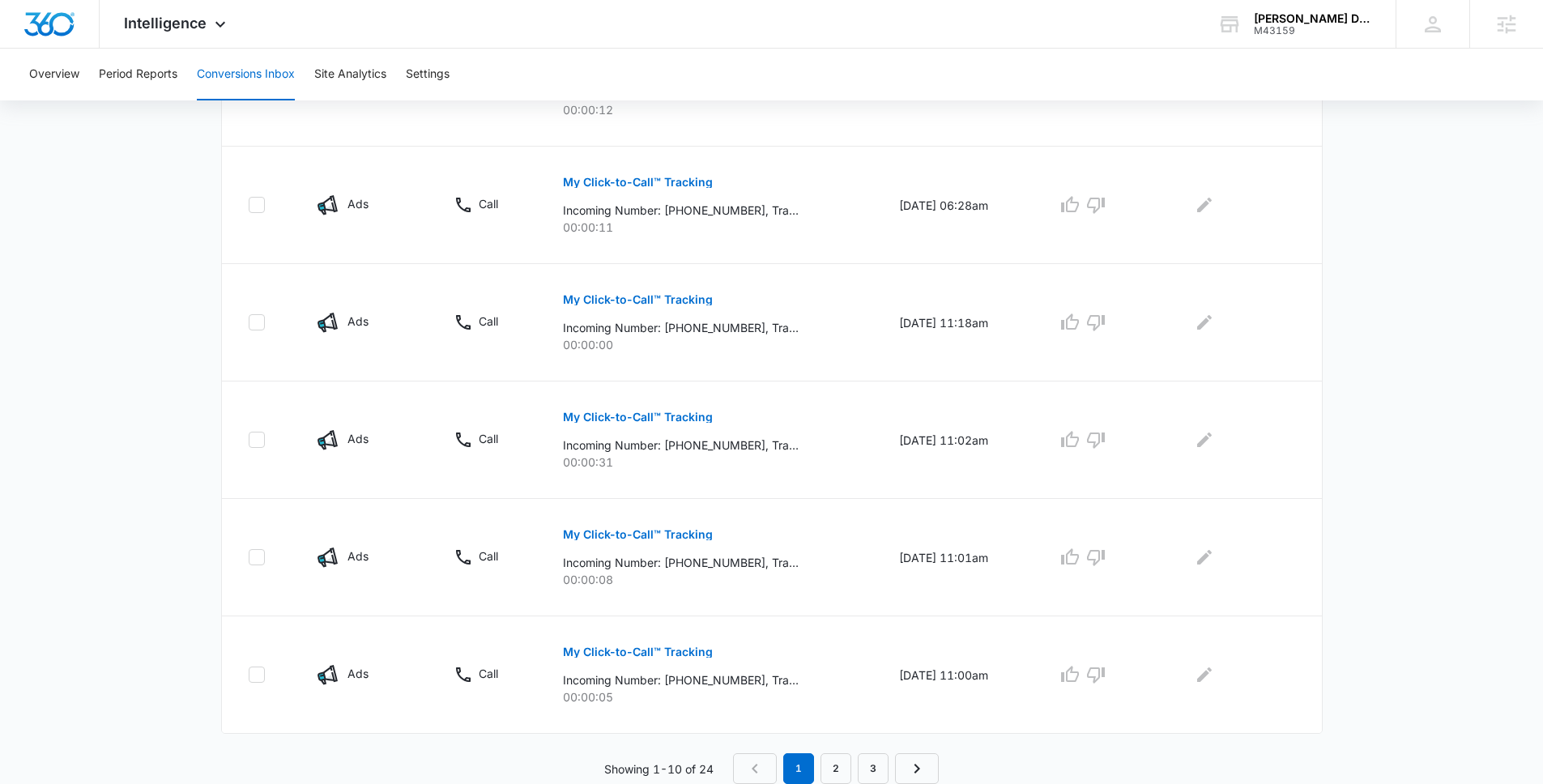
click at [656, 434] on button "My Click-to-Call™ Tracking" at bounding box center [638, 416] width 150 height 38
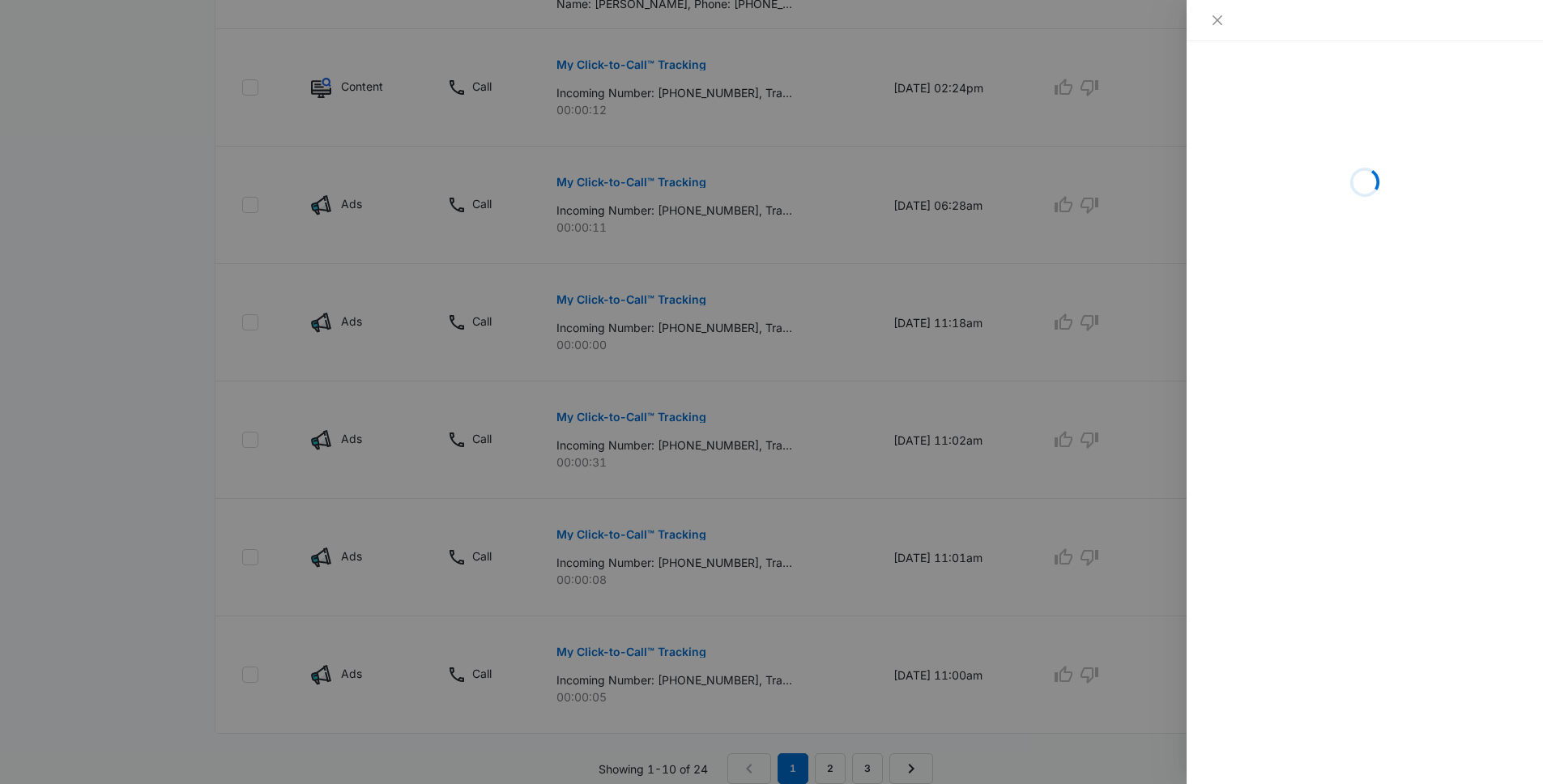
click at [662, 427] on div at bounding box center [771, 392] width 1543 height 784
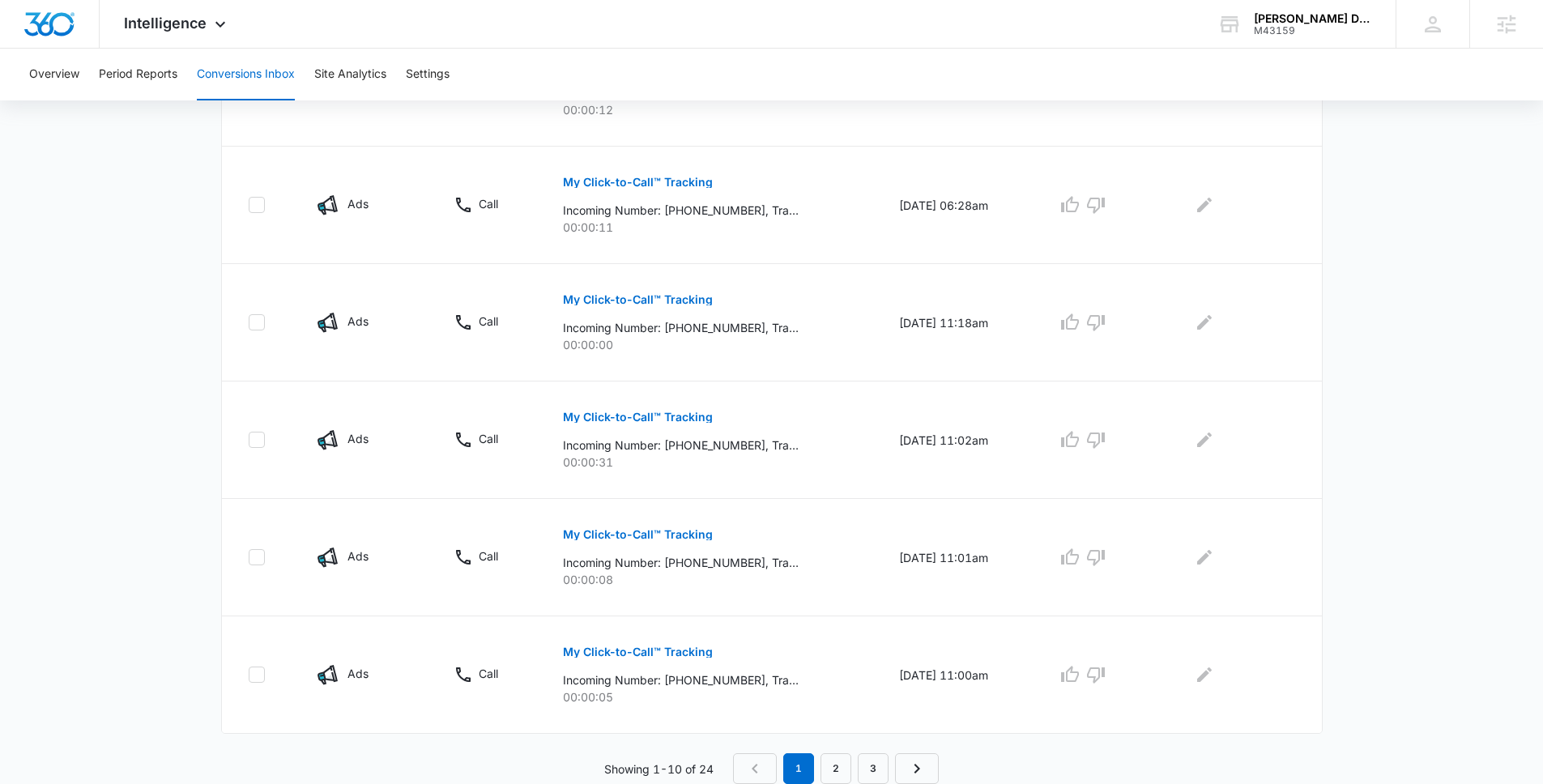
click at [662, 427] on button "My Click-to-Call™ Tracking" at bounding box center [638, 416] width 150 height 38
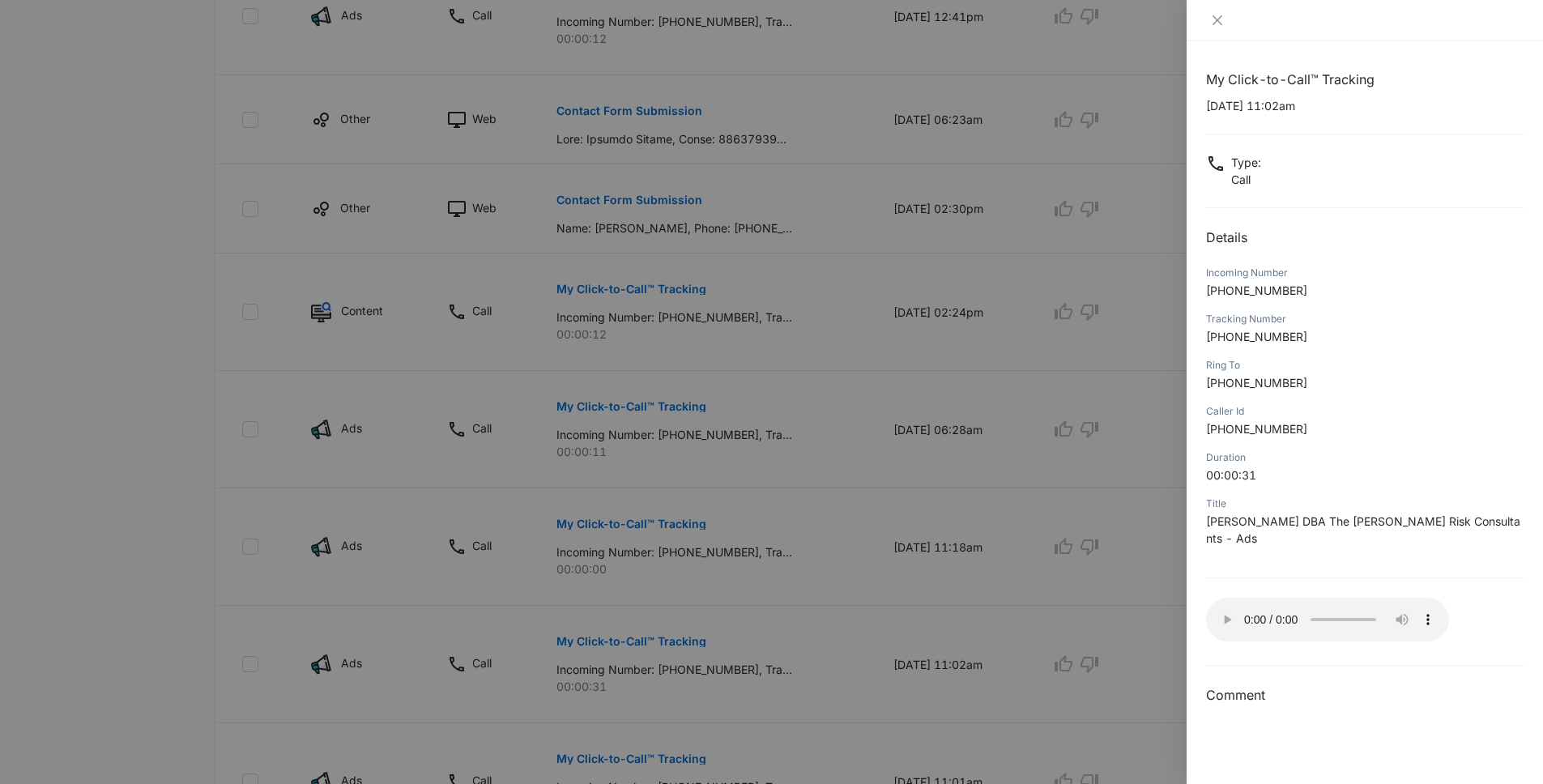
scroll to position [927, 0]
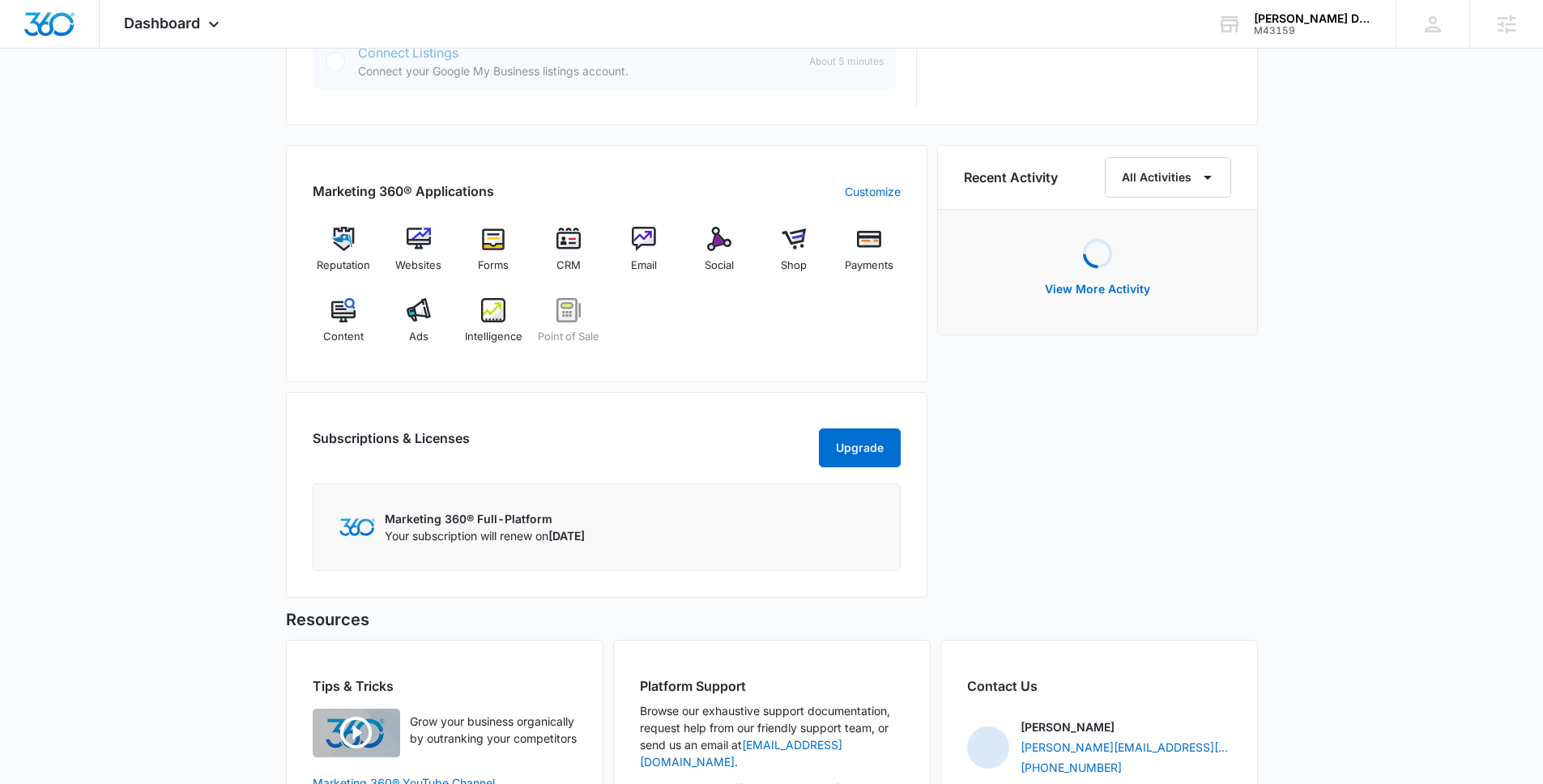
scroll to position [1050, 0]
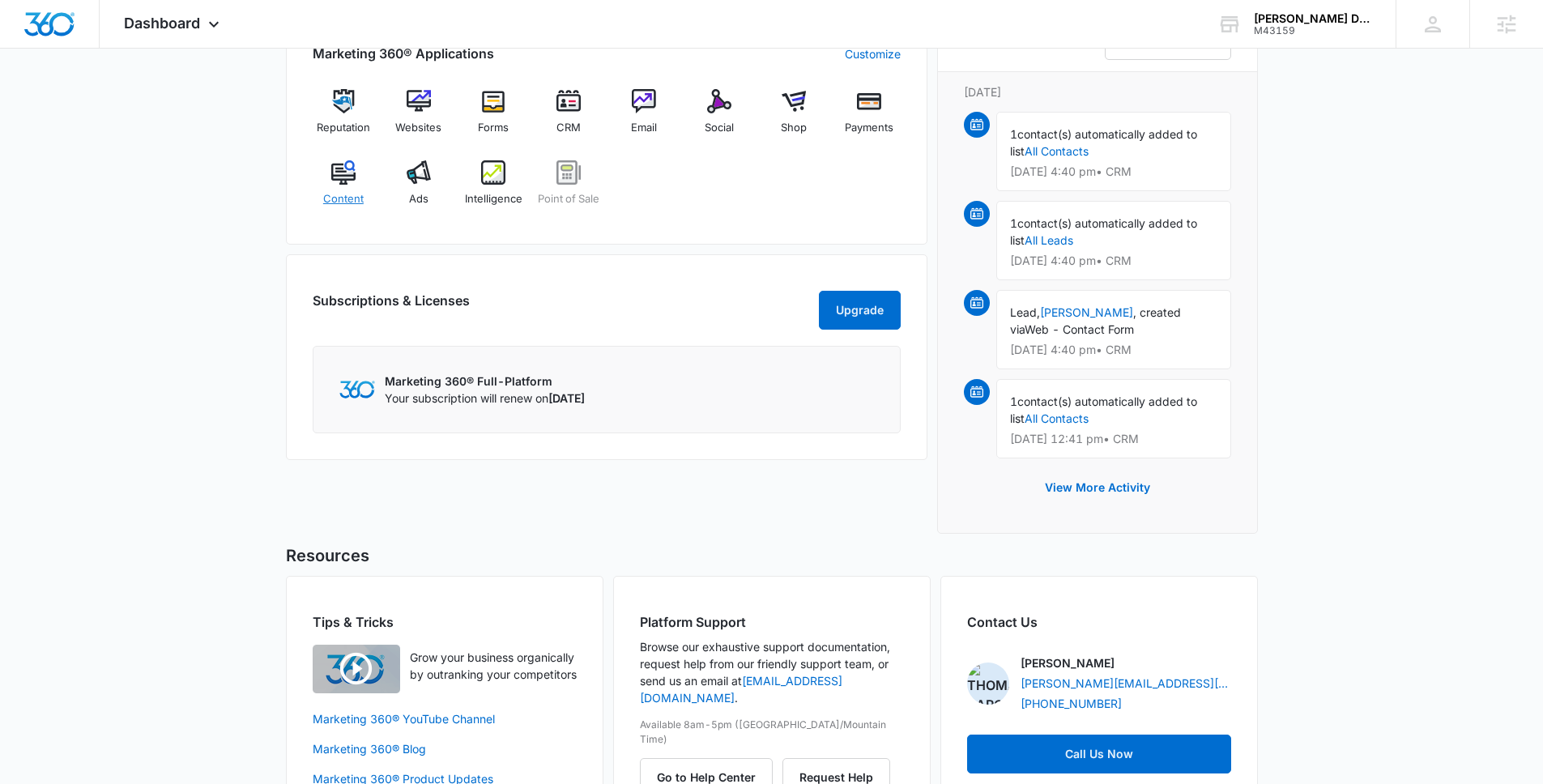
click at [346, 206] on span "Content" at bounding box center [343, 199] width 40 height 16
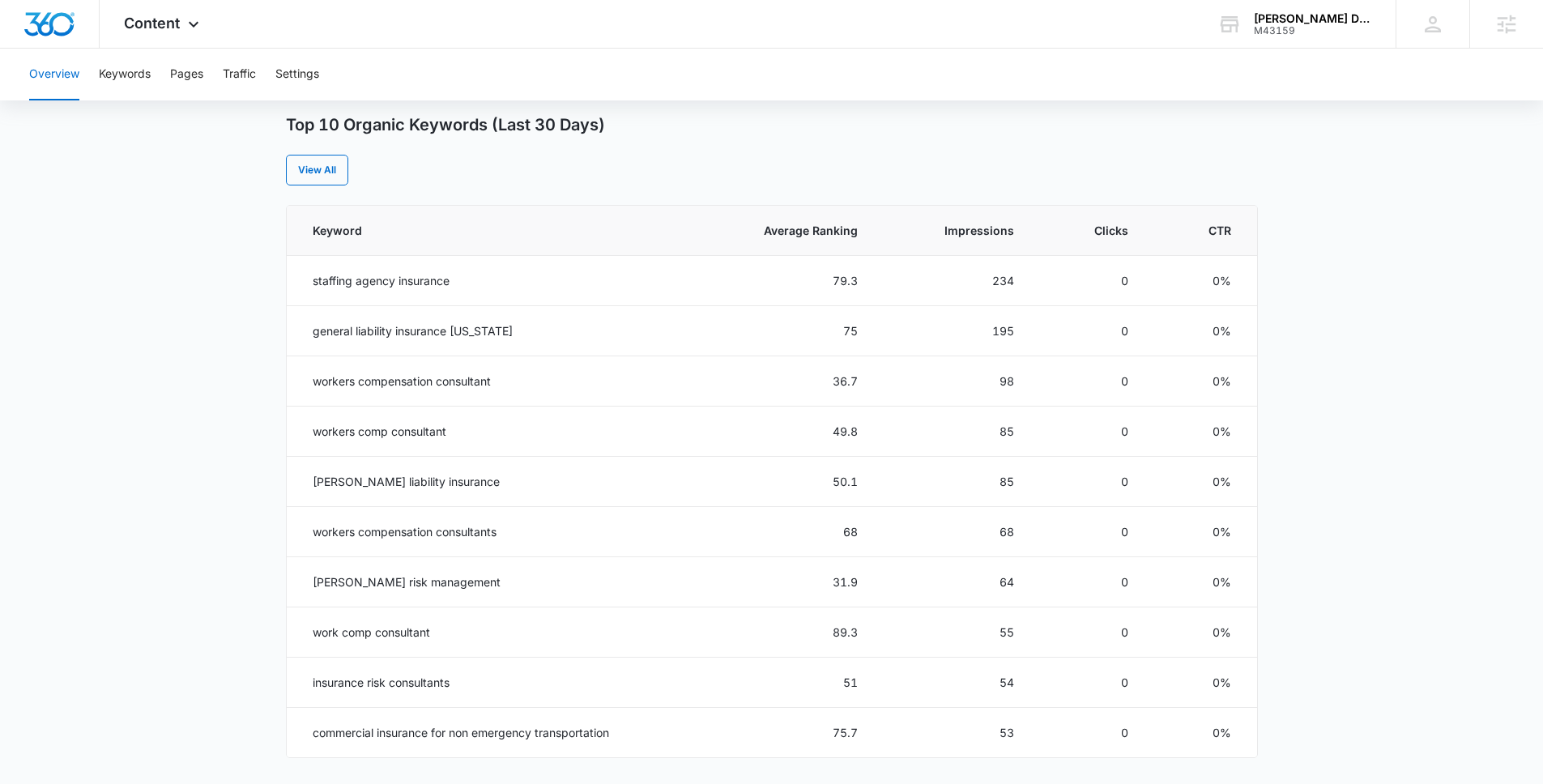
scroll to position [635, 0]
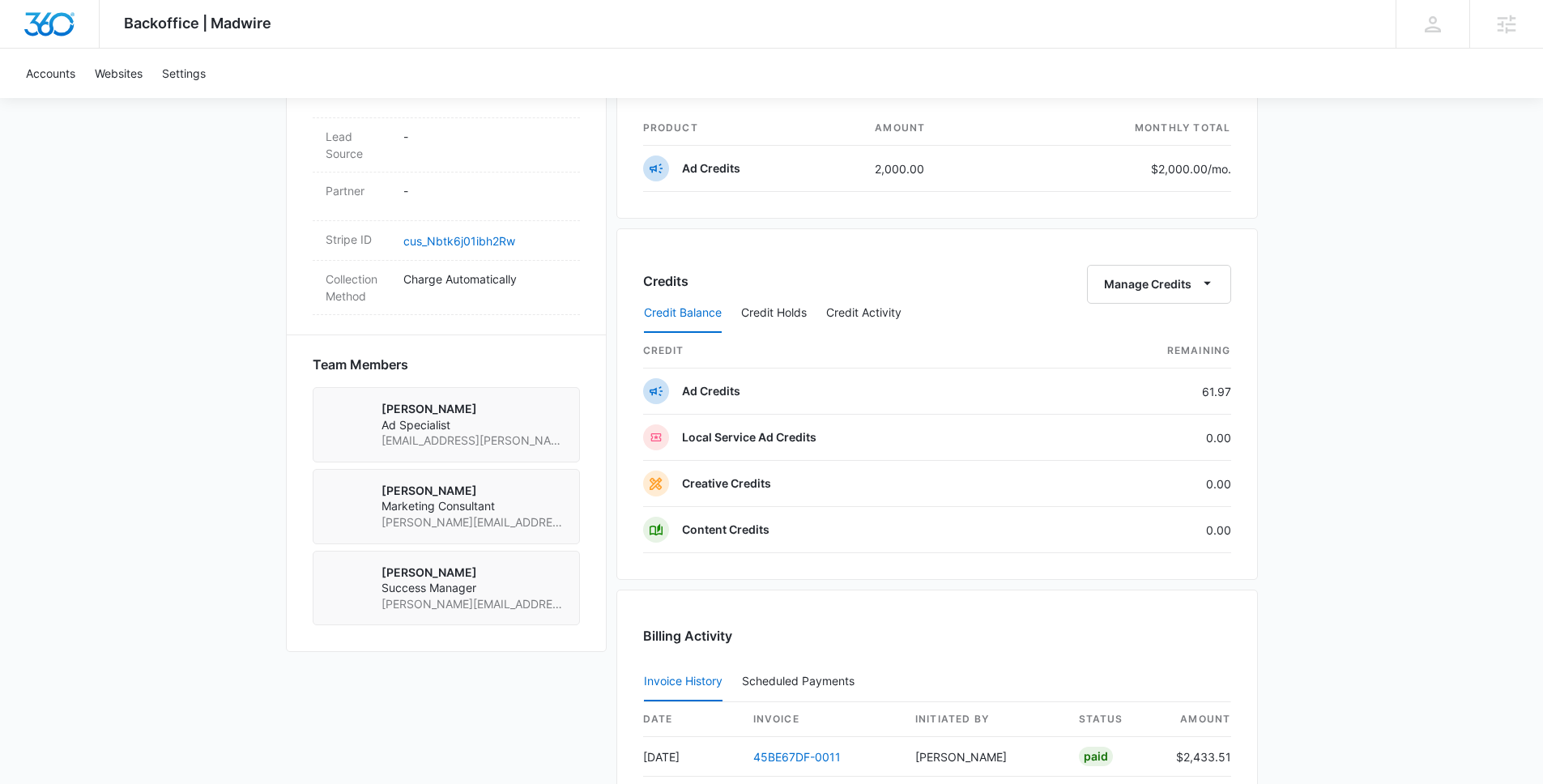
scroll to position [1358, 0]
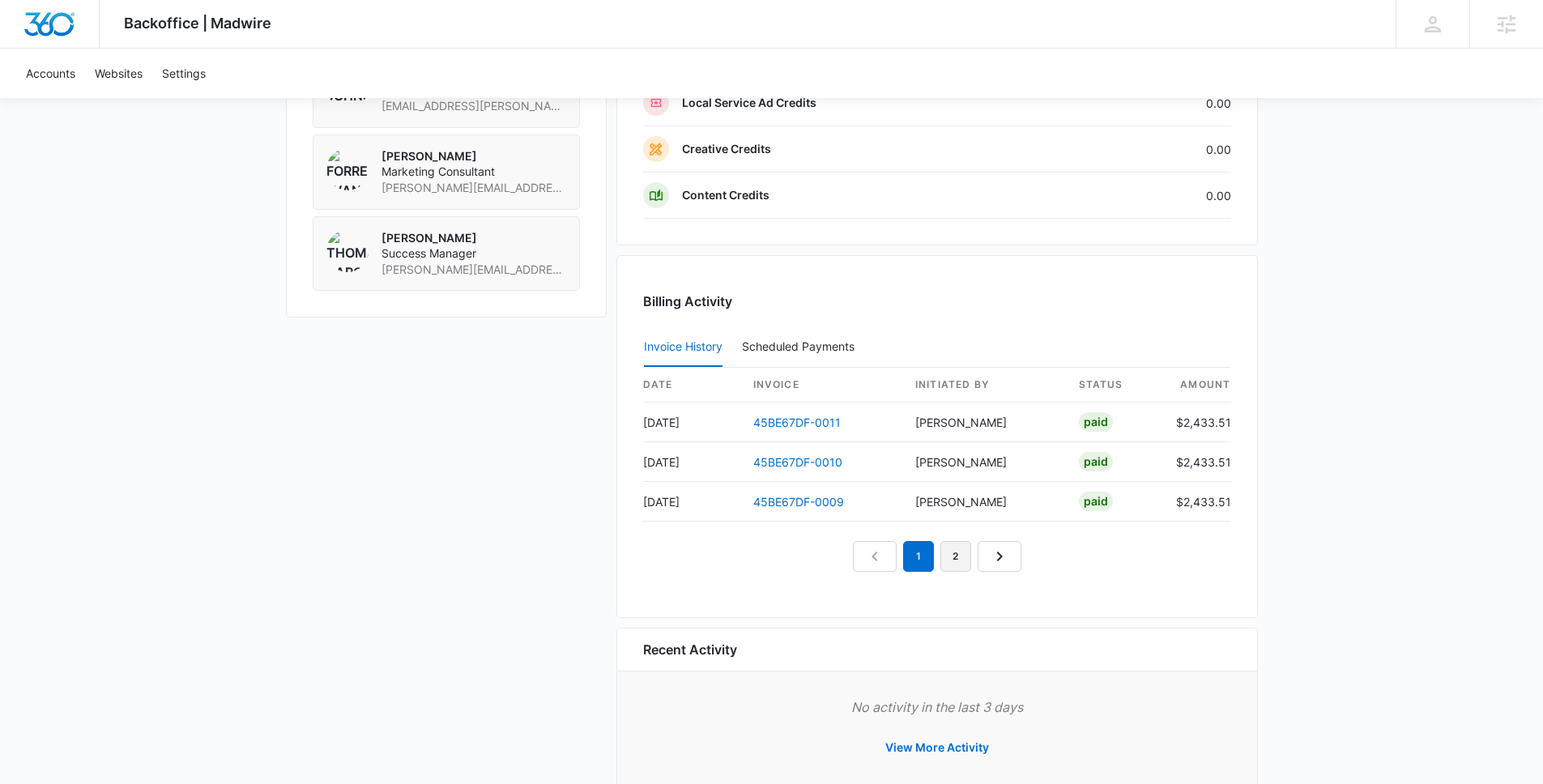
click at [966, 567] on link "2" at bounding box center [955, 556] width 31 height 31
click at [965, 551] on link "3" at bounding box center [974, 556] width 31 height 31
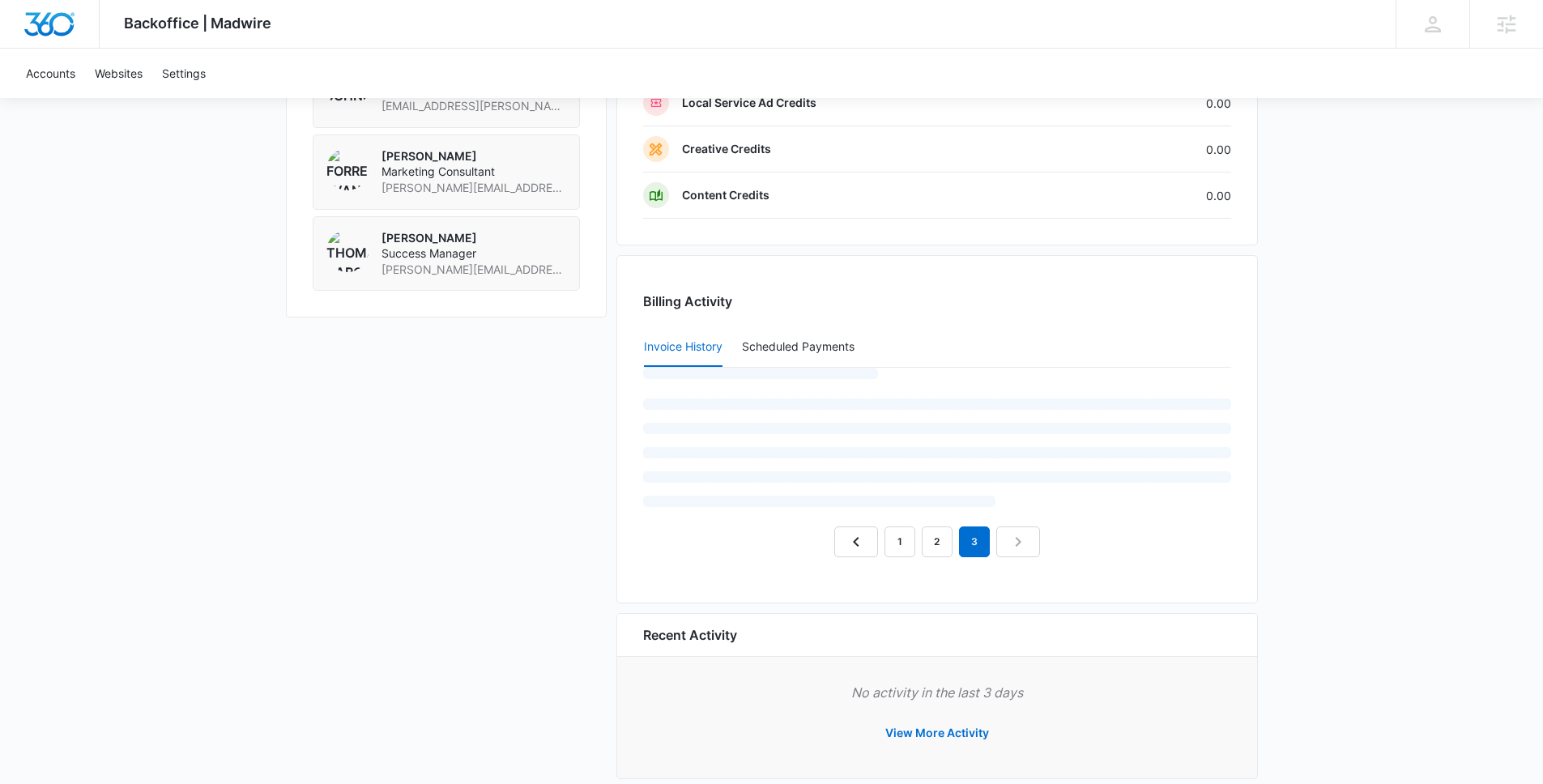
scroll to position [1319, 0]
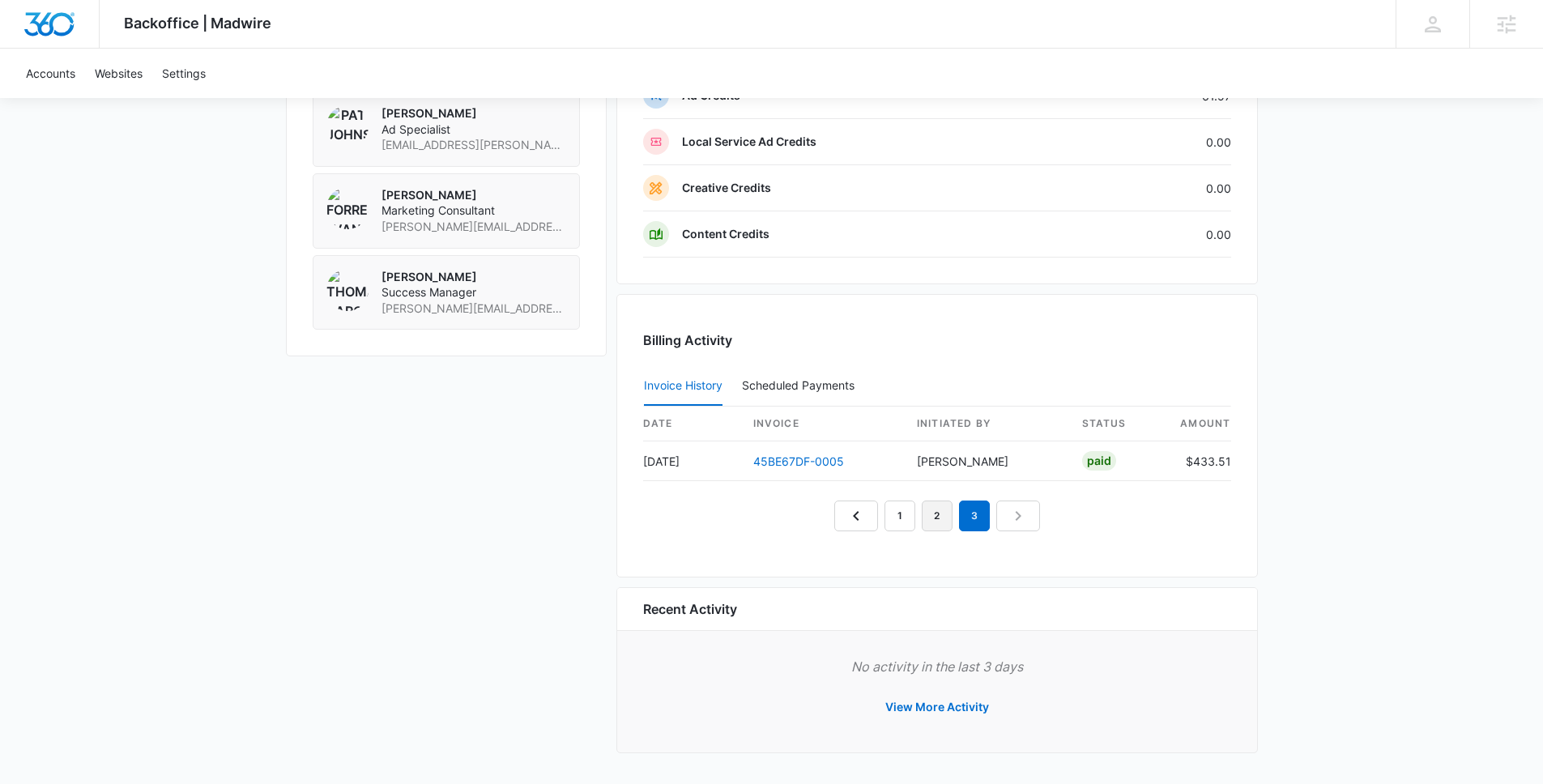
click at [930, 525] on link "2" at bounding box center [936, 515] width 31 height 31
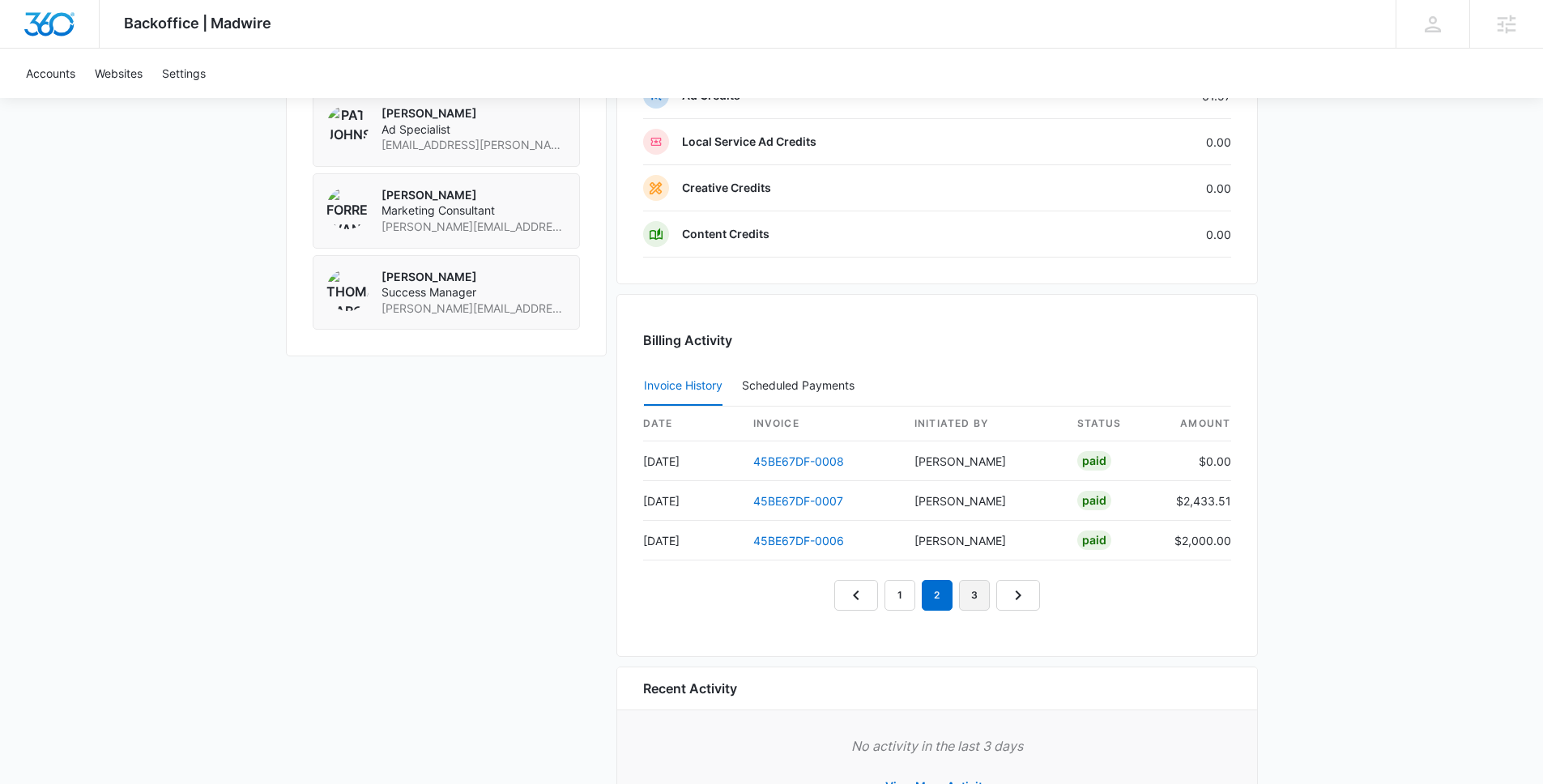
click at [967, 592] on link "3" at bounding box center [974, 594] width 31 height 31
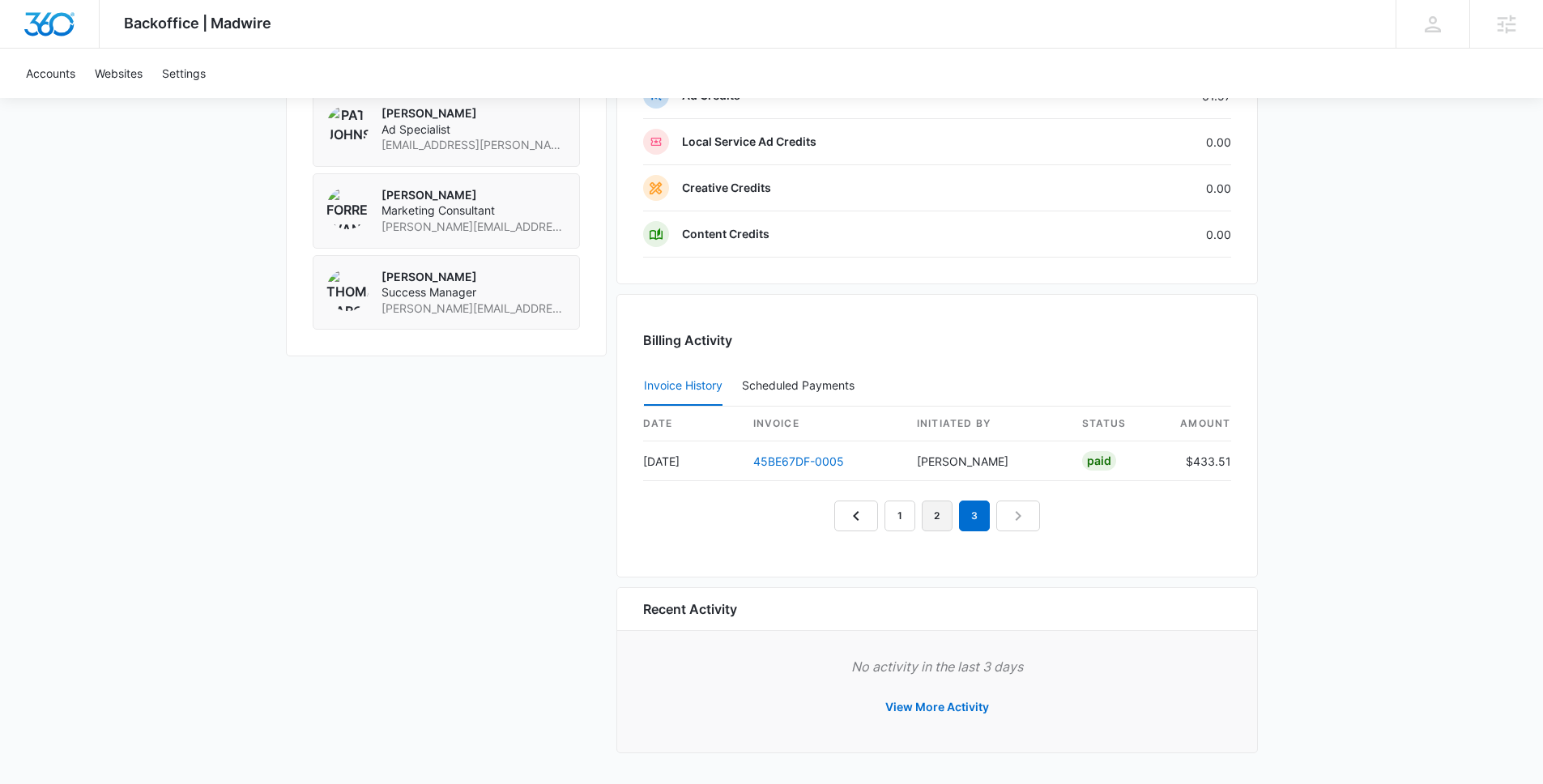
click at [949, 527] on link "2" at bounding box center [936, 515] width 31 height 31
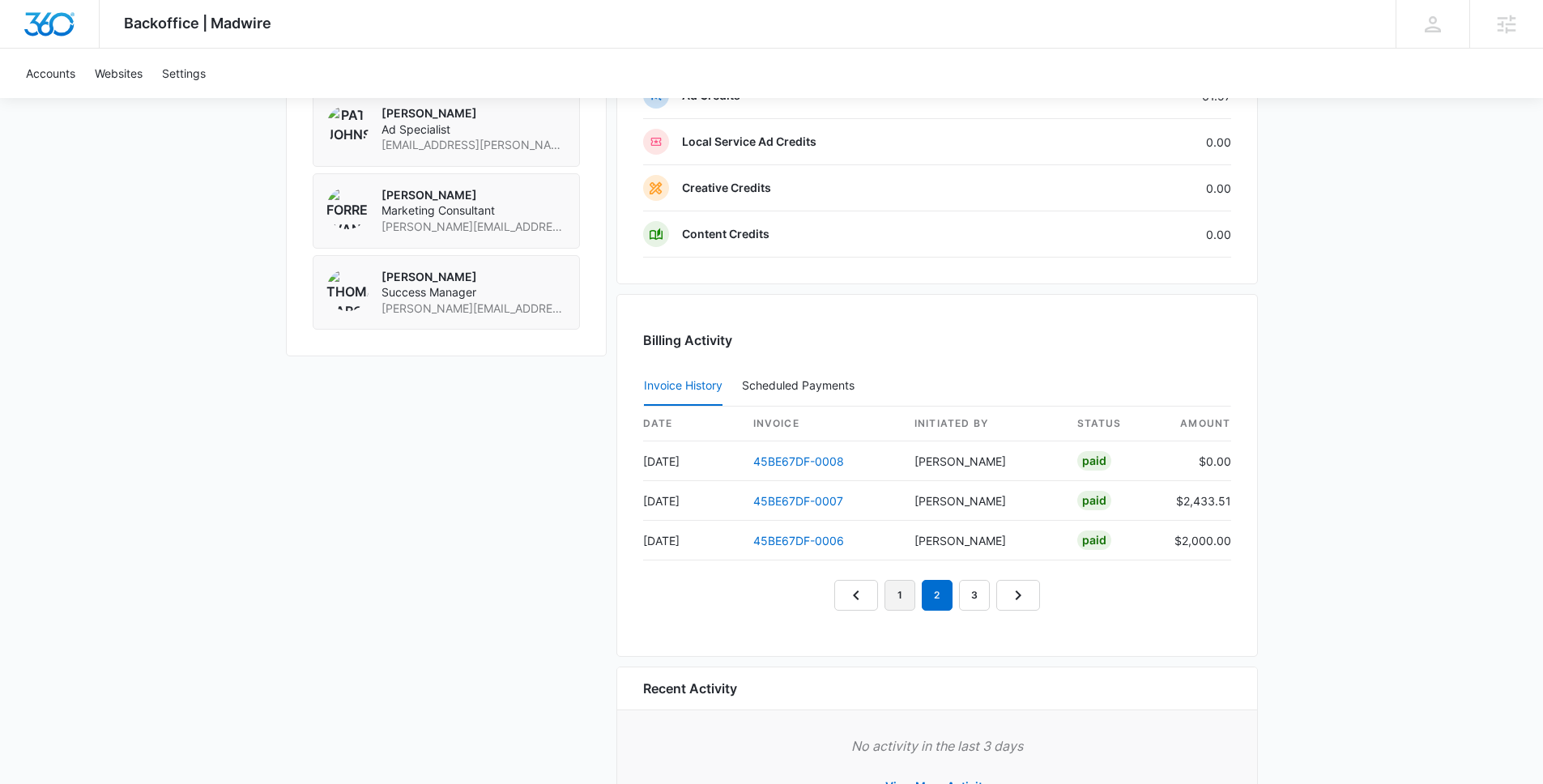
click at [907, 588] on link "1" at bounding box center [900, 594] width 31 height 31
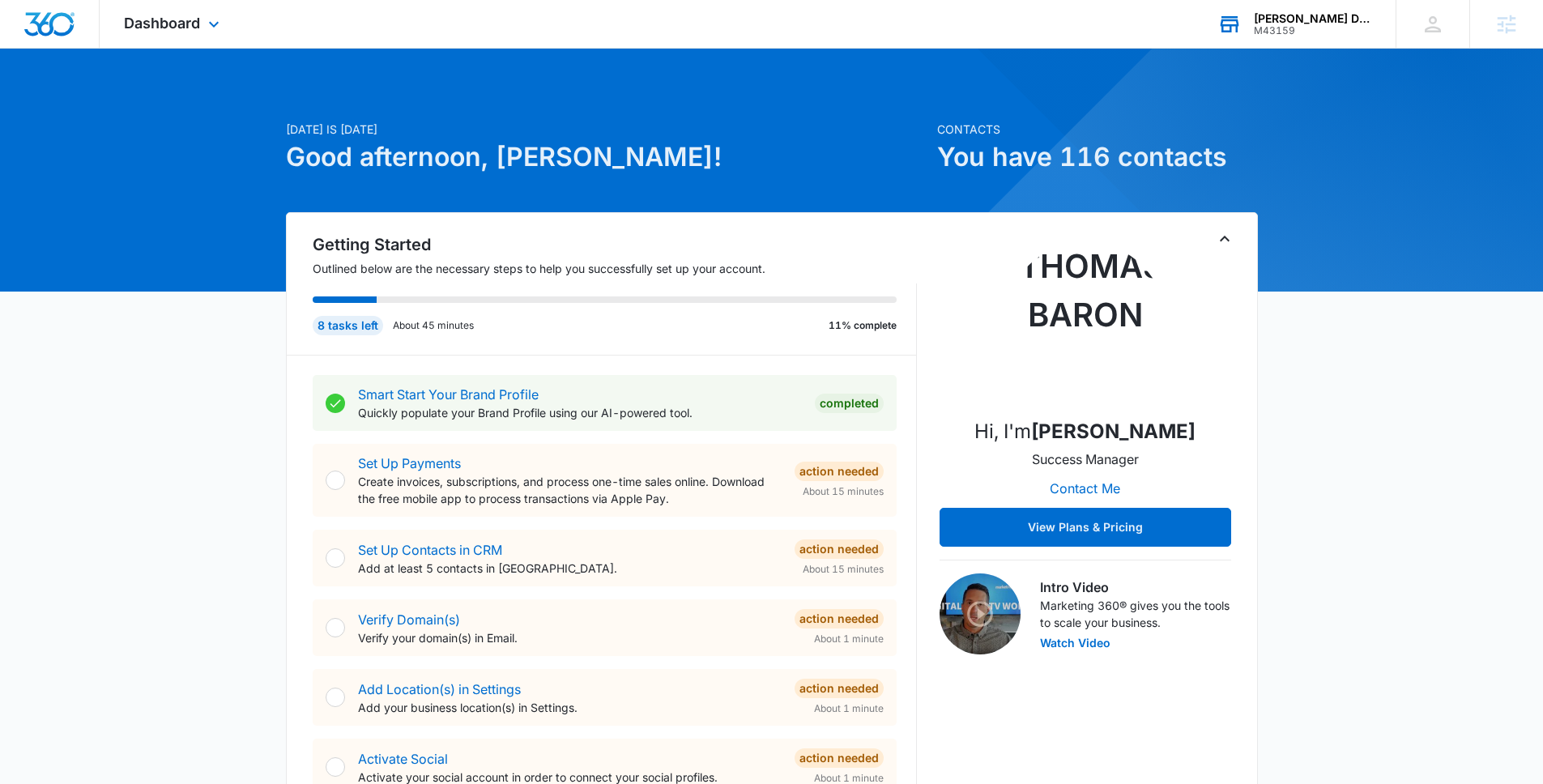
click at [1243, 29] on div "Phillip Wright DBA The Wright Risk Consultants M43159 Your Accounts View All" at bounding box center [1294, 23] width 203 height 48
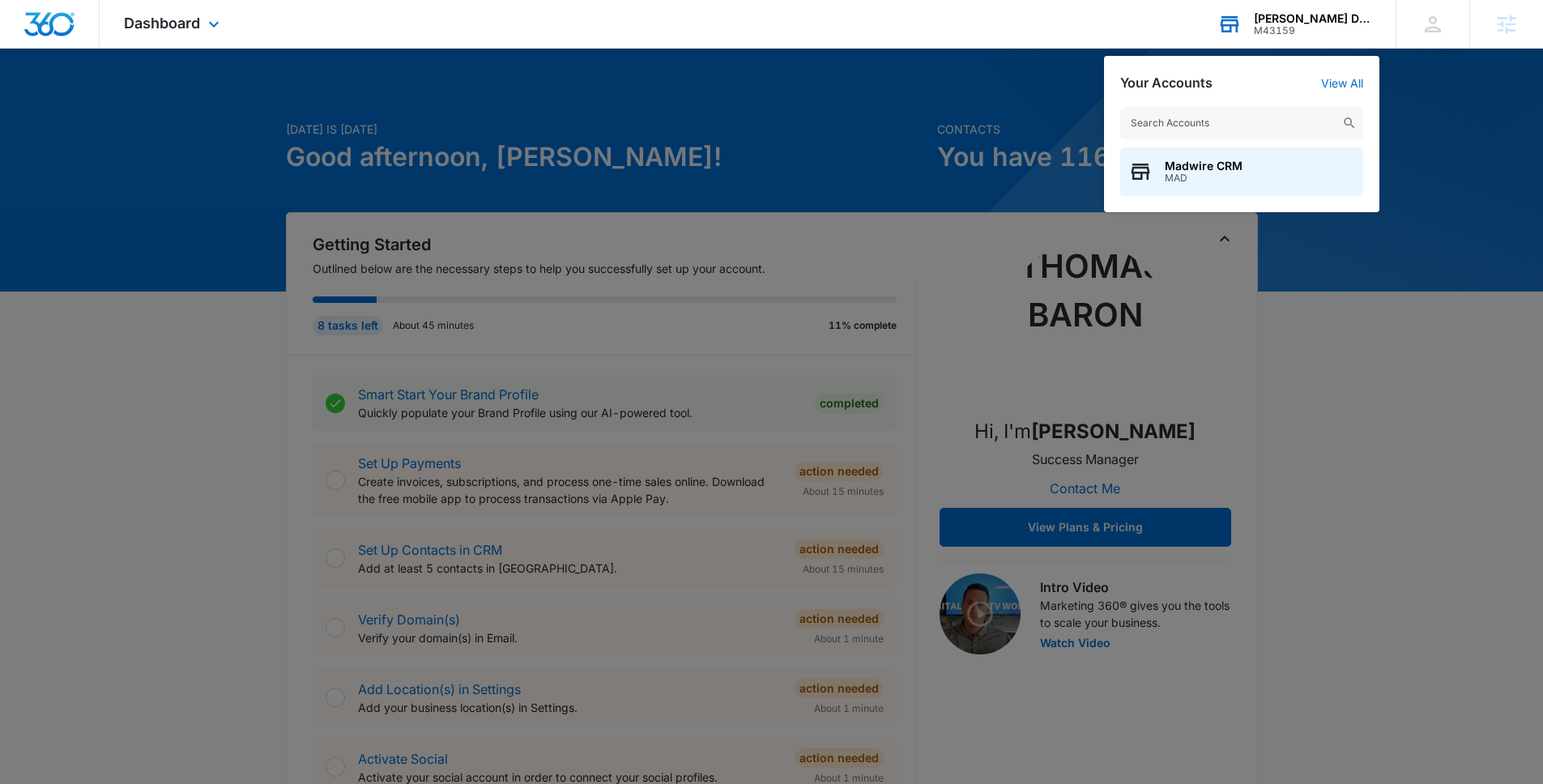
click at [1250, 115] on input "text" at bounding box center [1242, 123] width 243 height 32
type input "one stop plumbing"
click at [1268, 174] on span "M312580" at bounding box center [1259, 178] width 191 height 11
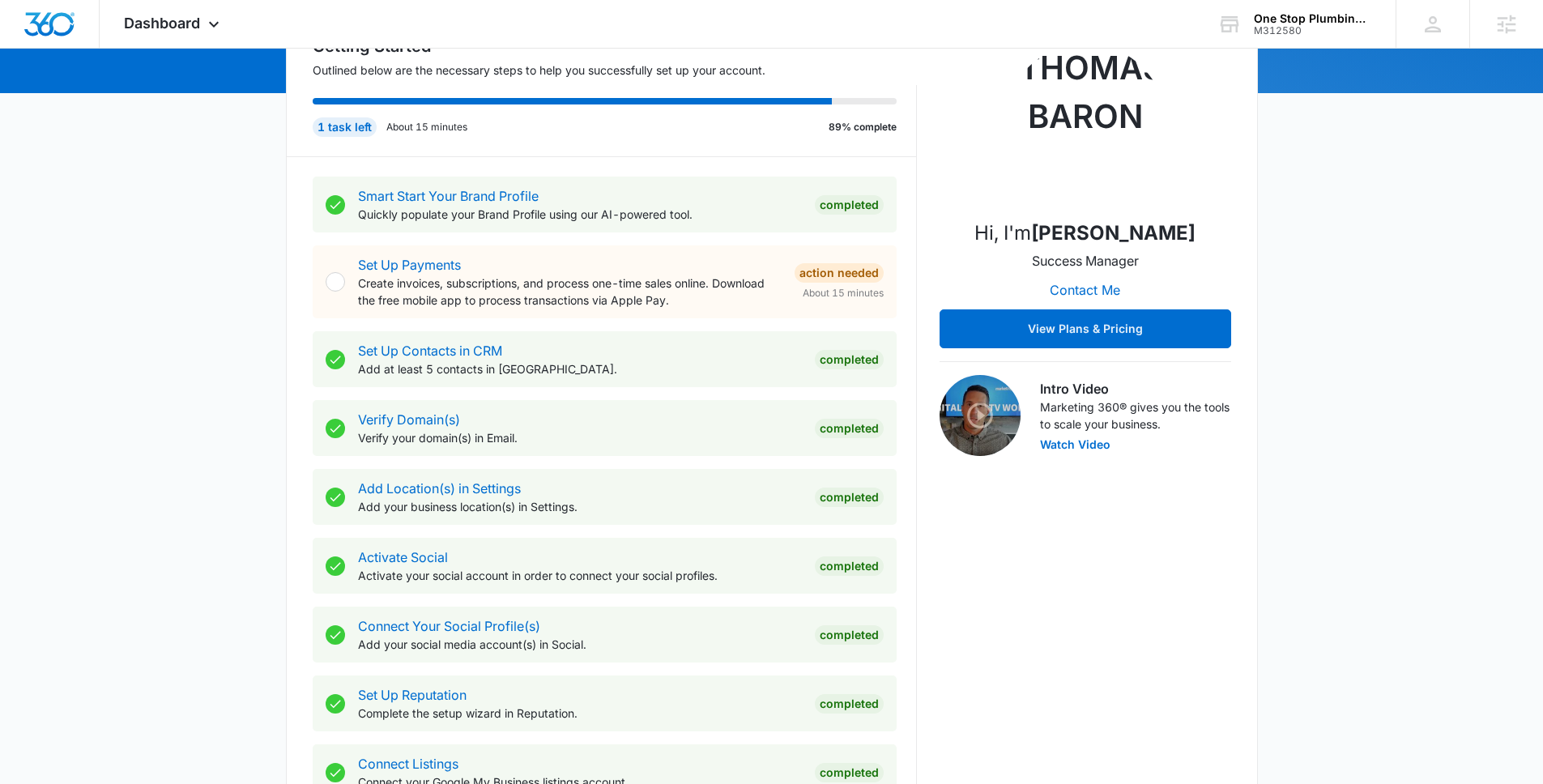
scroll to position [553, 0]
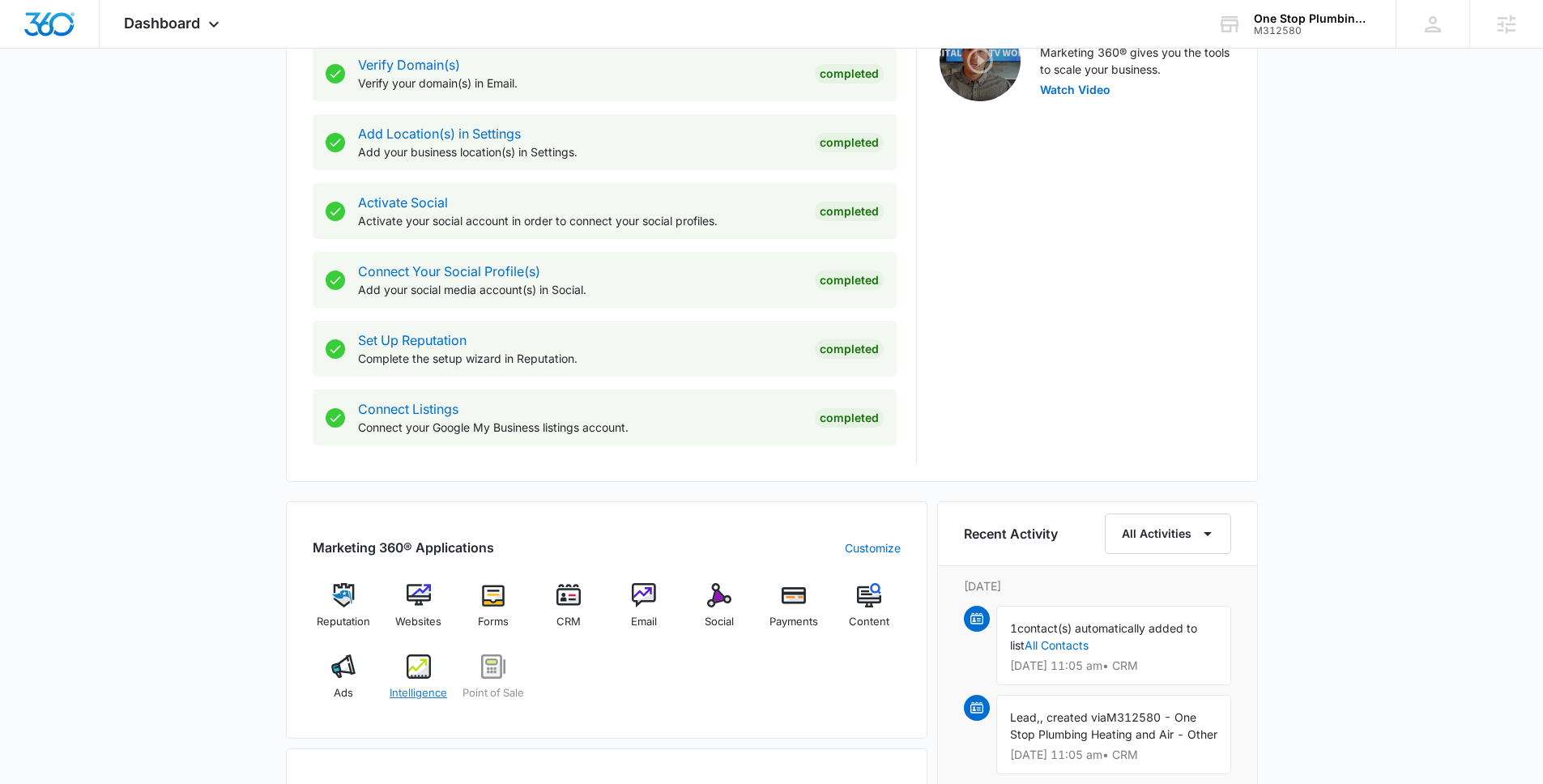
click at [432, 672] on div "Intelligence" at bounding box center [418, 684] width 62 height 58
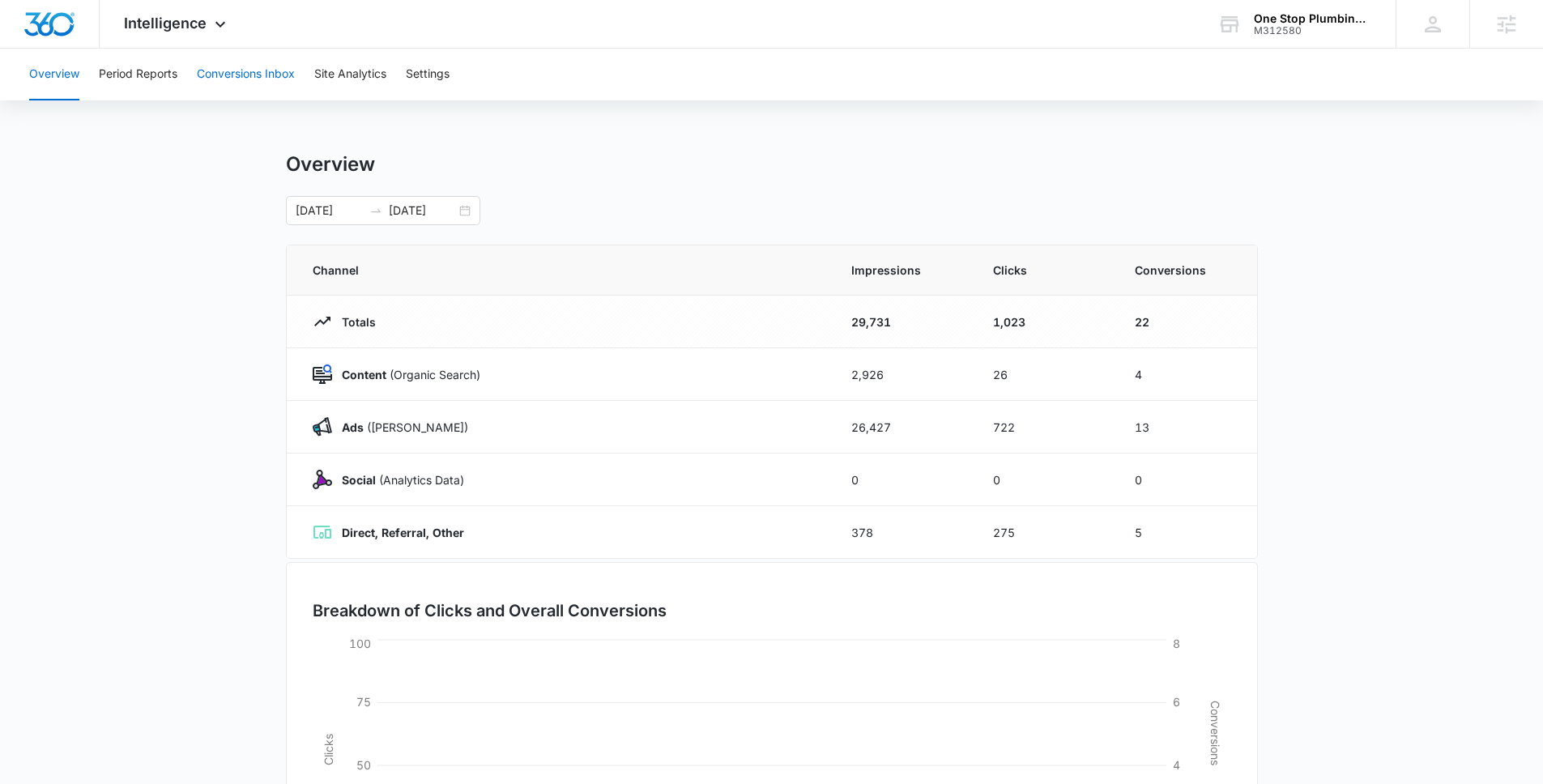
click at [275, 83] on button "Conversions Inbox" at bounding box center [246, 74] width 98 height 52
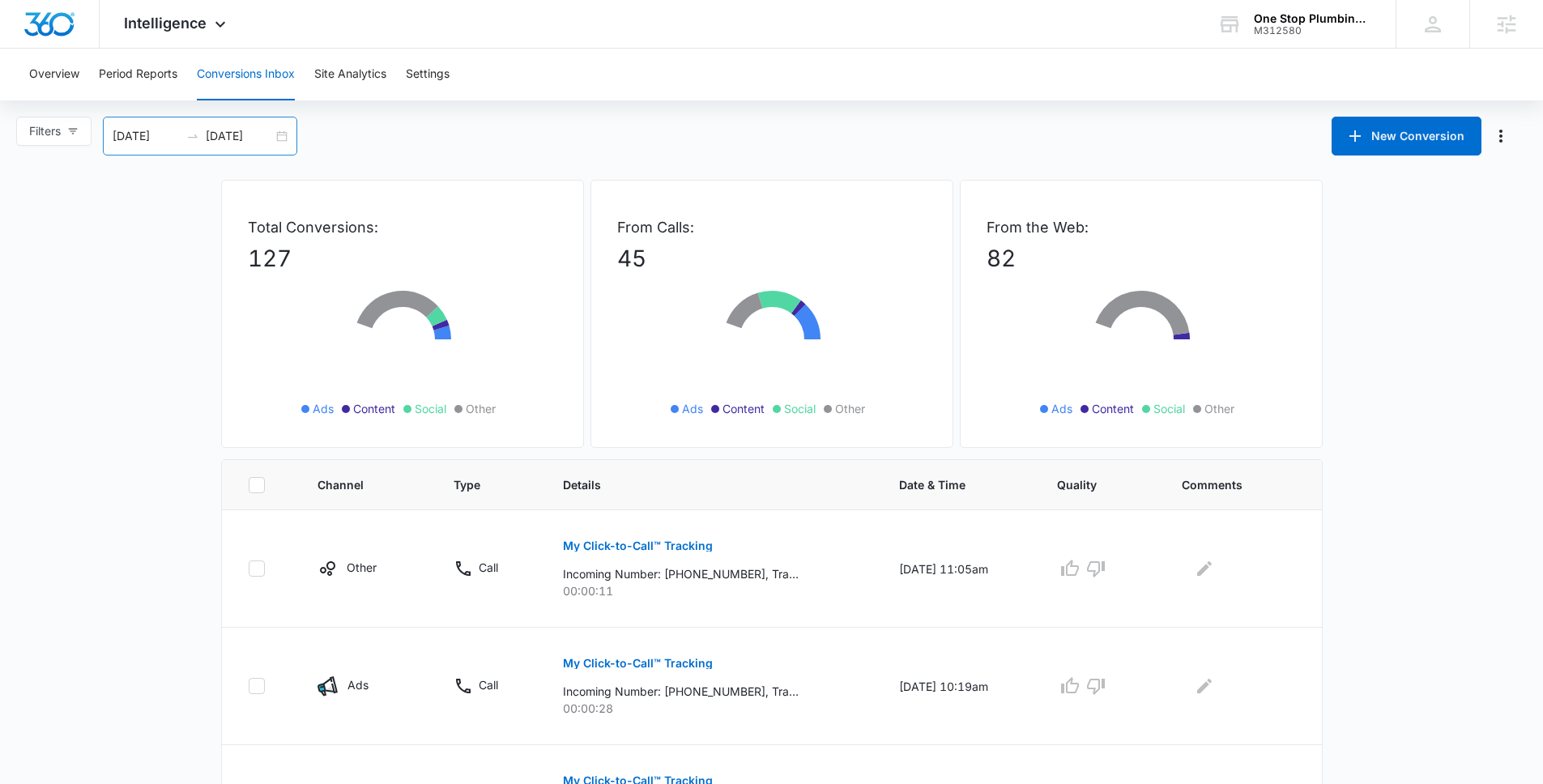
click at [242, 138] on input "09/16/2025" at bounding box center [239, 135] width 68 height 18
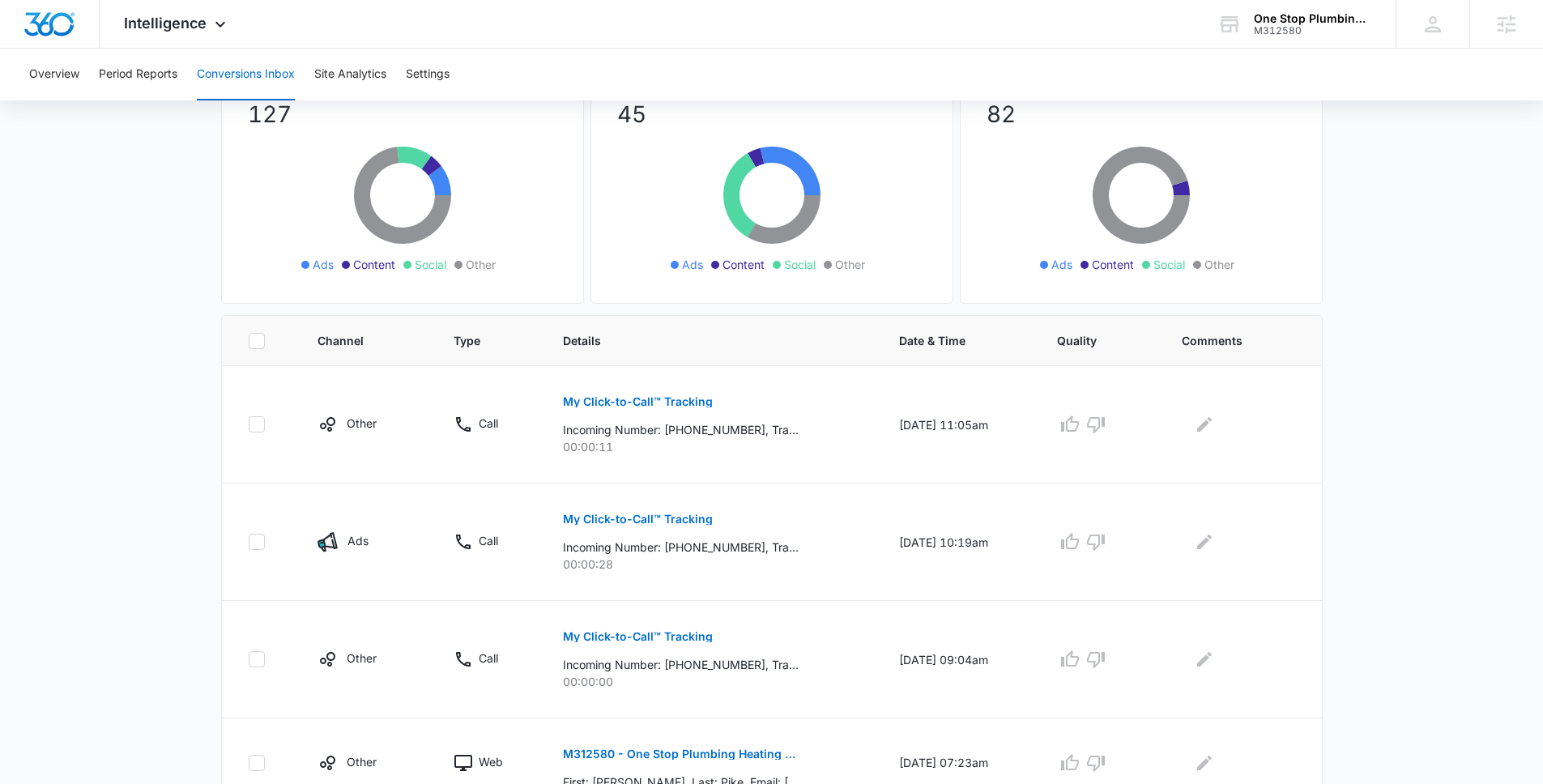
scroll to position [299, 0]
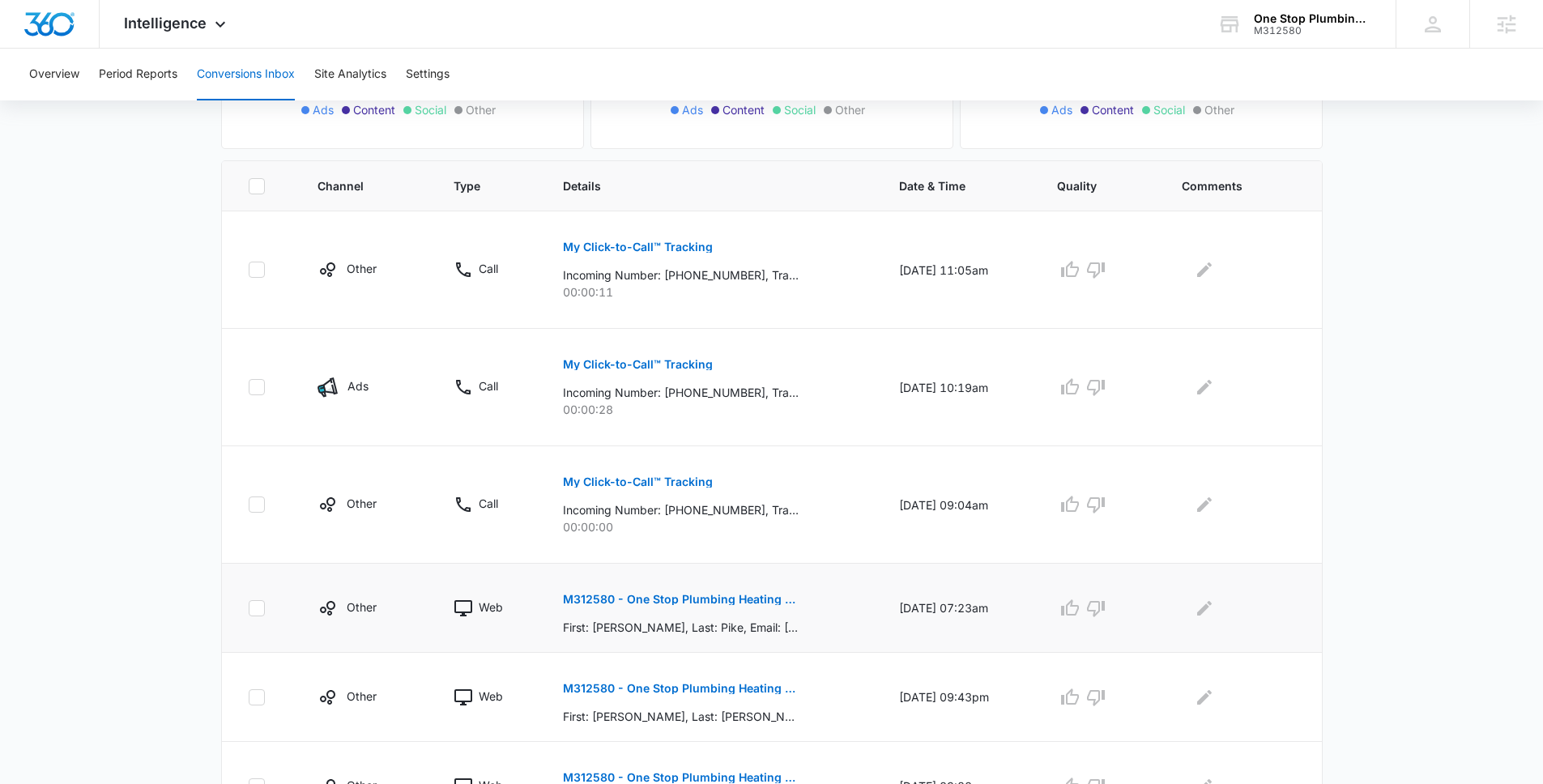
click at [739, 607] on button "M312580 - One Stop Plumbing Heating and Air - HouseCall Pro - Job Scheduled" at bounding box center [680, 598] width 236 height 38
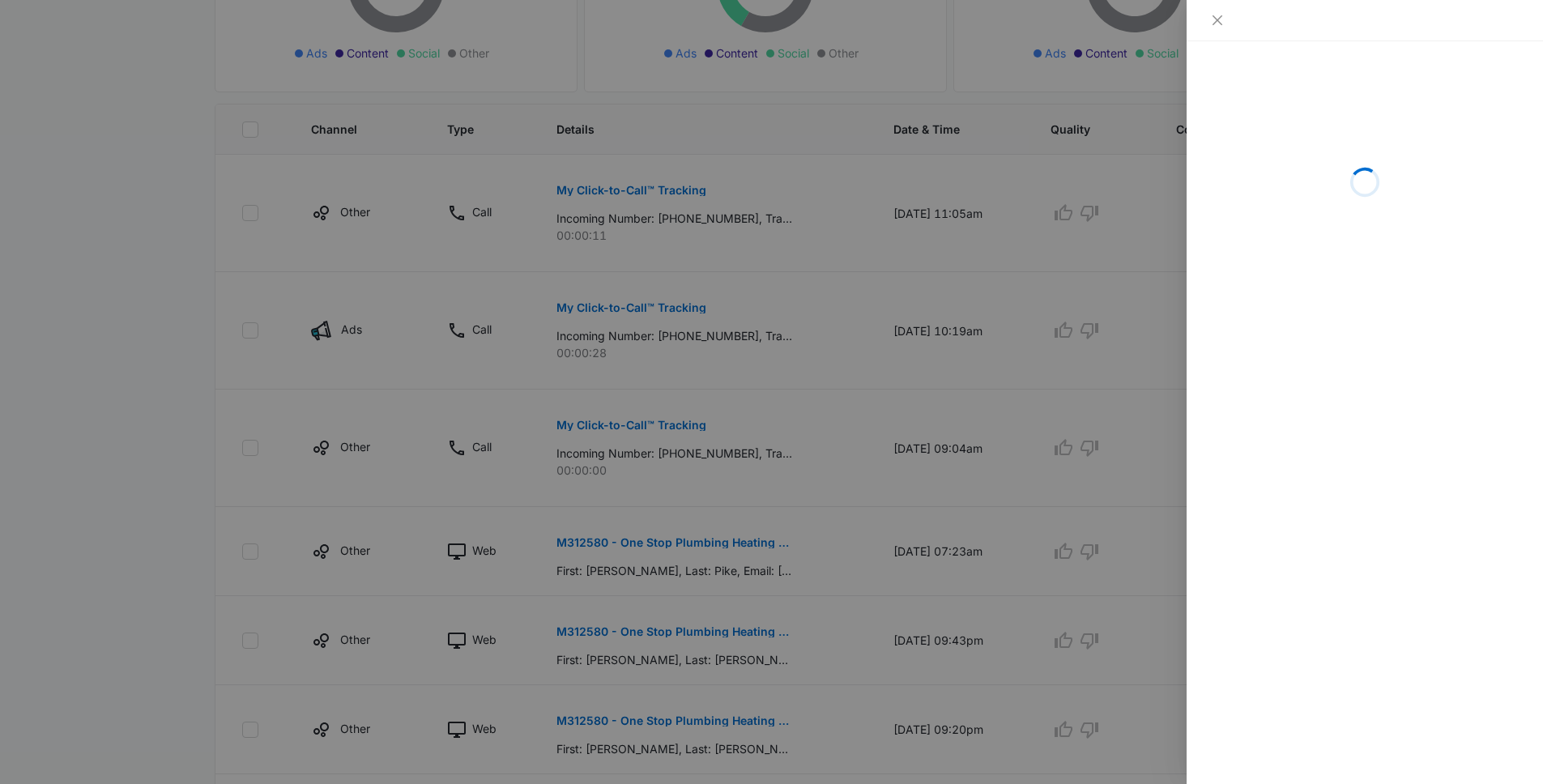
scroll to position [504, 0]
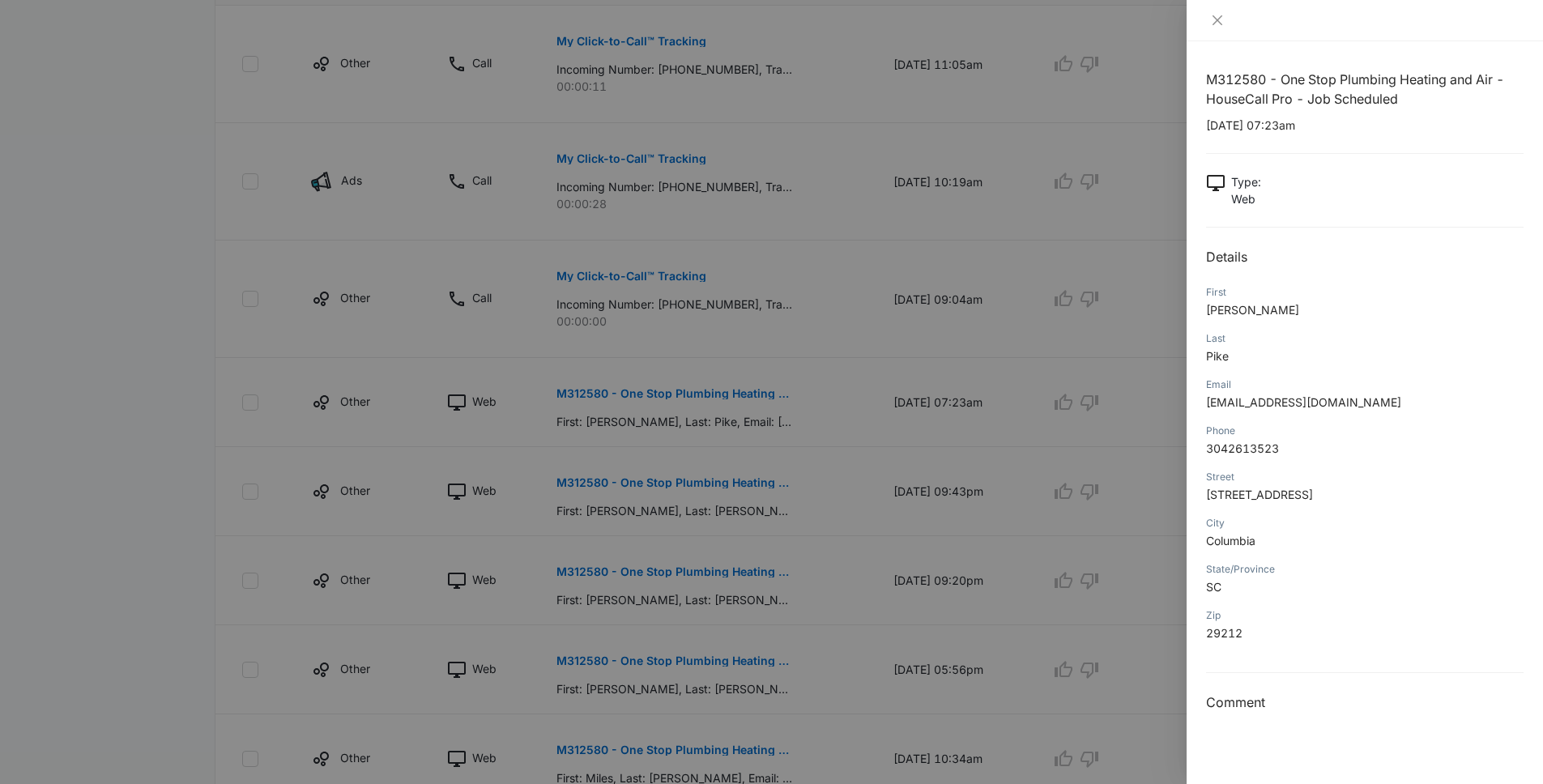
click at [747, 497] on div at bounding box center [771, 392] width 1543 height 784
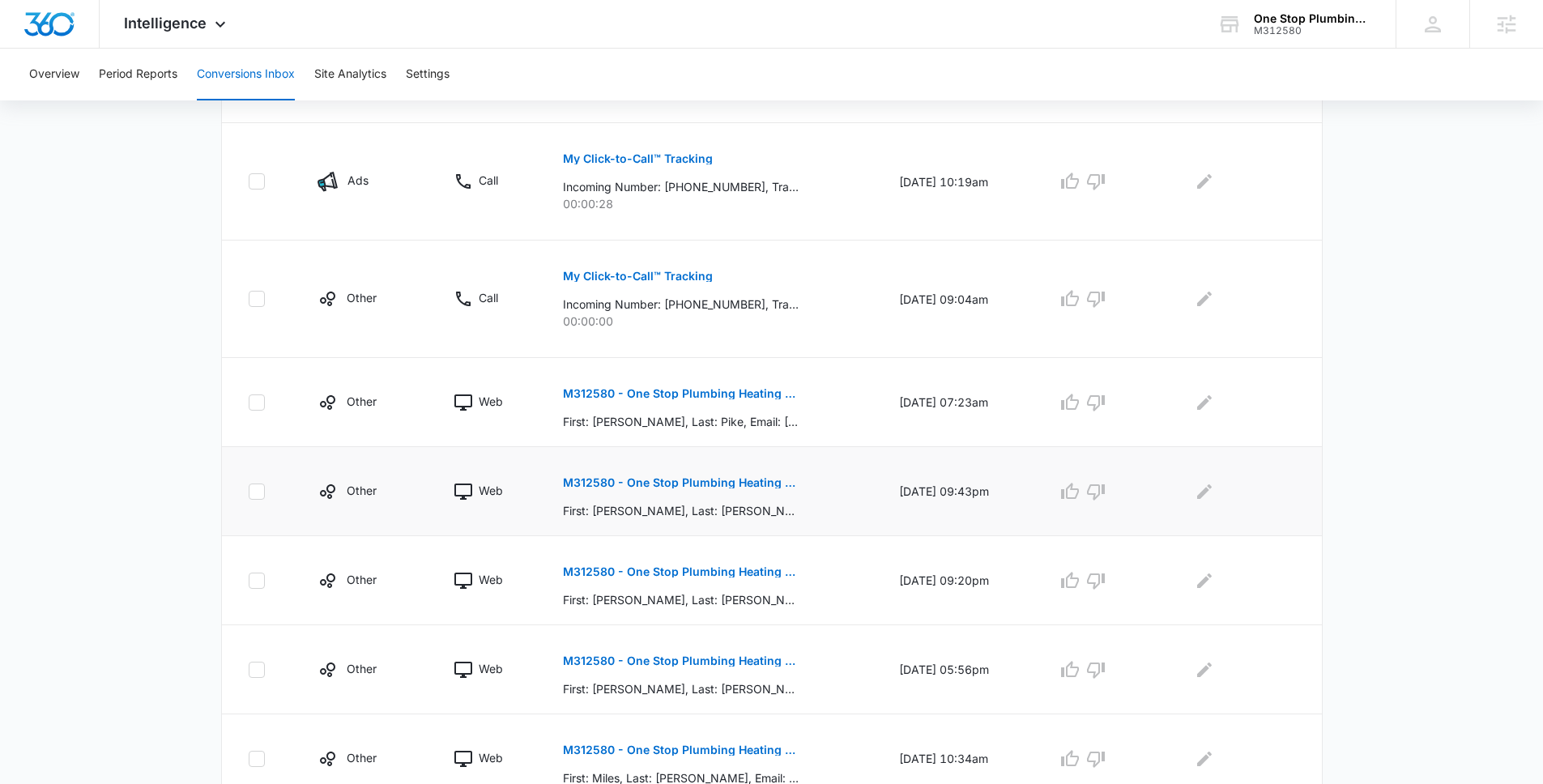
click at [709, 480] on p "M312580 - One Stop Plumbing Heating and Air - HouseCall Pro - Job Scheduled" at bounding box center [680, 483] width 236 height 11
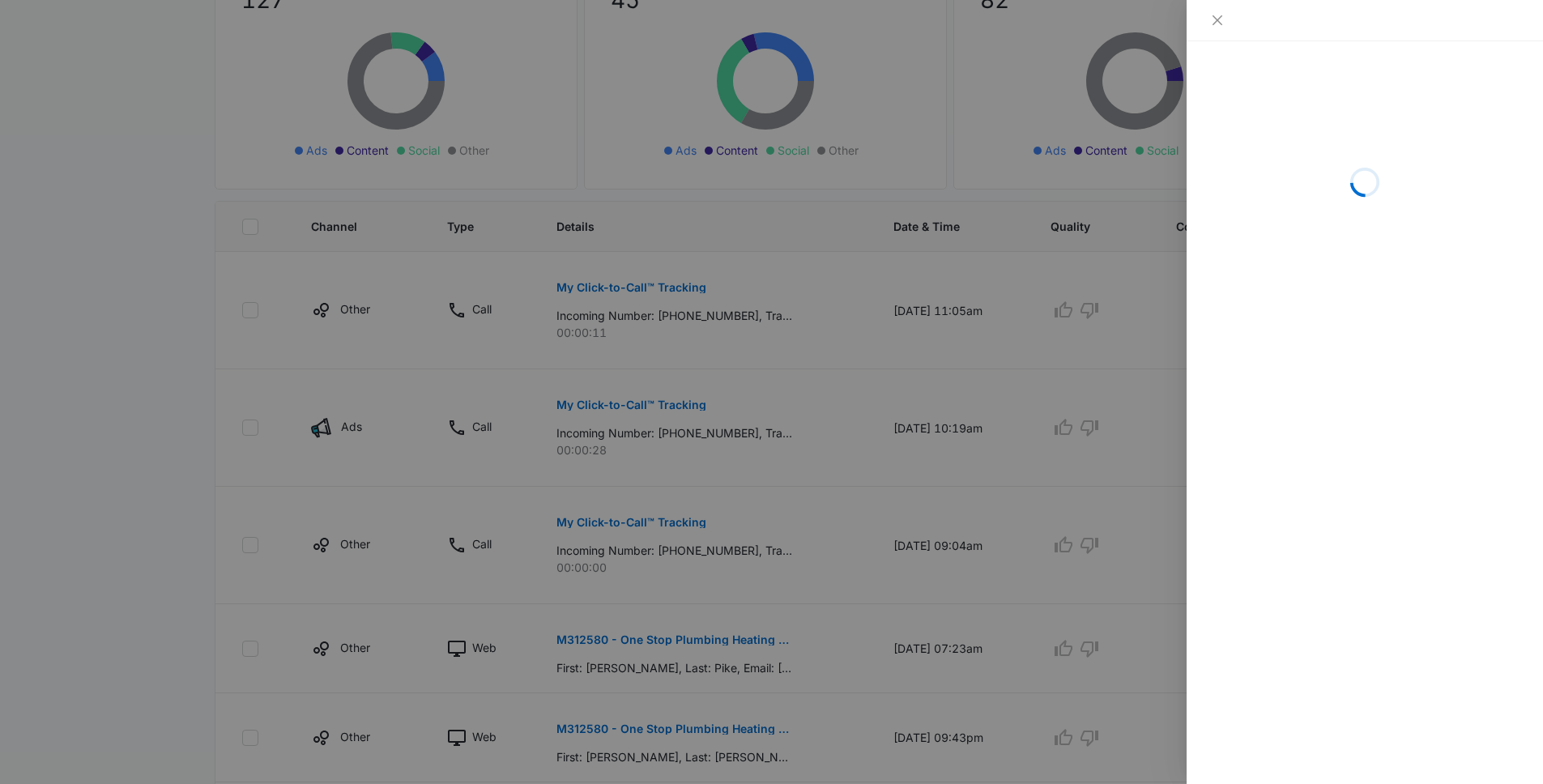
scroll to position [502, 0]
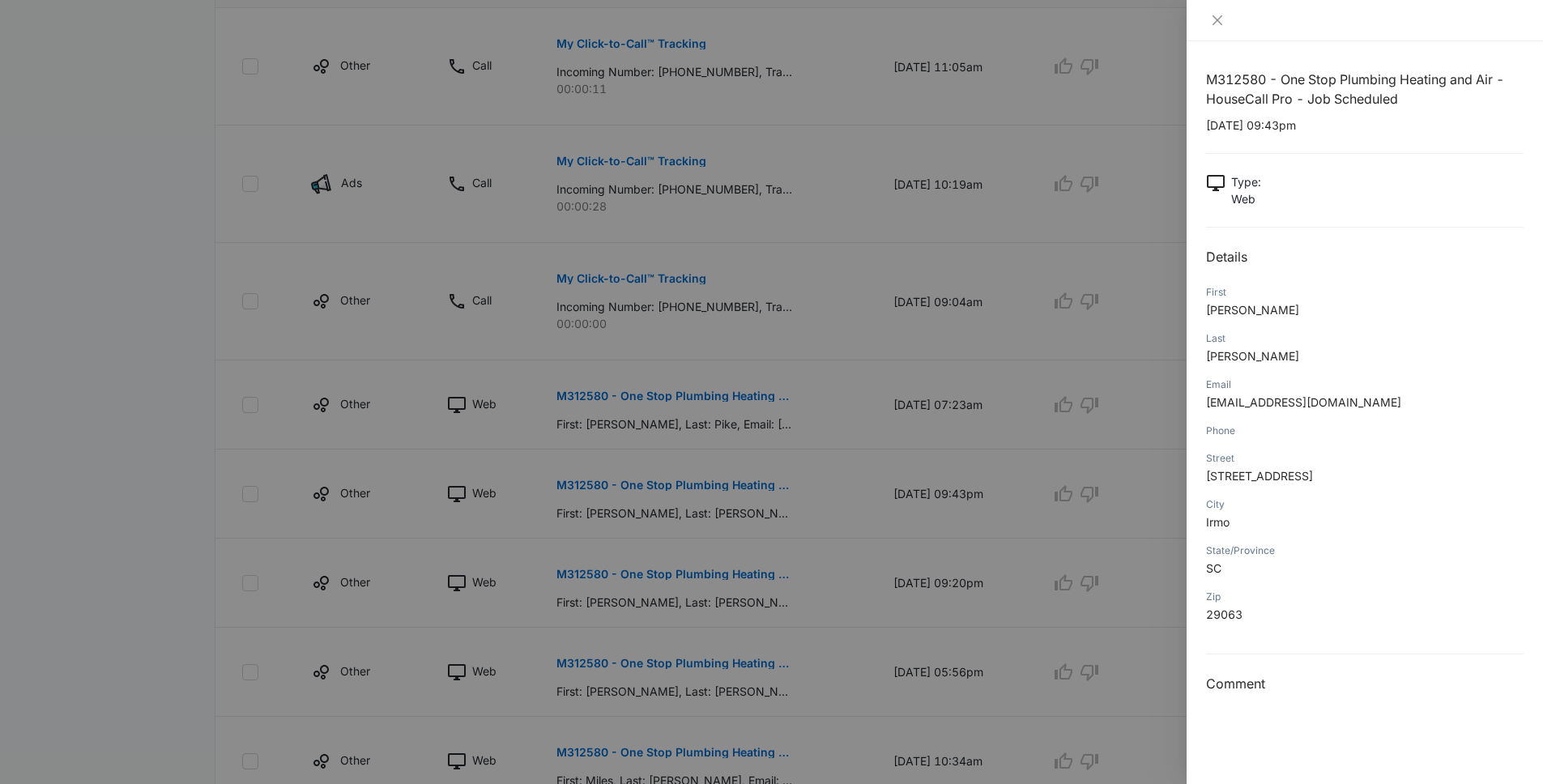
drag, startPoint x: 127, startPoint y: 428, endPoint x: 181, endPoint y: 429, distance: 54.0
click at [127, 428] on div at bounding box center [771, 392] width 1543 height 784
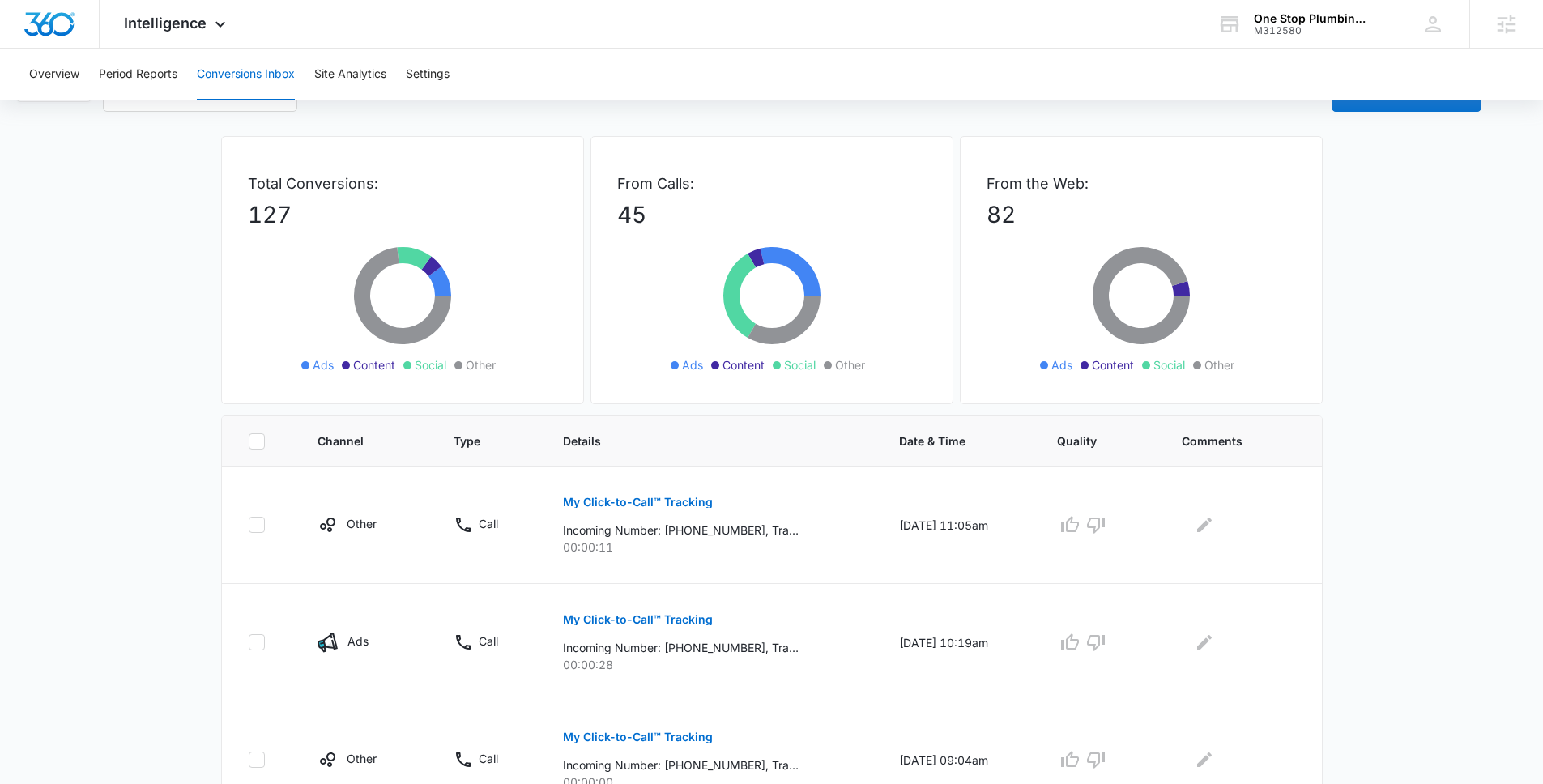
scroll to position [0, 0]
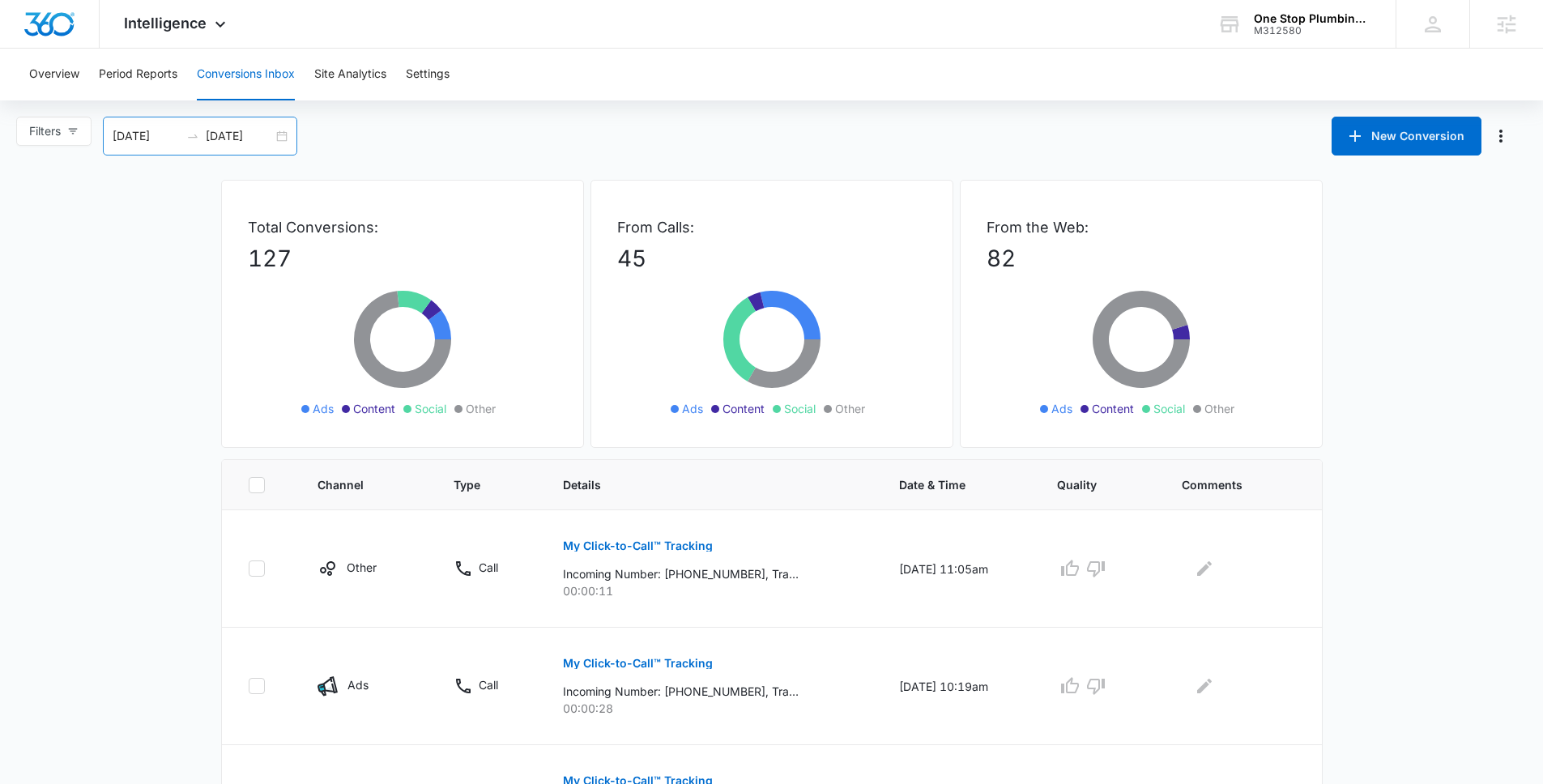
click at [246, 128] on input "09/16/2025" at bounding box center [239, 135] width 68 height 18
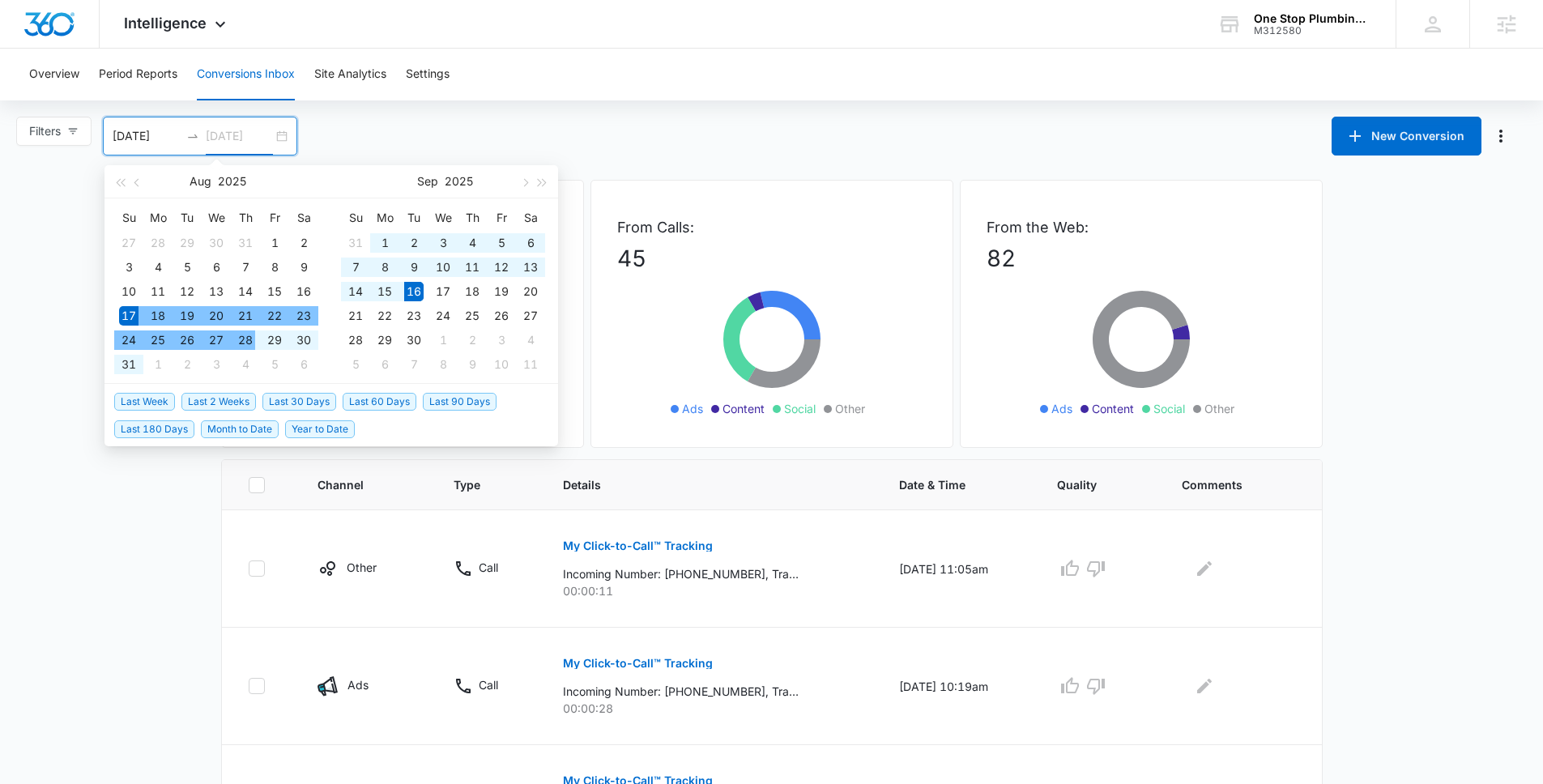
type input "09/16/2025"
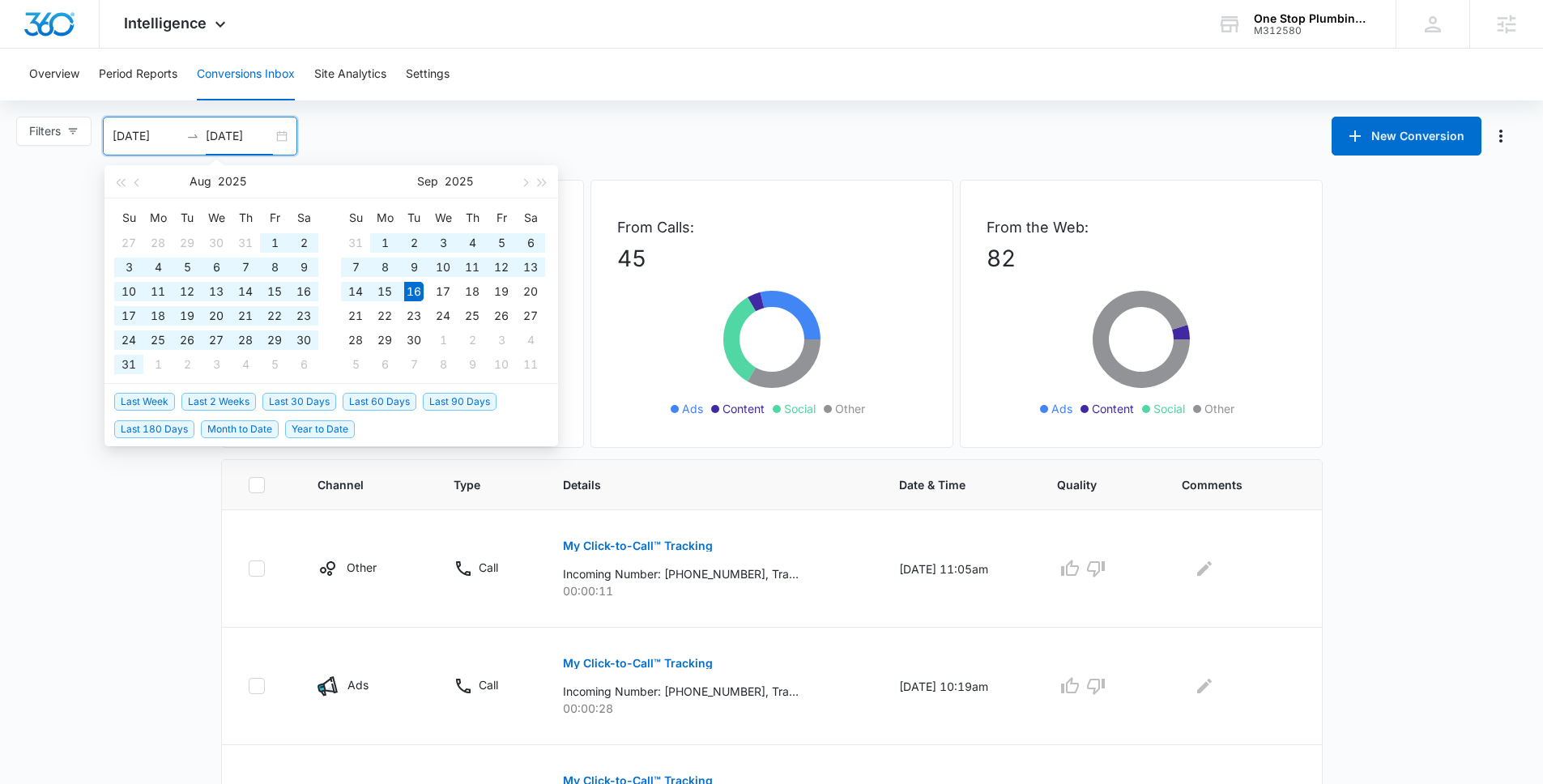
click at [371, 397] on span "Last 60 Days" at bounding box center [379, 401] width 73 height 18
type input "07/18/2025"
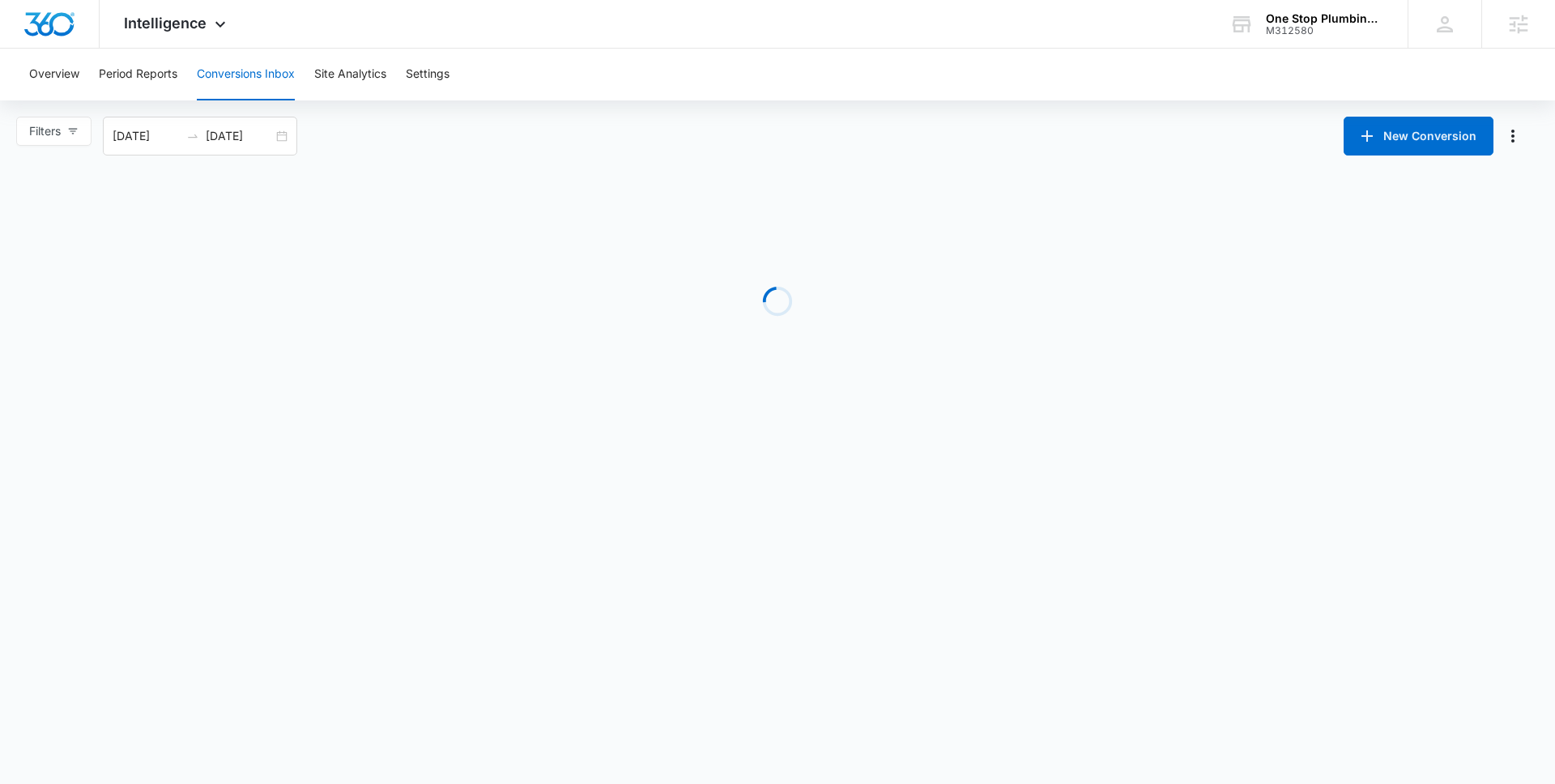
click at [131, 579] on body "Intelligence Apps Reputation Websites Forms CRM Email Social Payments POS Conte…" at bounding box center [778, 392] width 1555 height 784
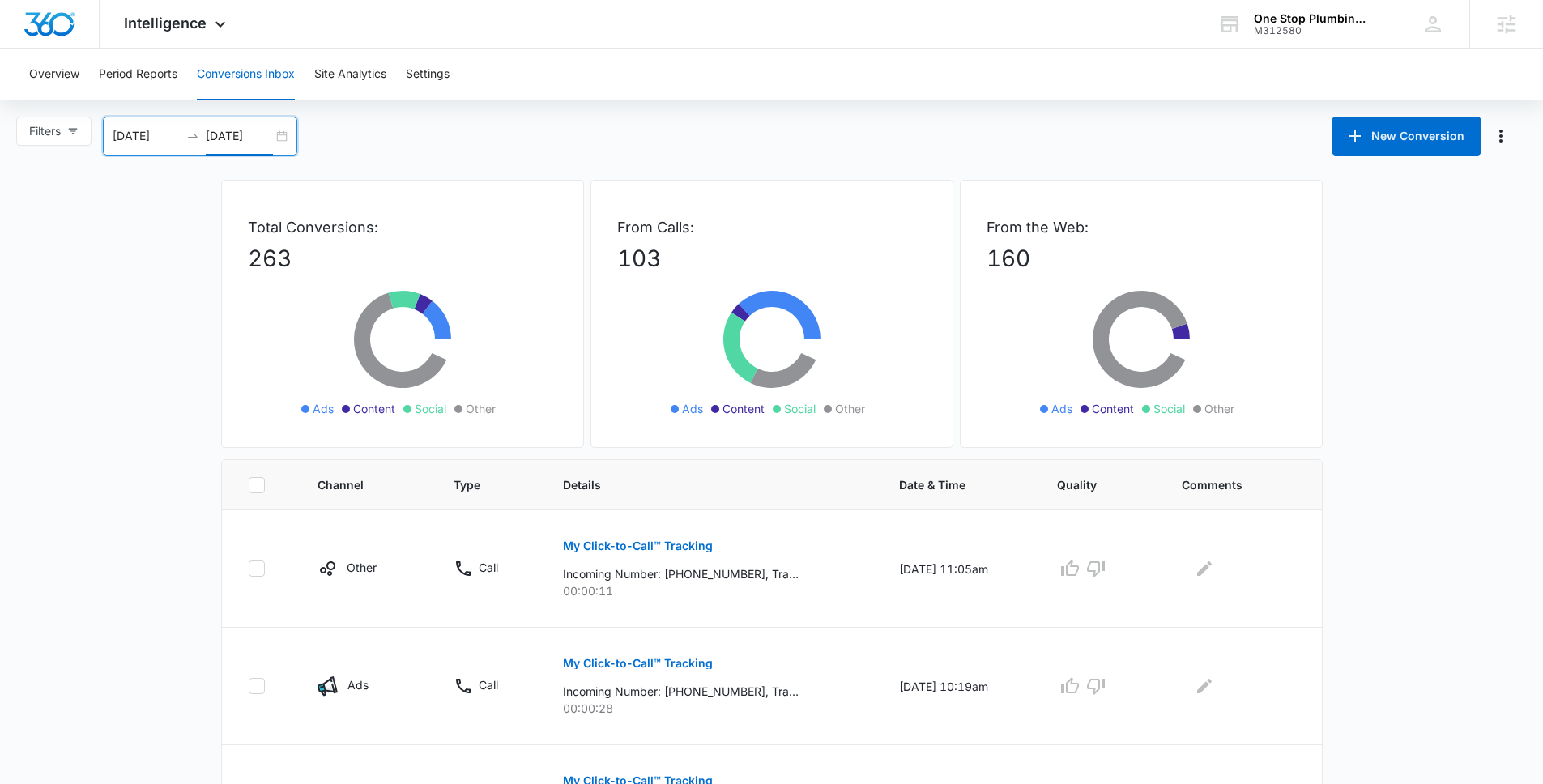
click at [273, 137] on input "09/16/2025" at bounding box center [239, 135] width 68 height 18
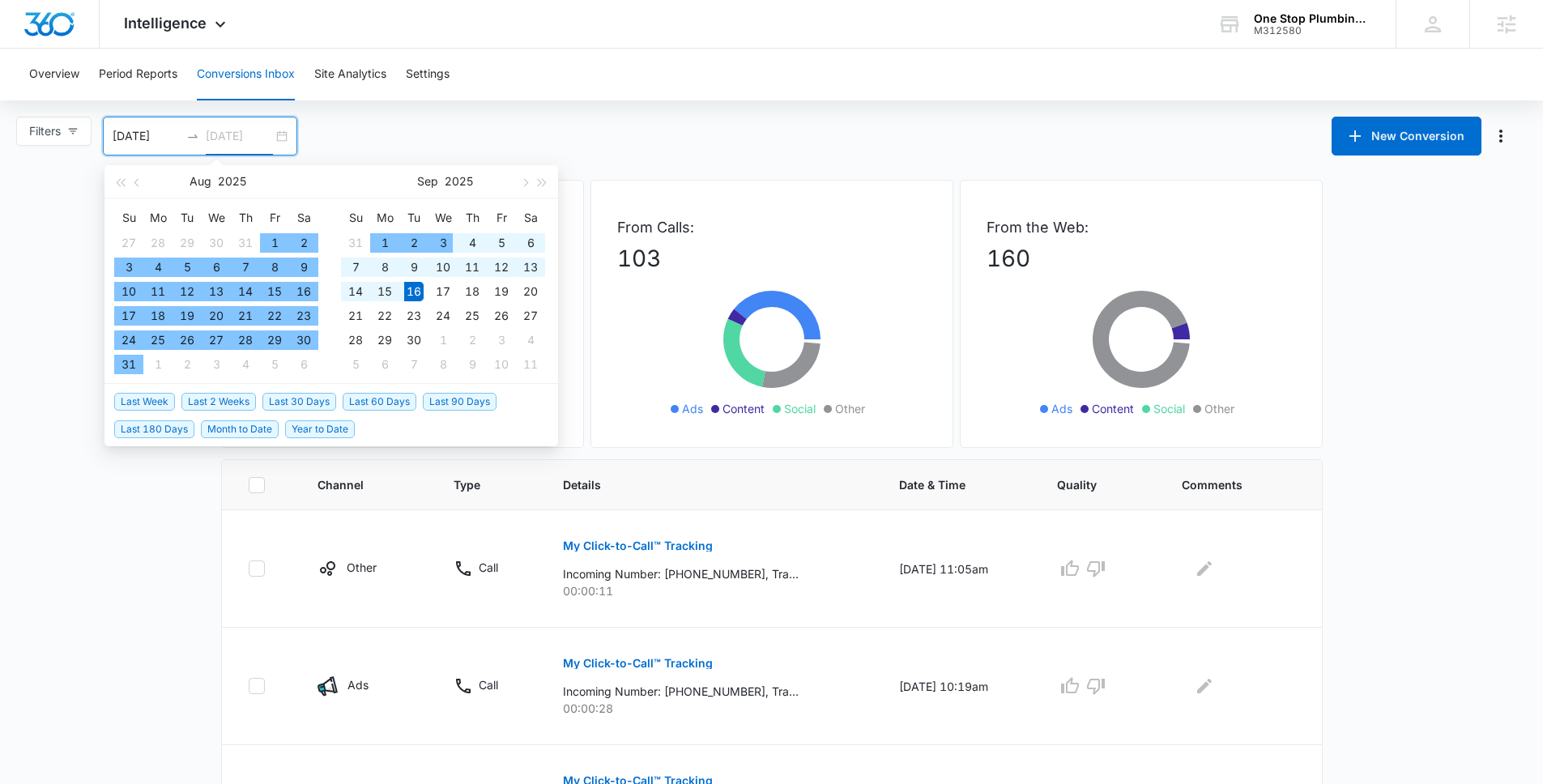
type input "09/16/2025"
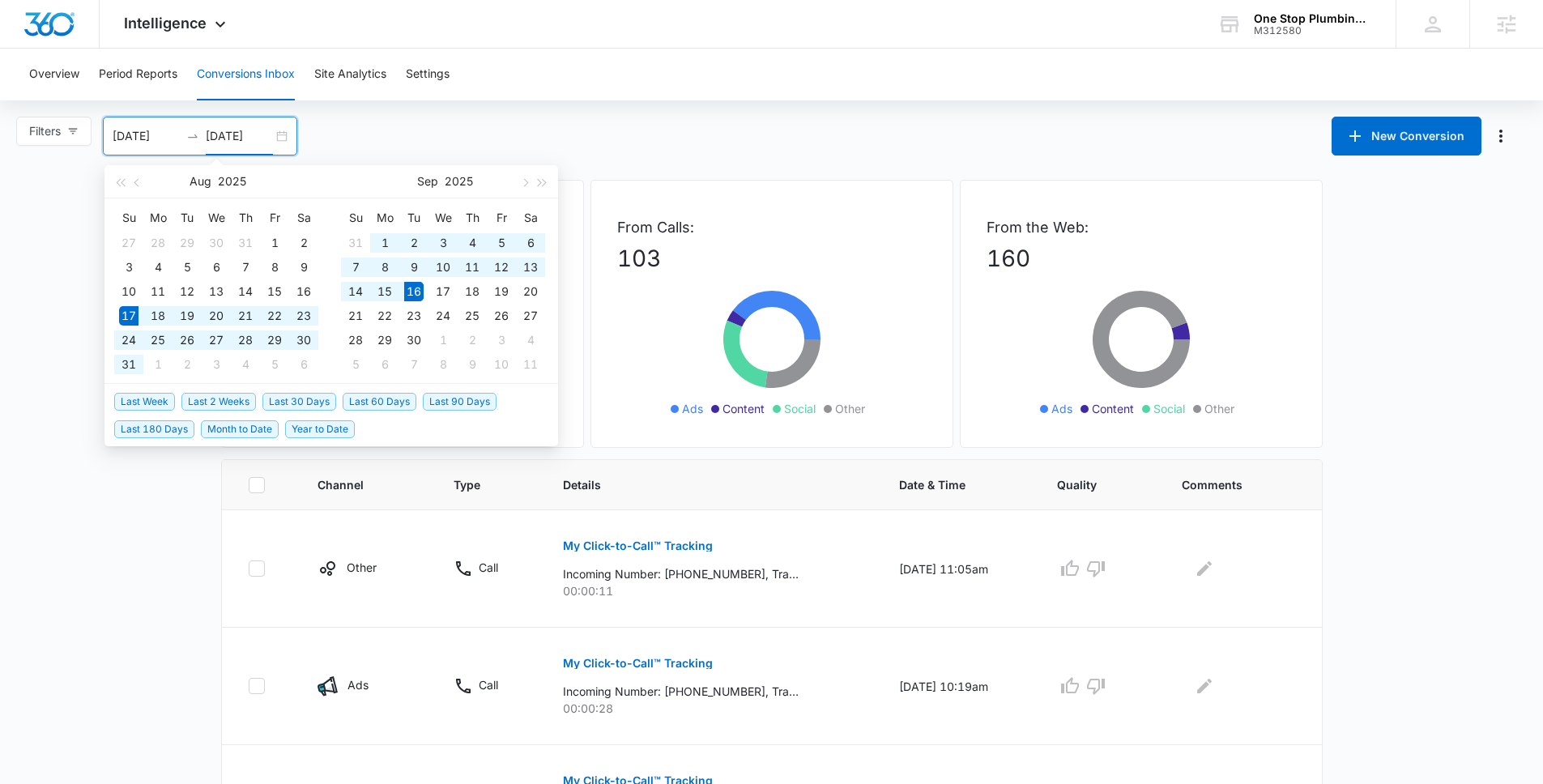
click at [306, 405] on span "Last 30 Days" at bounding box center [299, 401] width 73 height 18
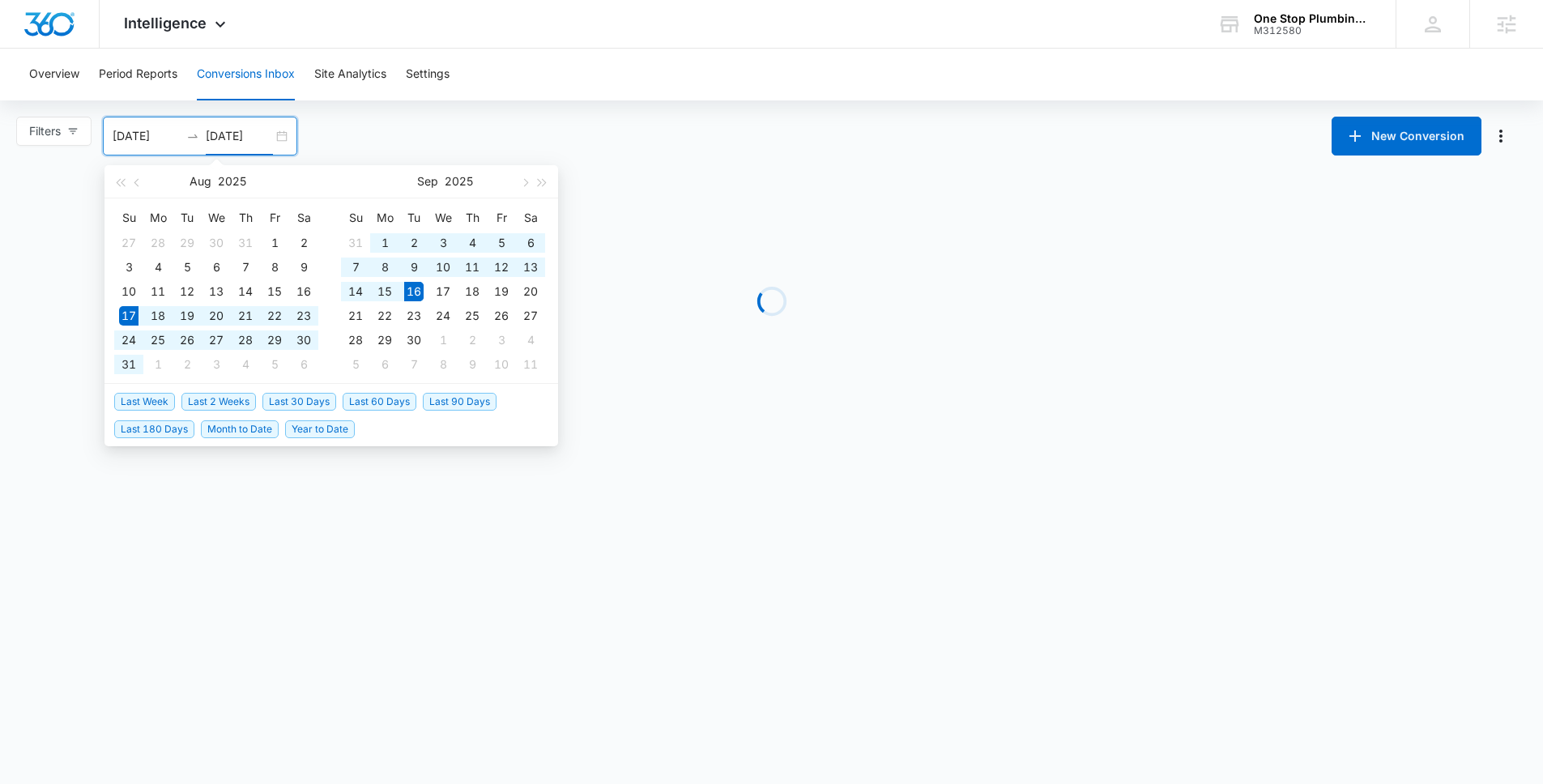
type input "08/17/2025"
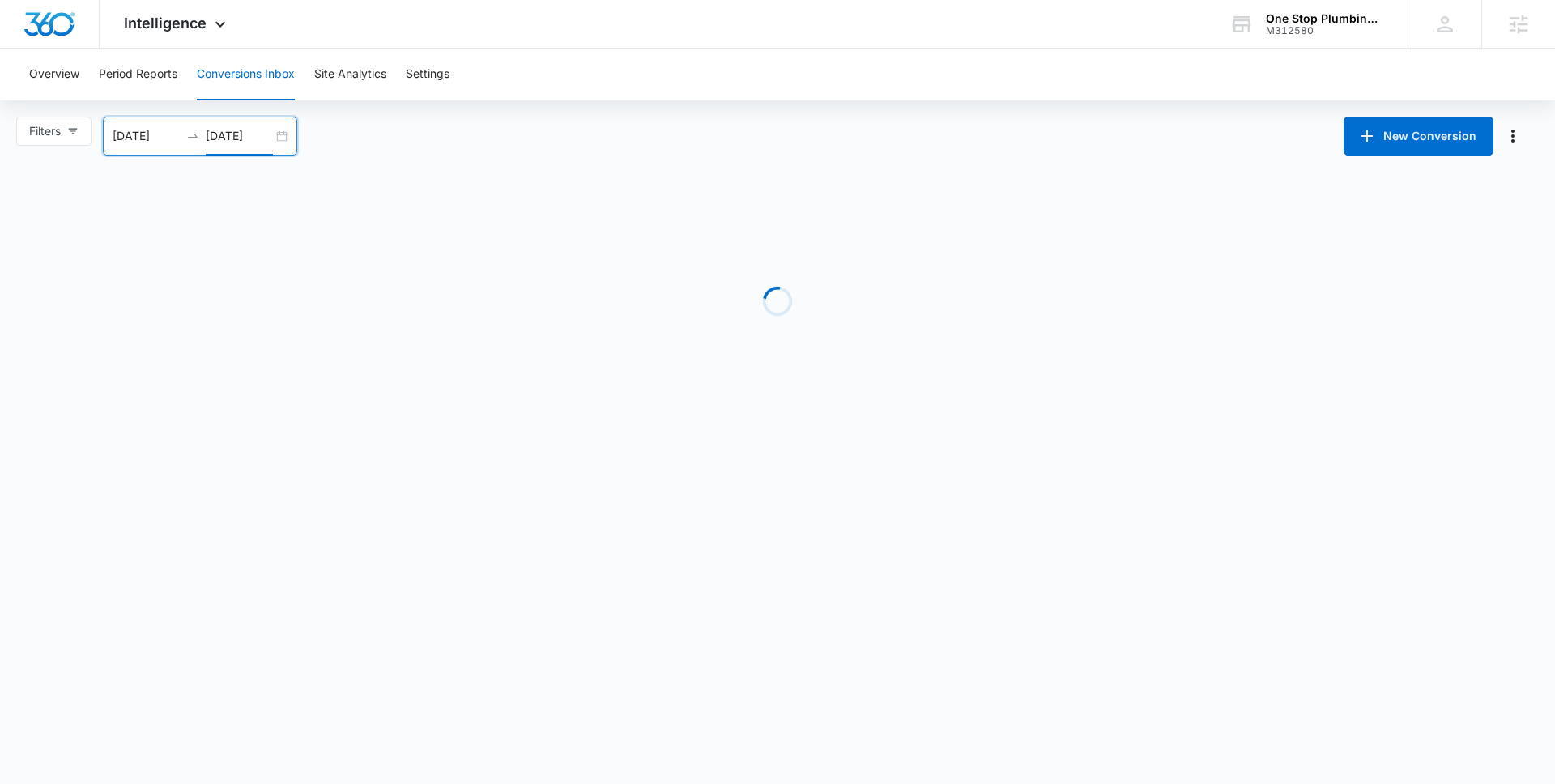
click at [162, 559] on body "Intelligence Apps Reputation Websites Forms CRM Email Social Payments POS Conte…" at bounding box center [778, 392] width 1555 height 784
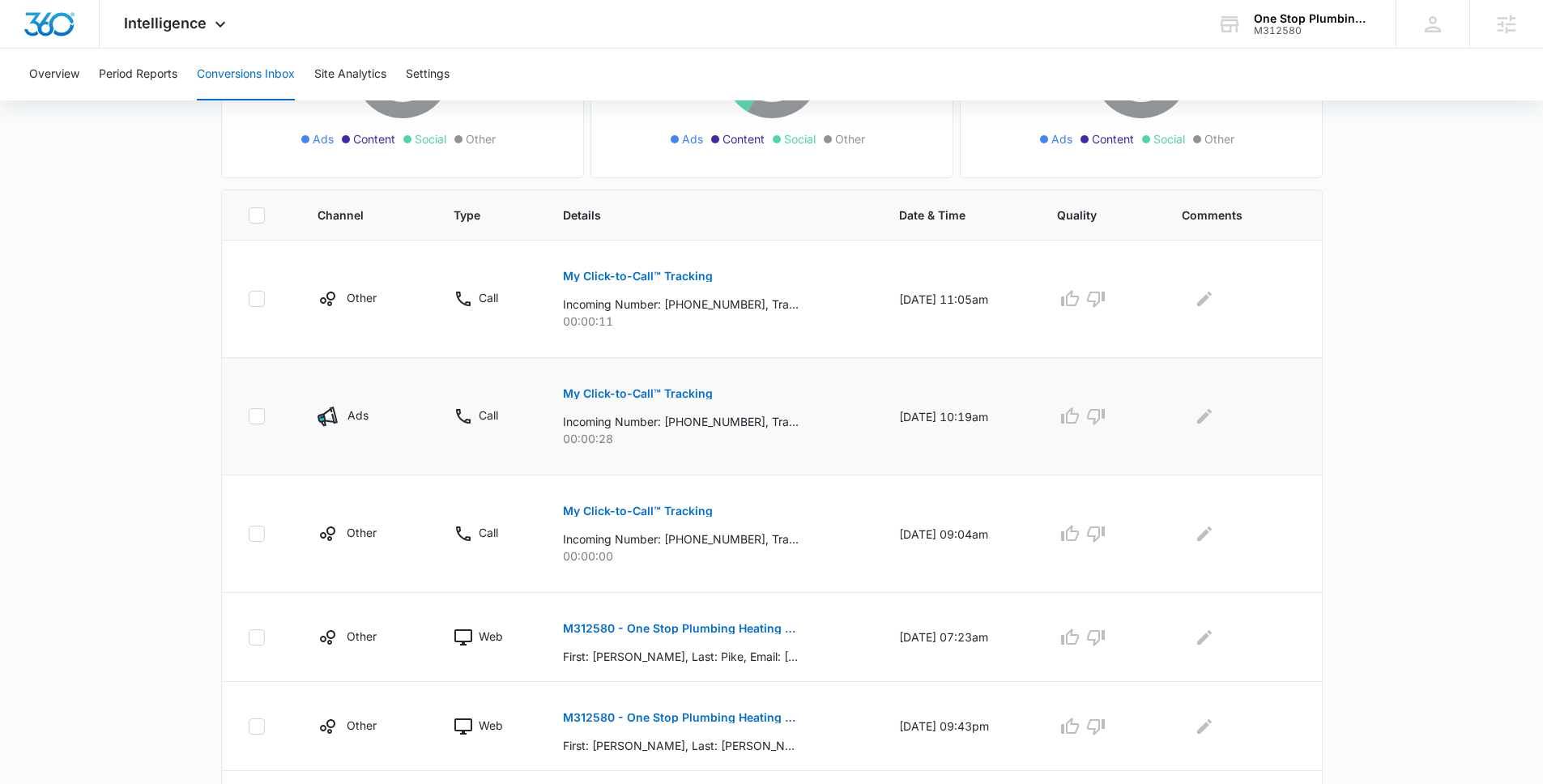
scroll to position [280, 0]
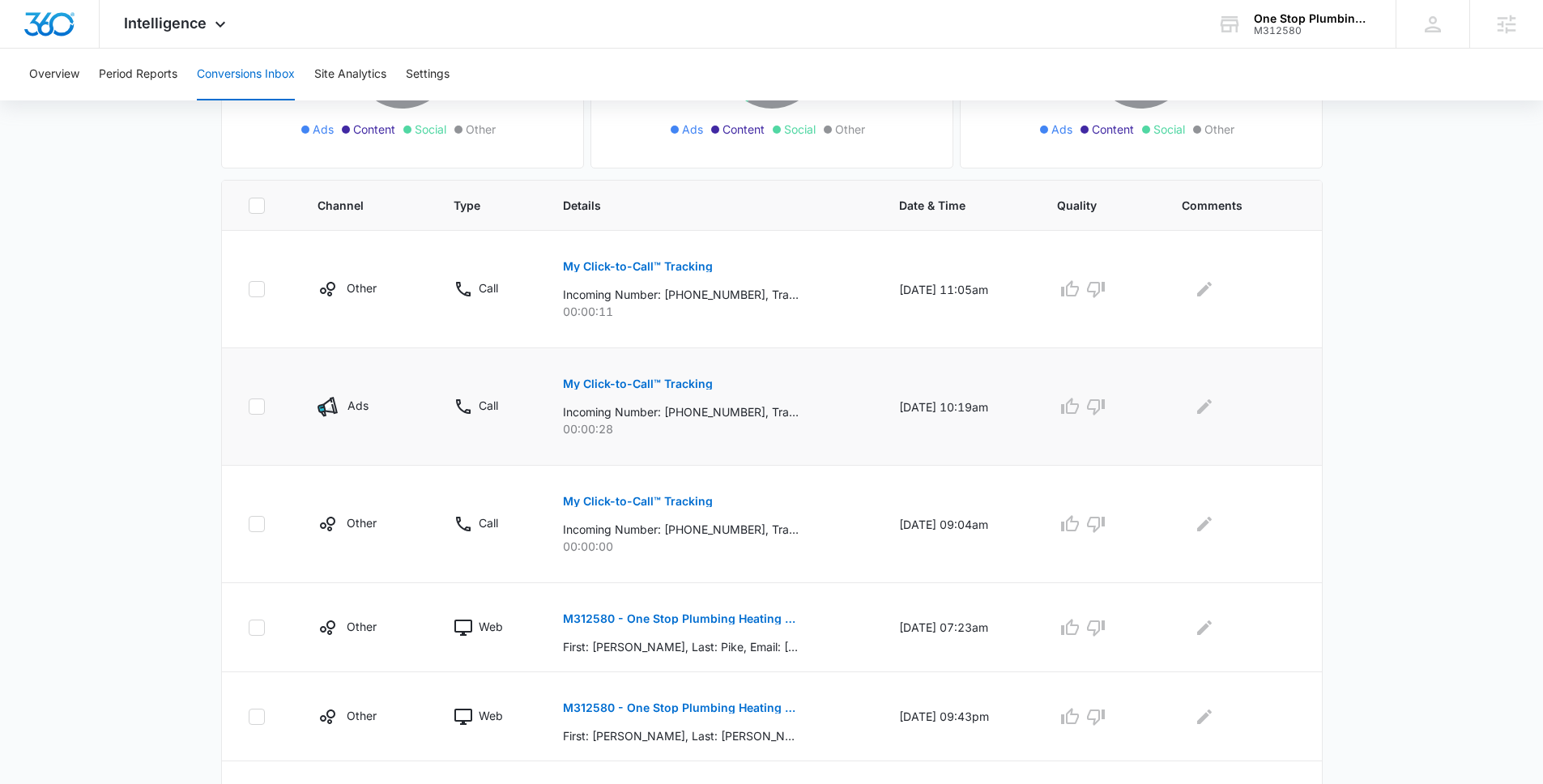
click at [596, 399] on button "My Click-to-Call™ Tracking" at bounding box center [638, 383] width 150 height 38
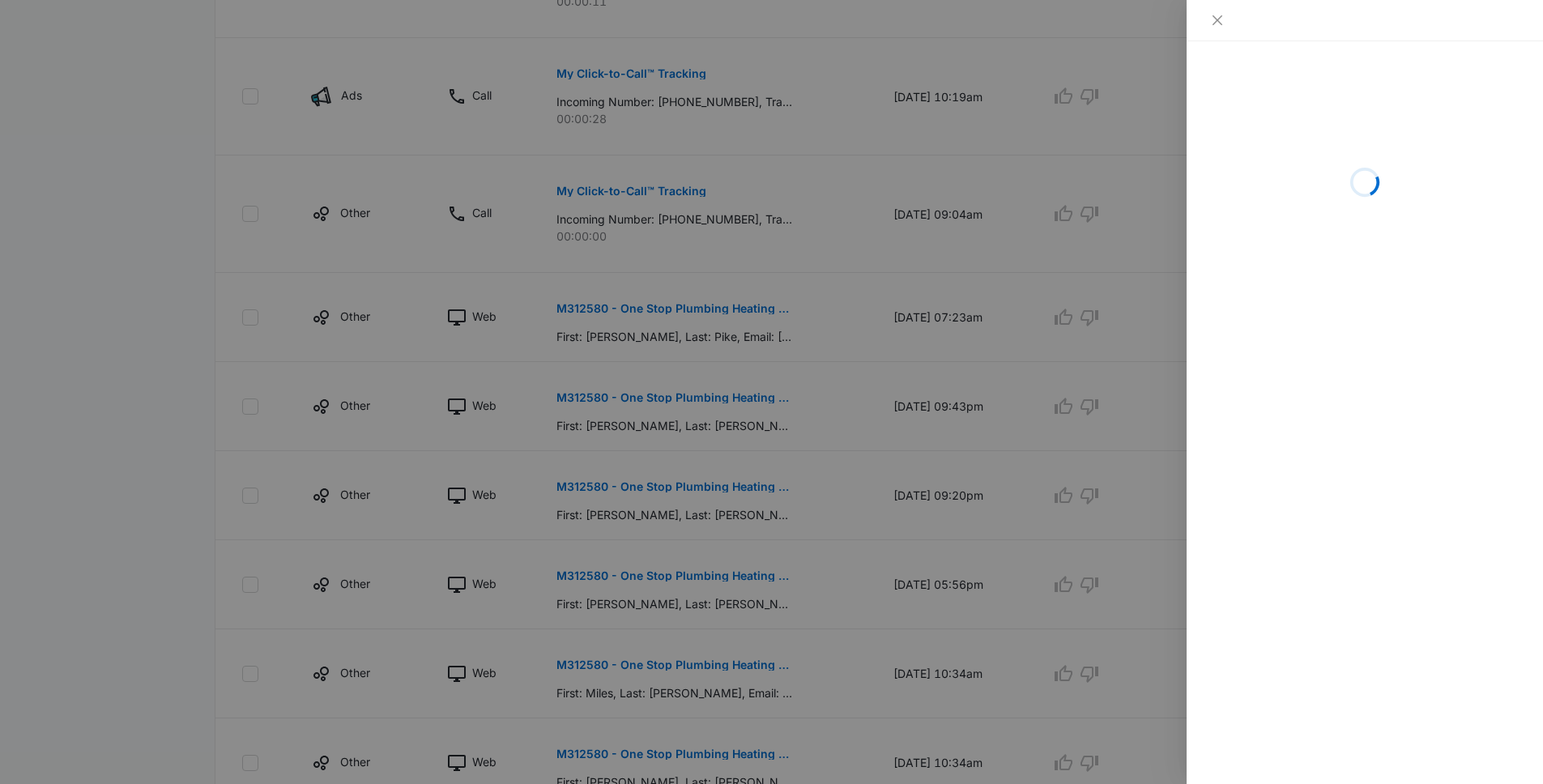
scroll to position [623, 0]
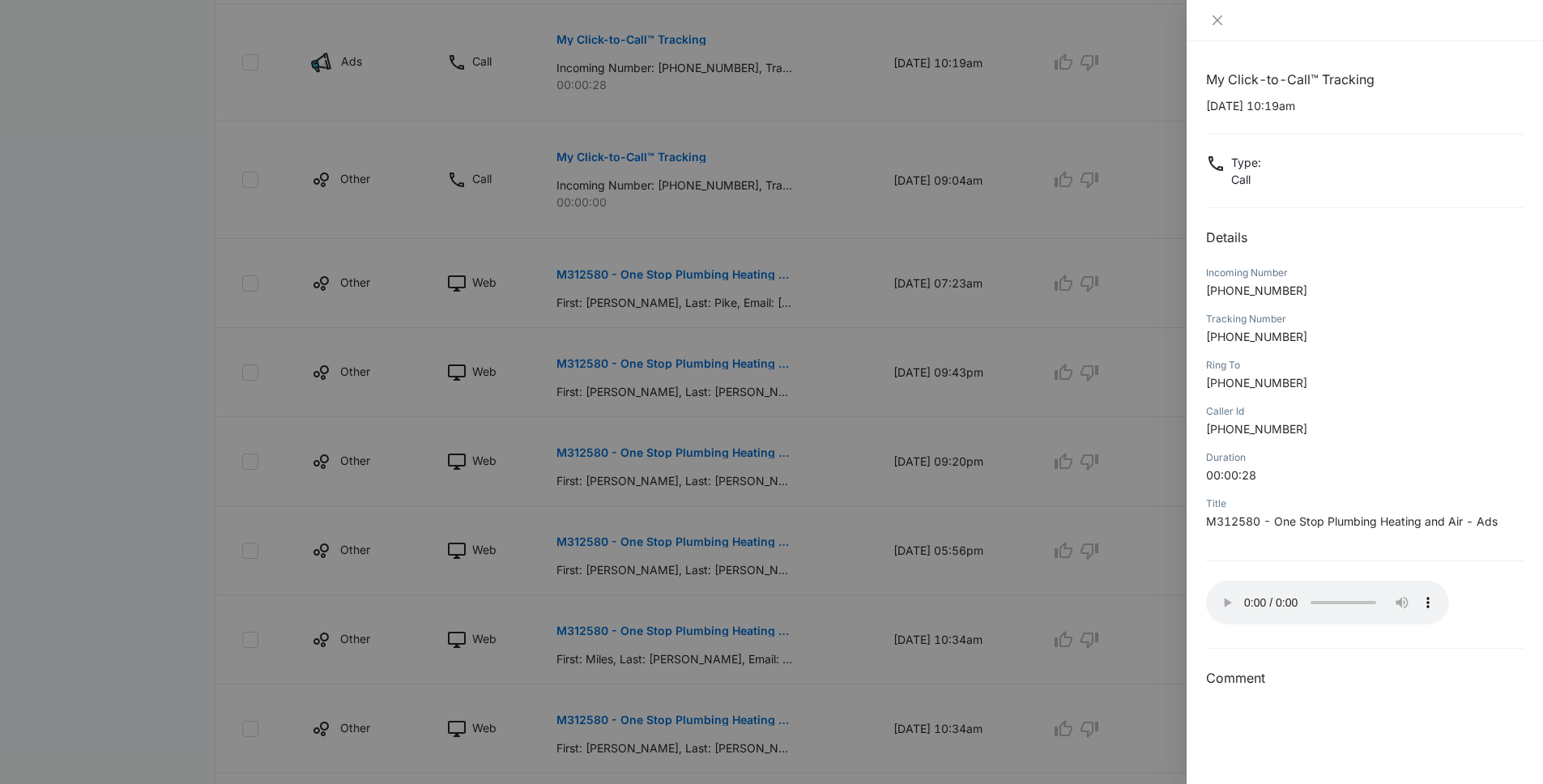
click at [212, 225] on div at bounding box center [771, 392] width 1543 height 784
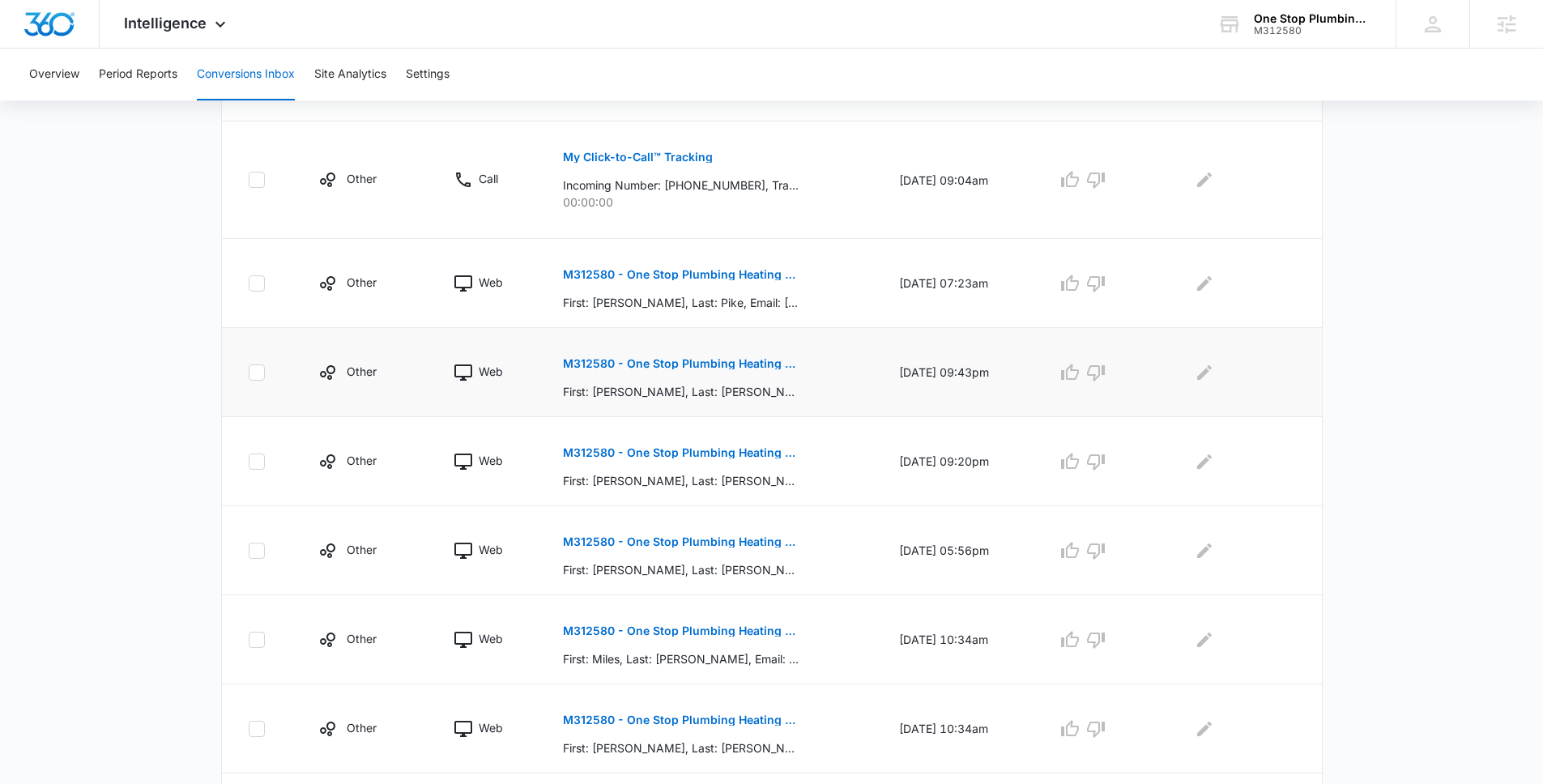
click at [687, 367] on p "M312580 - One Stop Plumbing Heating and Air - HouseCall Pro - Job Scheduled" at bounding box center [680, 363] width 236 height 11
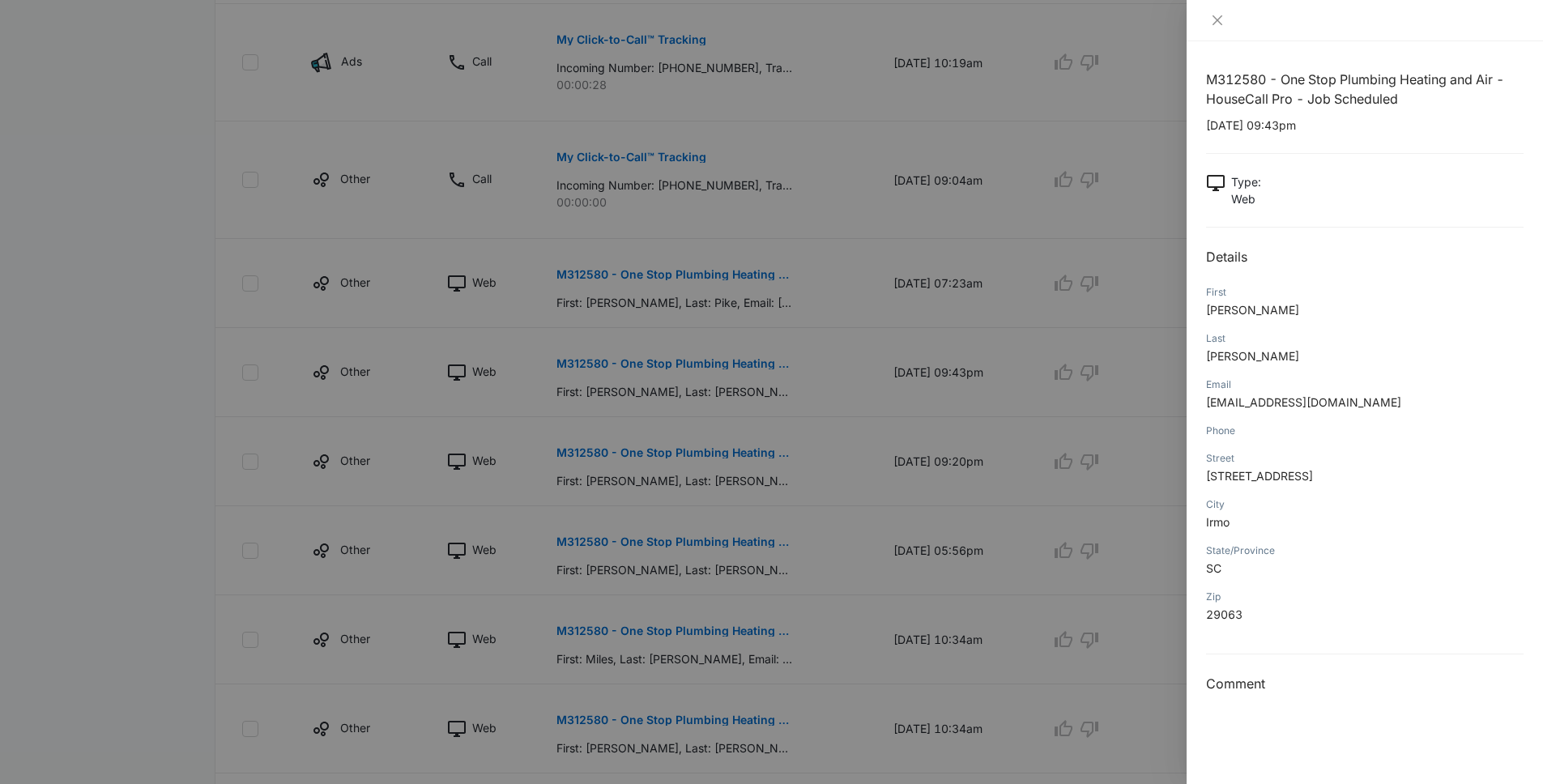
click at [1240, 350] on span "Varallo" at bounding box center [1252, 356] width 93 height 14
click at [1220, 347] on p "Varallo" at bounding box center [1365, 356] width 317 height 17
click at [1227, 358] on span "Varallo" at bounding box center [1252, 356] width 93 height 14
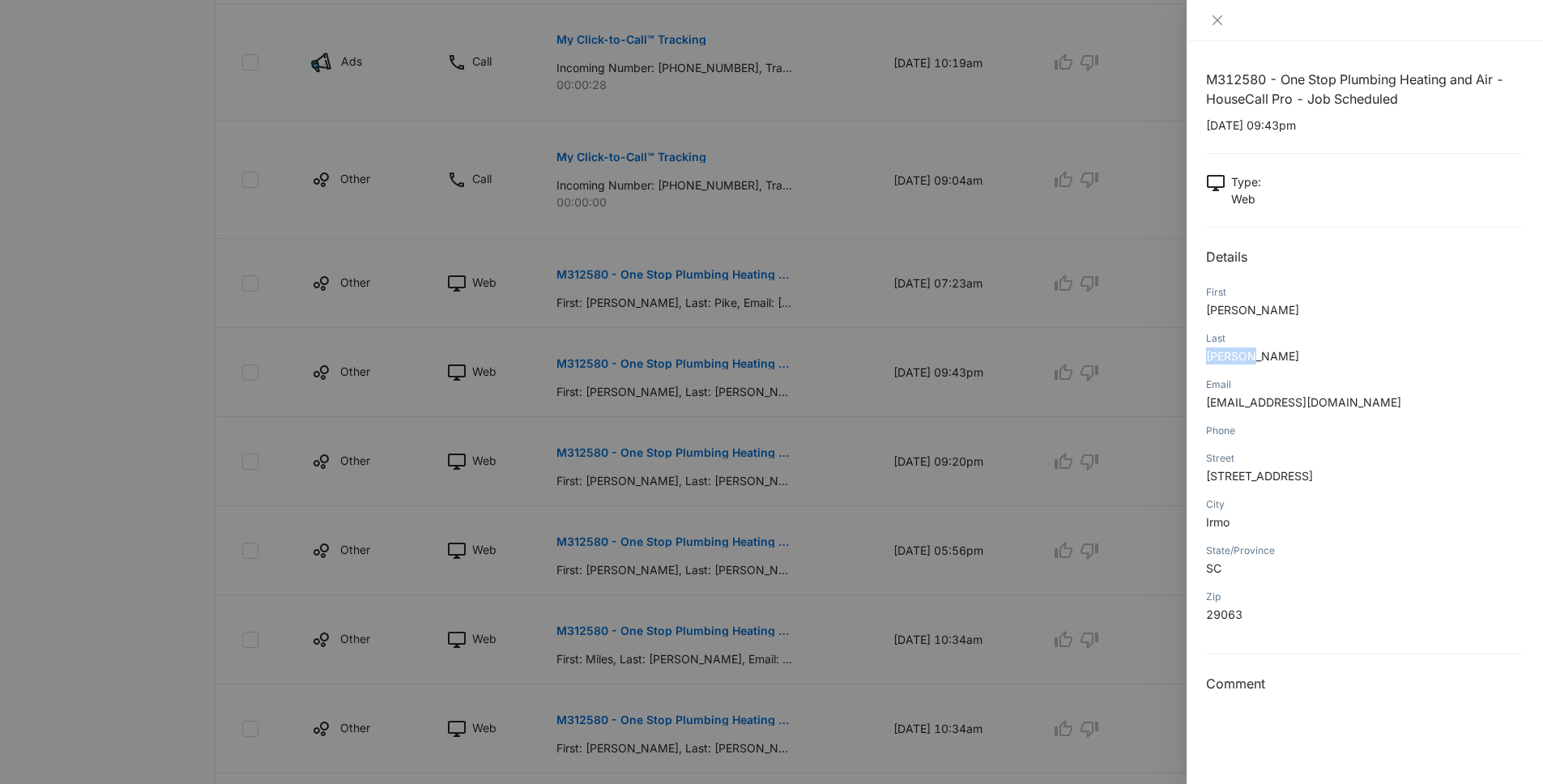
copy span "Varallo"
click at [703, 450] on div at bounding box center [771, 392] width 1543 height 784
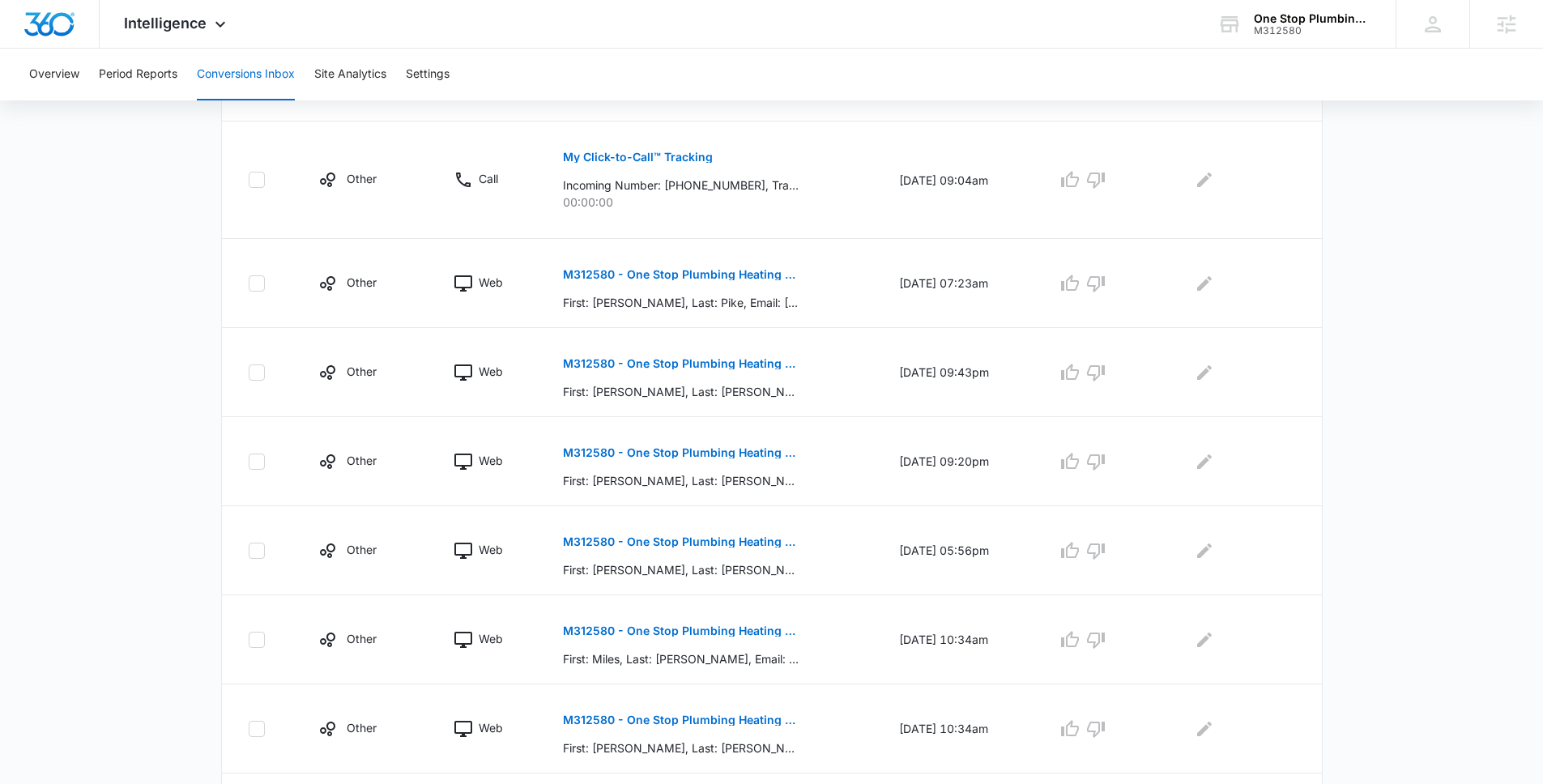
click at [699, 453] on p "M312580 - One Stop Plumbing Heating and Air - HouseCall Pro - Job Scheduled" at bounding box center [680, 453] width 236 height 11
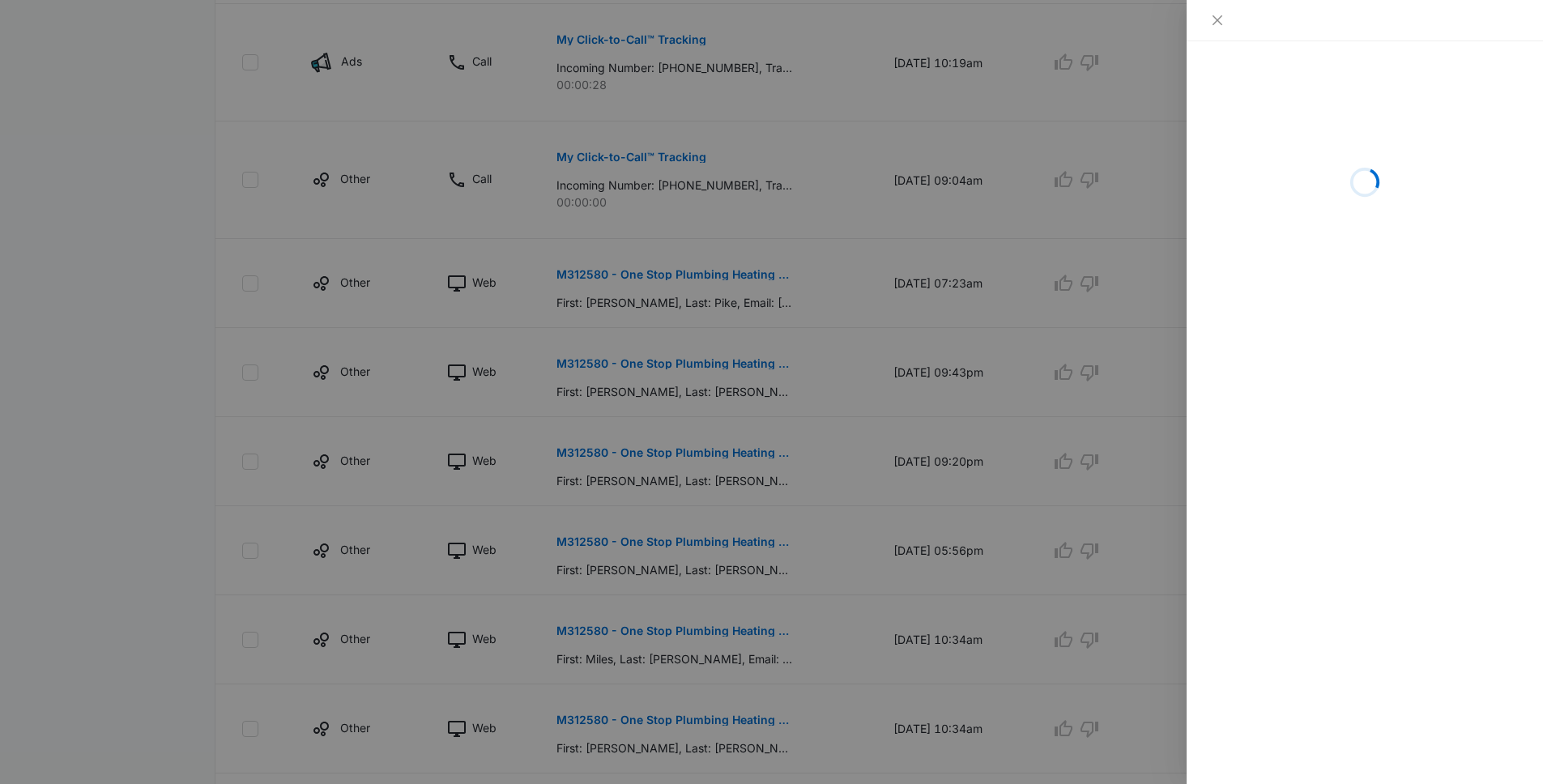
click at [643, 551] on div at bounding box center [771, 392] width 1543 height 784
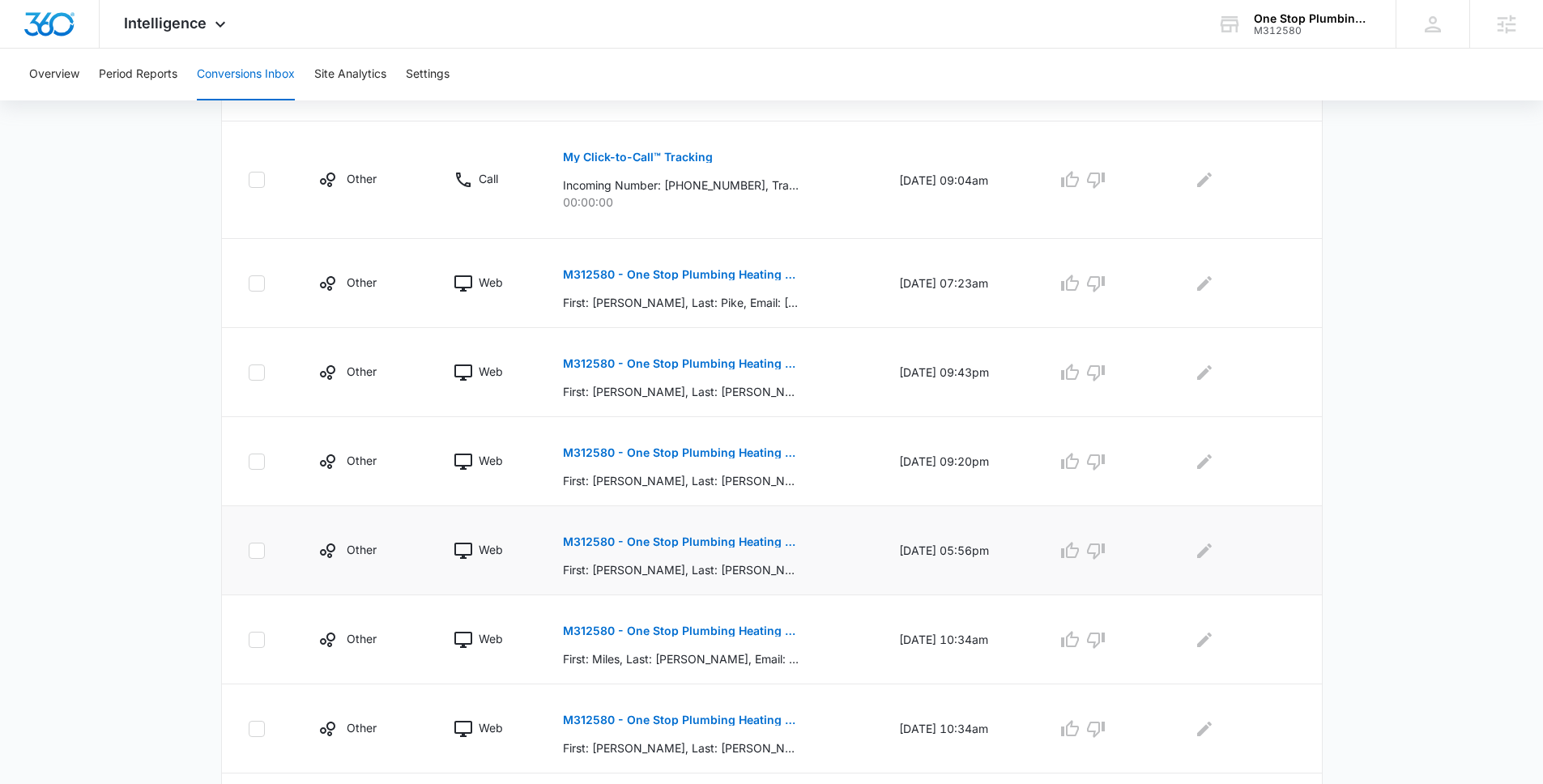
click at [641, 544] on p "M312580 - One Stop Plumbing Heating and Air - HouseCall Pro - Job Scheduled" at bounding box center [680, 542] width 236 height 11
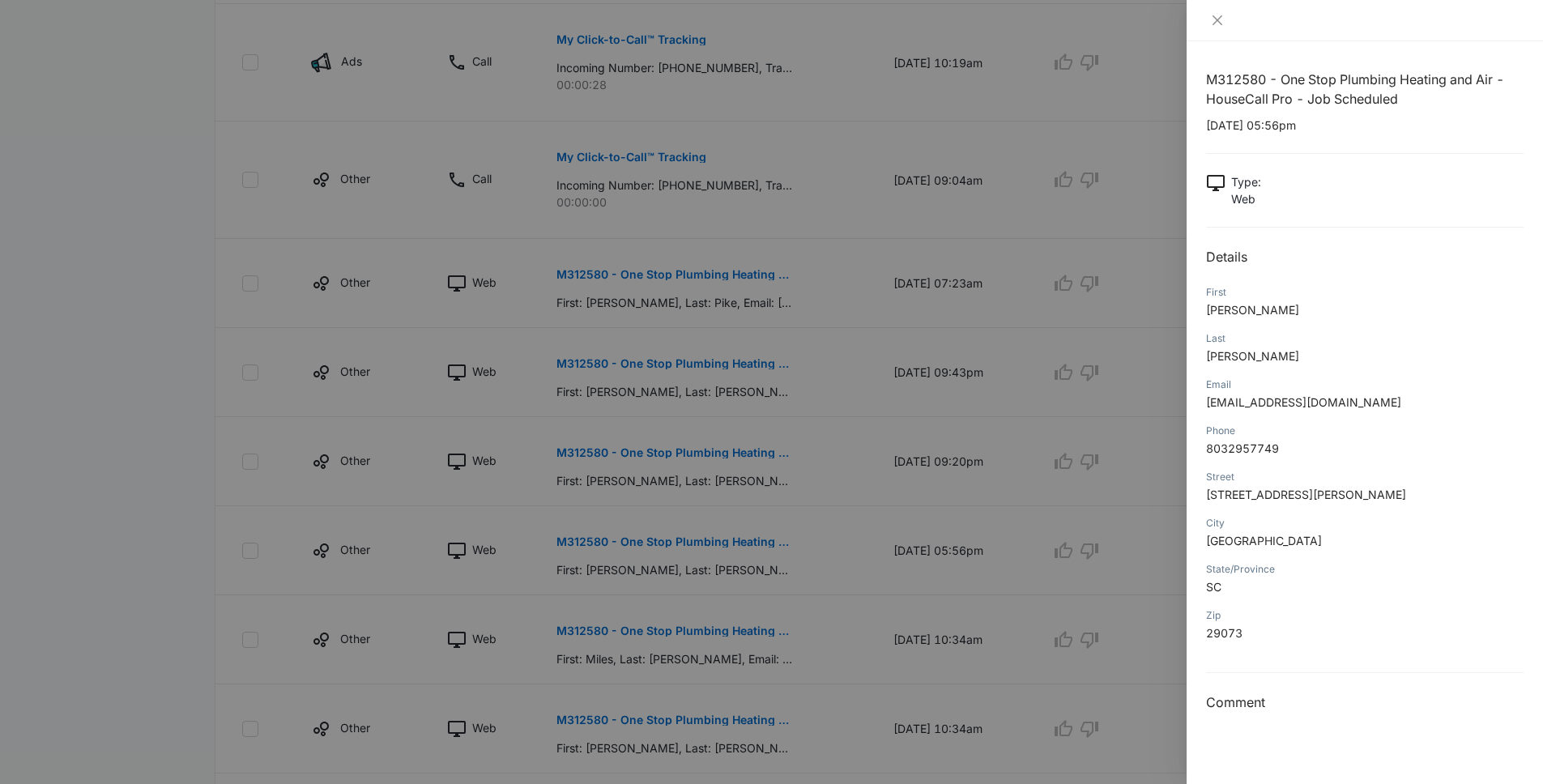
click at [1250, 354] on p "Brooker" at bounding box center [1365, 356] width 317 height 17
click at [1241, 360] on span "Brooker" at bounding box center [1252, 356] width 93 height 14
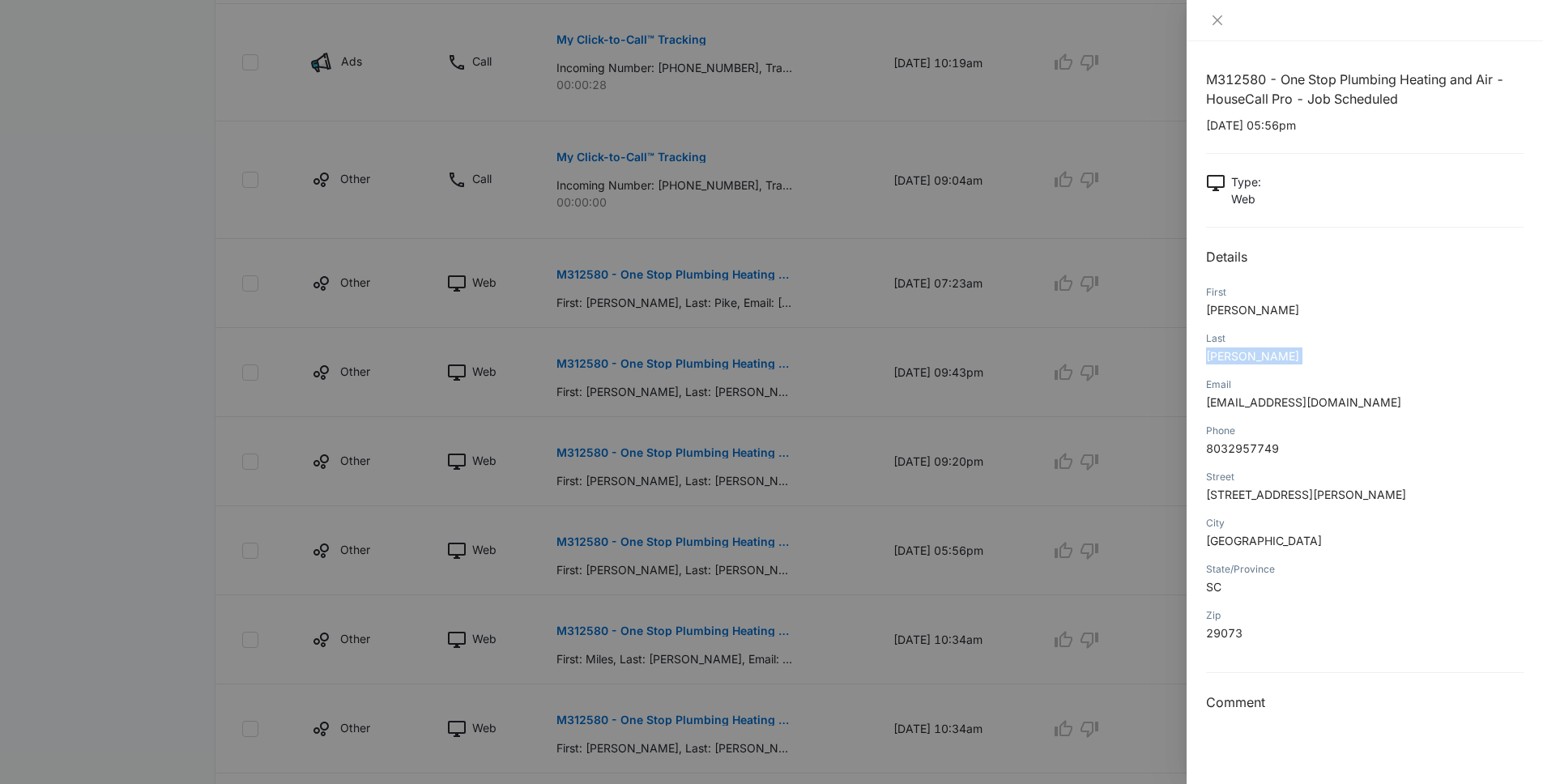
copy span "Brooker"
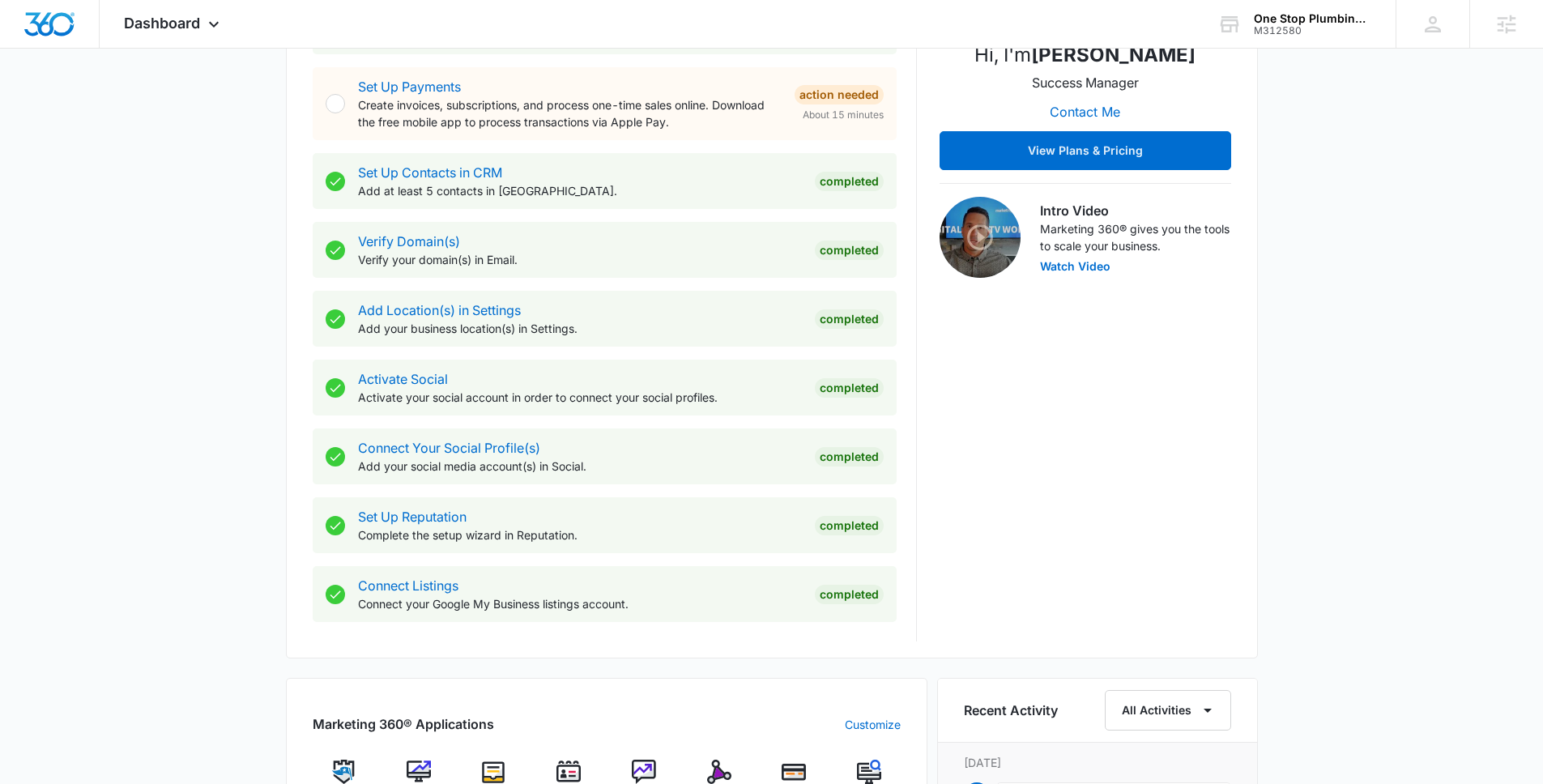
scroll to position [559, 0]
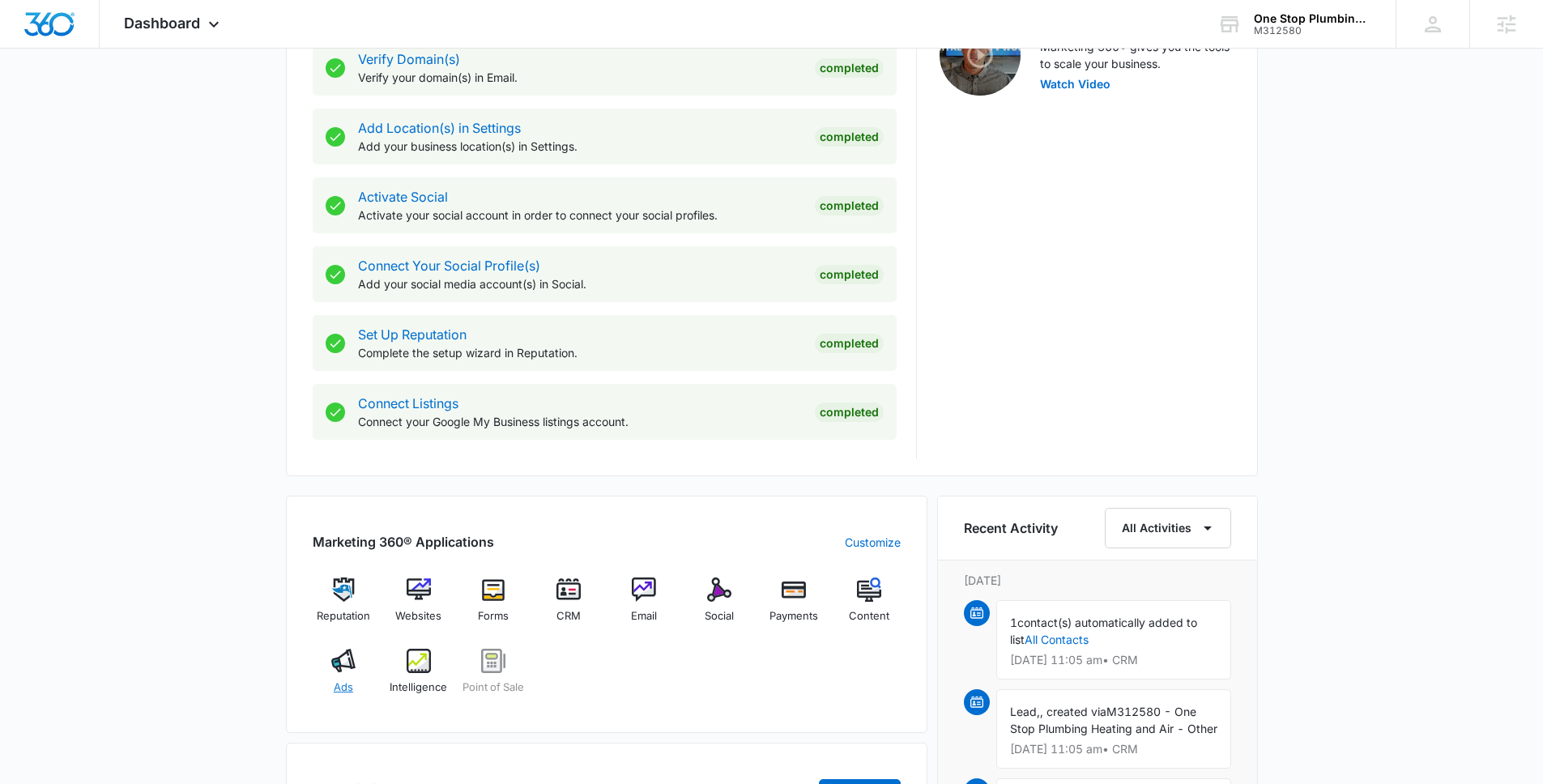
click at [351, 675] on div "Ads" at bounding box center [344, 678] width 62 height 58
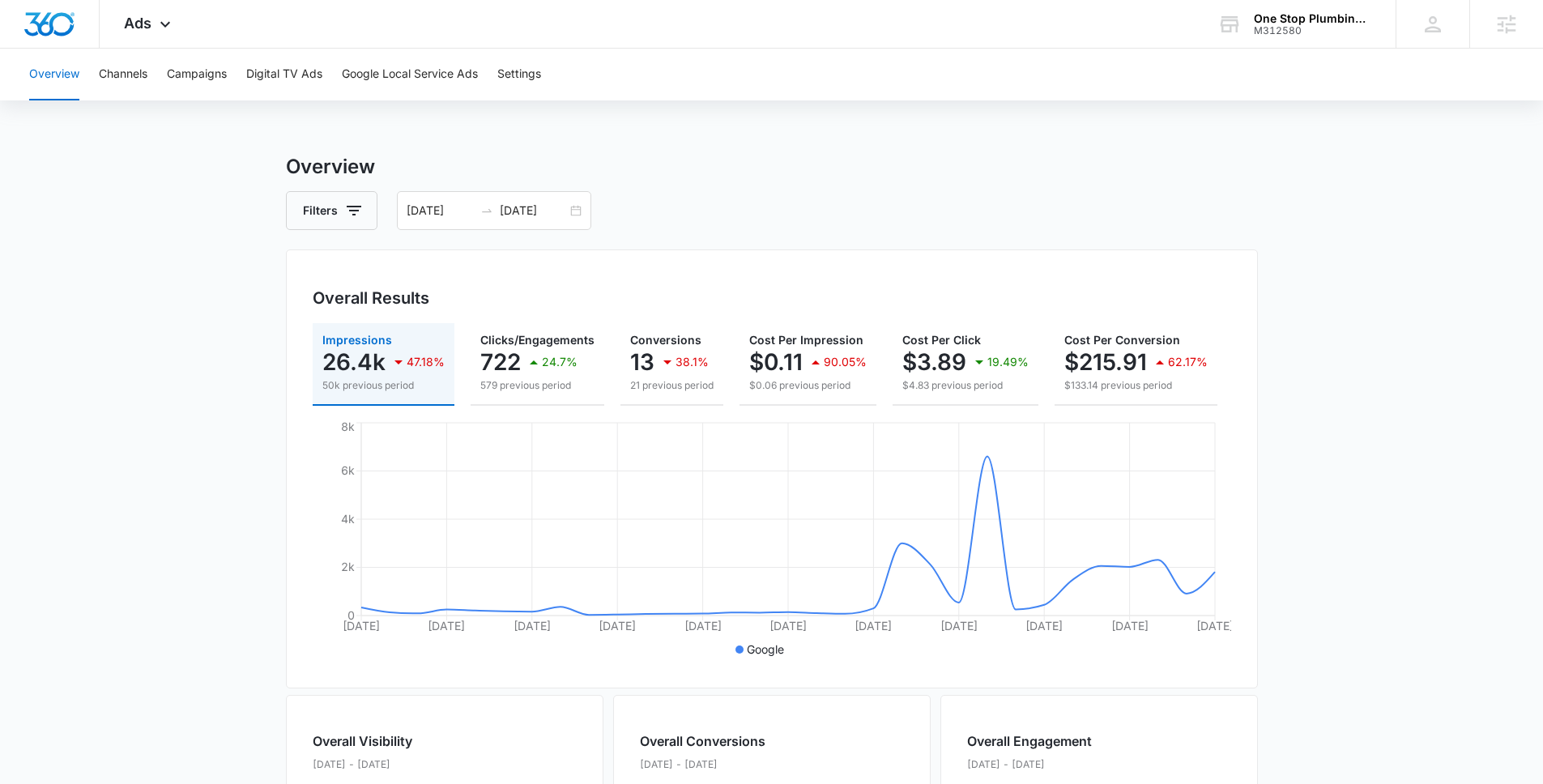
drag, startPoint x: 202, startPoint y: 287, endPoint x: 401, endPoint y: 126, distance: 256.0
click at [202, 288] on main "Overview Filters 08/04/2025 09/03/2025 Overall Results Impressions 26.4k 47.18%…" at bounding box center [771, 733] width 1543 height 1162
click at [146, 33] on div "Ads Apps Reputation Websites Forms CRM Email Social Payments POS Content Ads In…" at bounding box center [149, 23] width 100 height 48
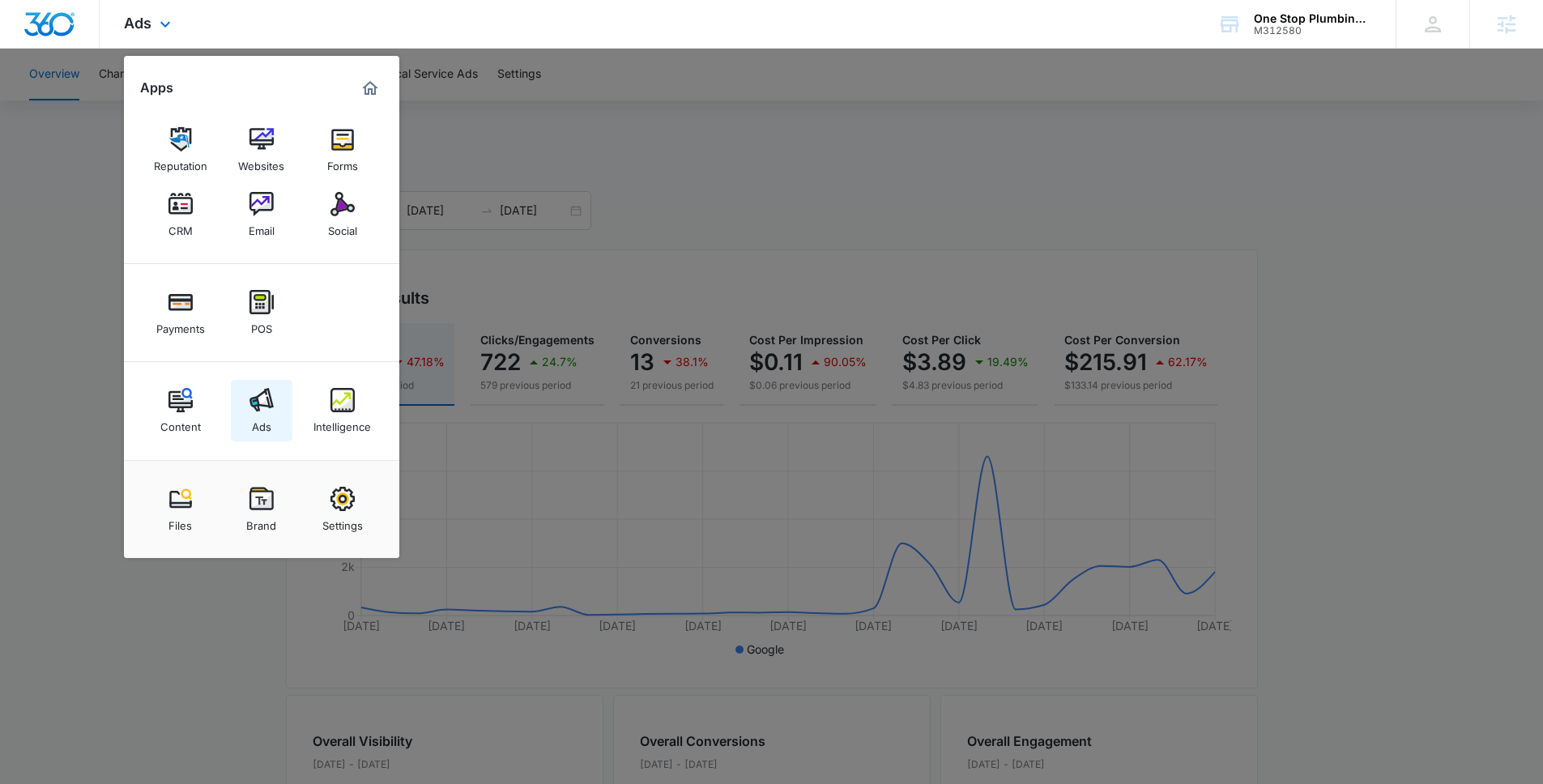
click at [264, 411] on img at bounding box center [262, 400] width 24 height 24
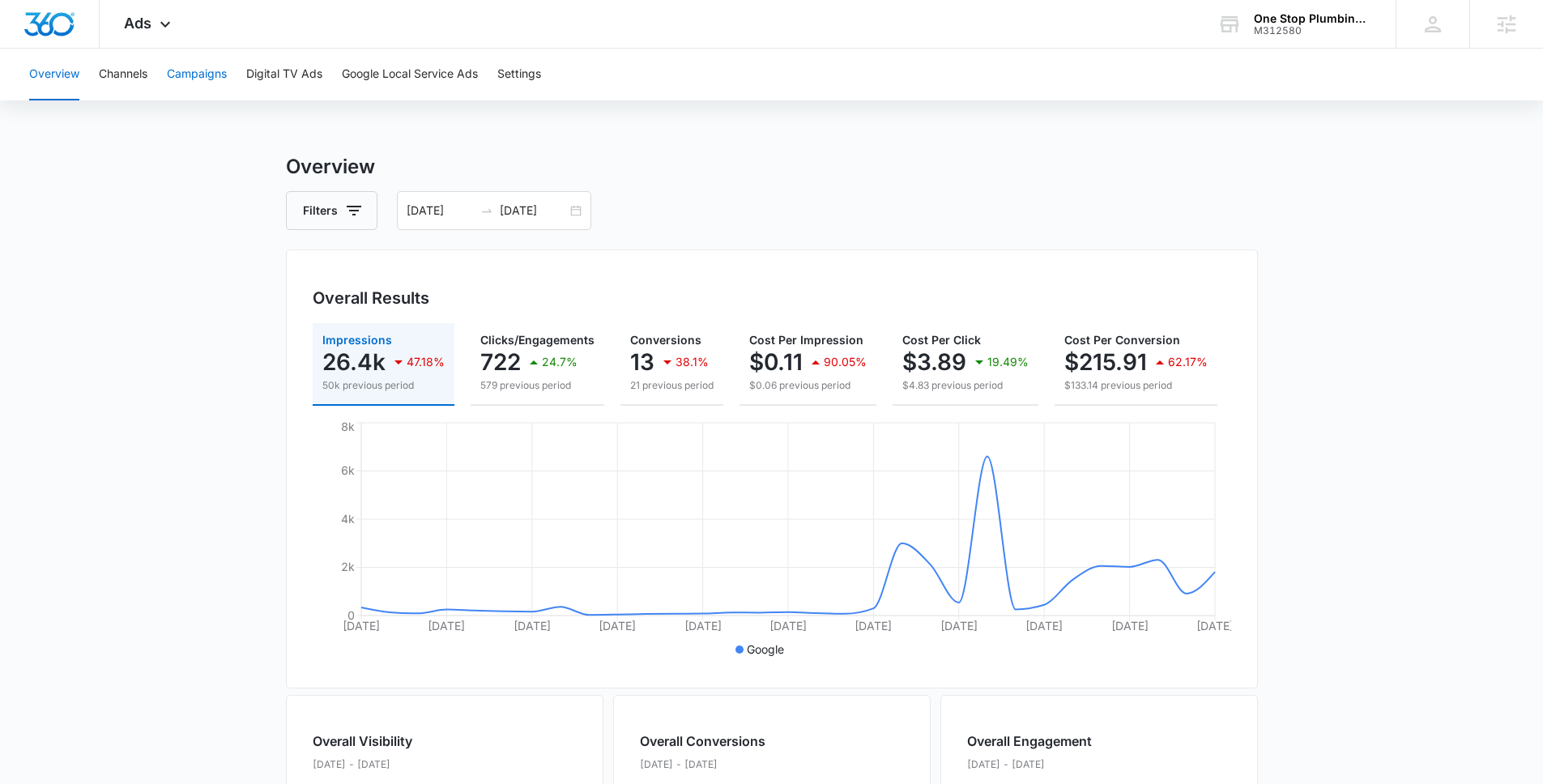
click at [217, 66] on button "Campaigns" at bounding box center [197, 74] width 60 height 52
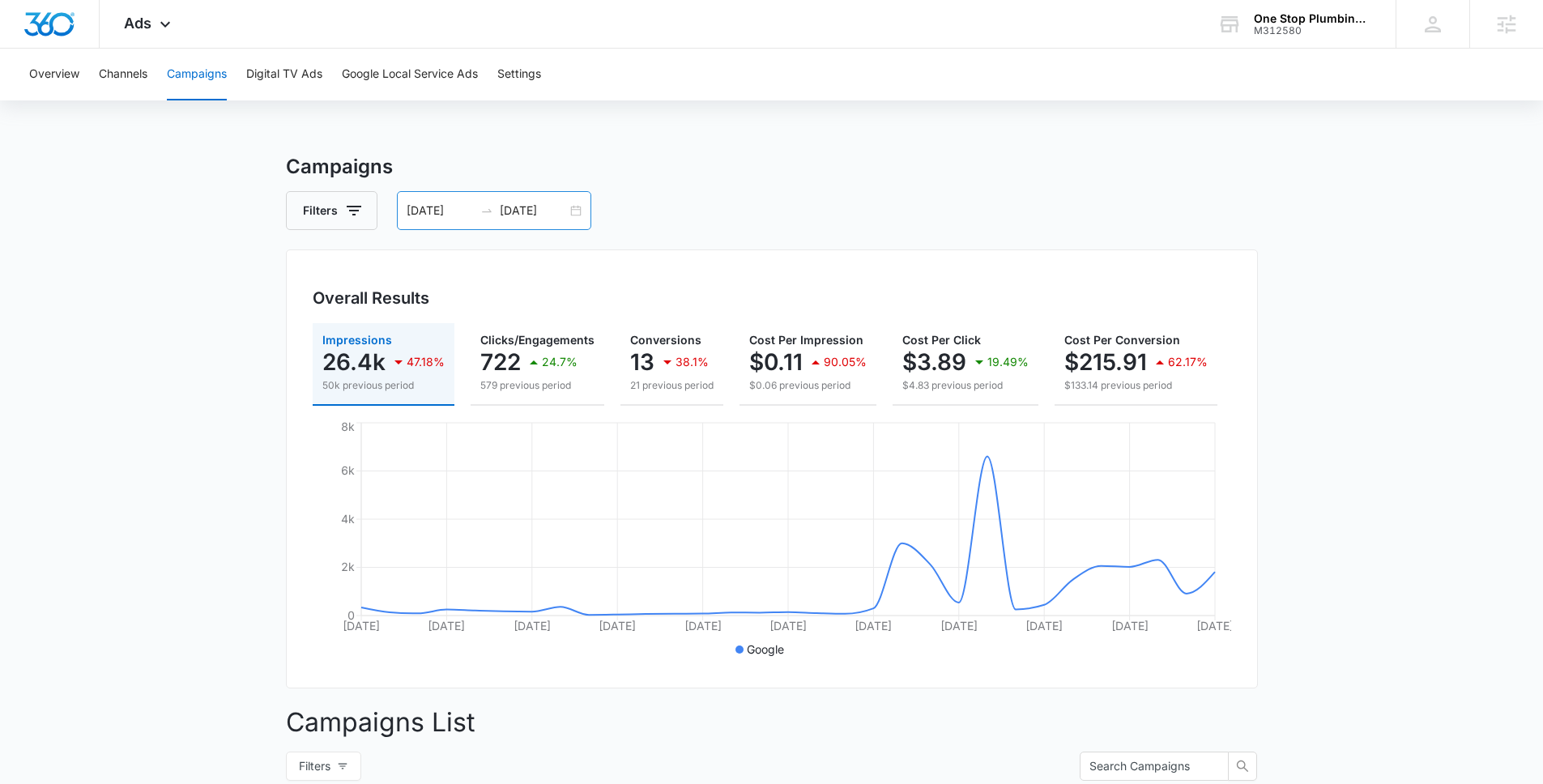
click at [551, 211] on input "09/03/2025" at bounding box center [533, 210] width 68 height 18
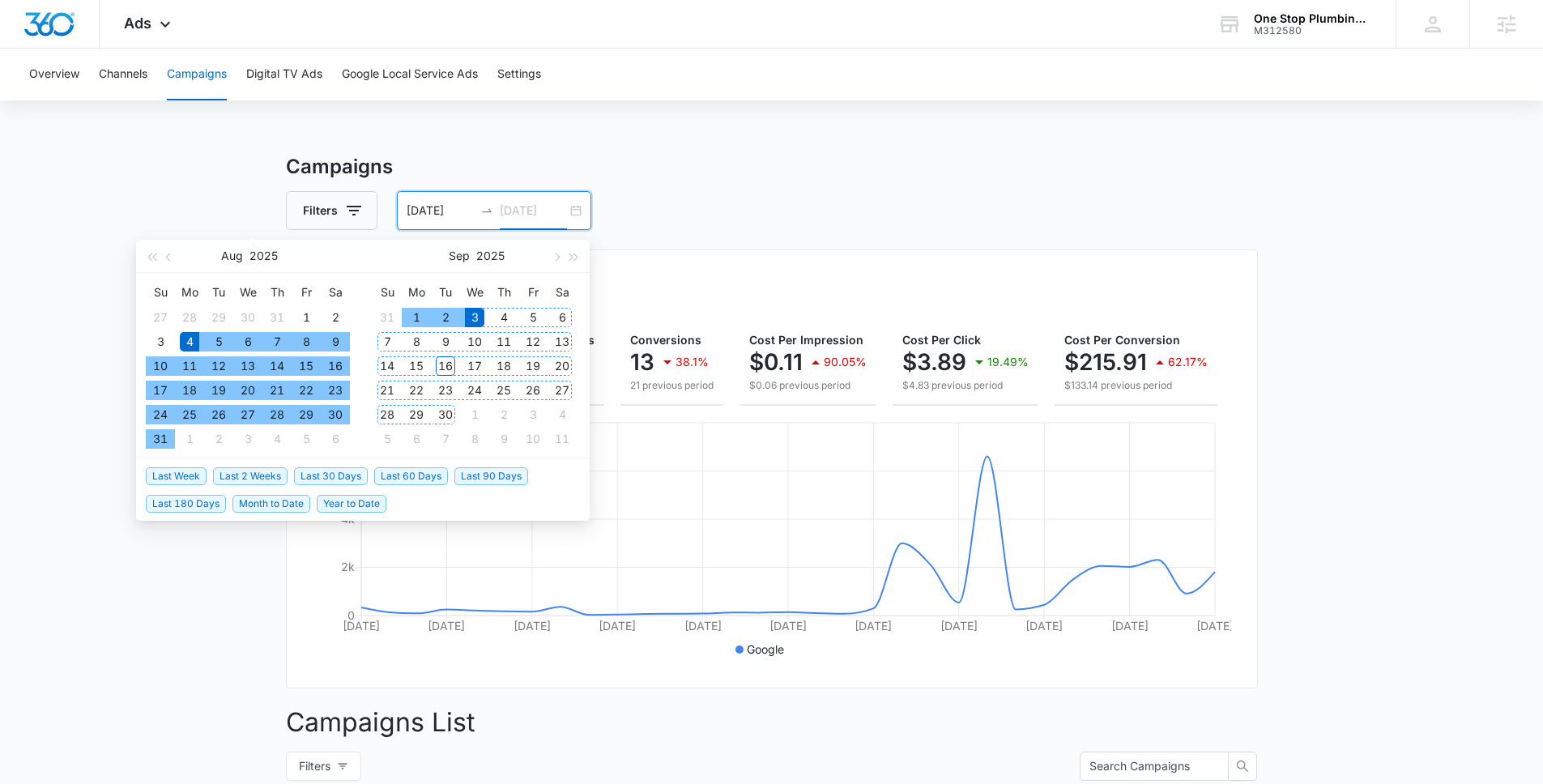
type input "09/03/2025"
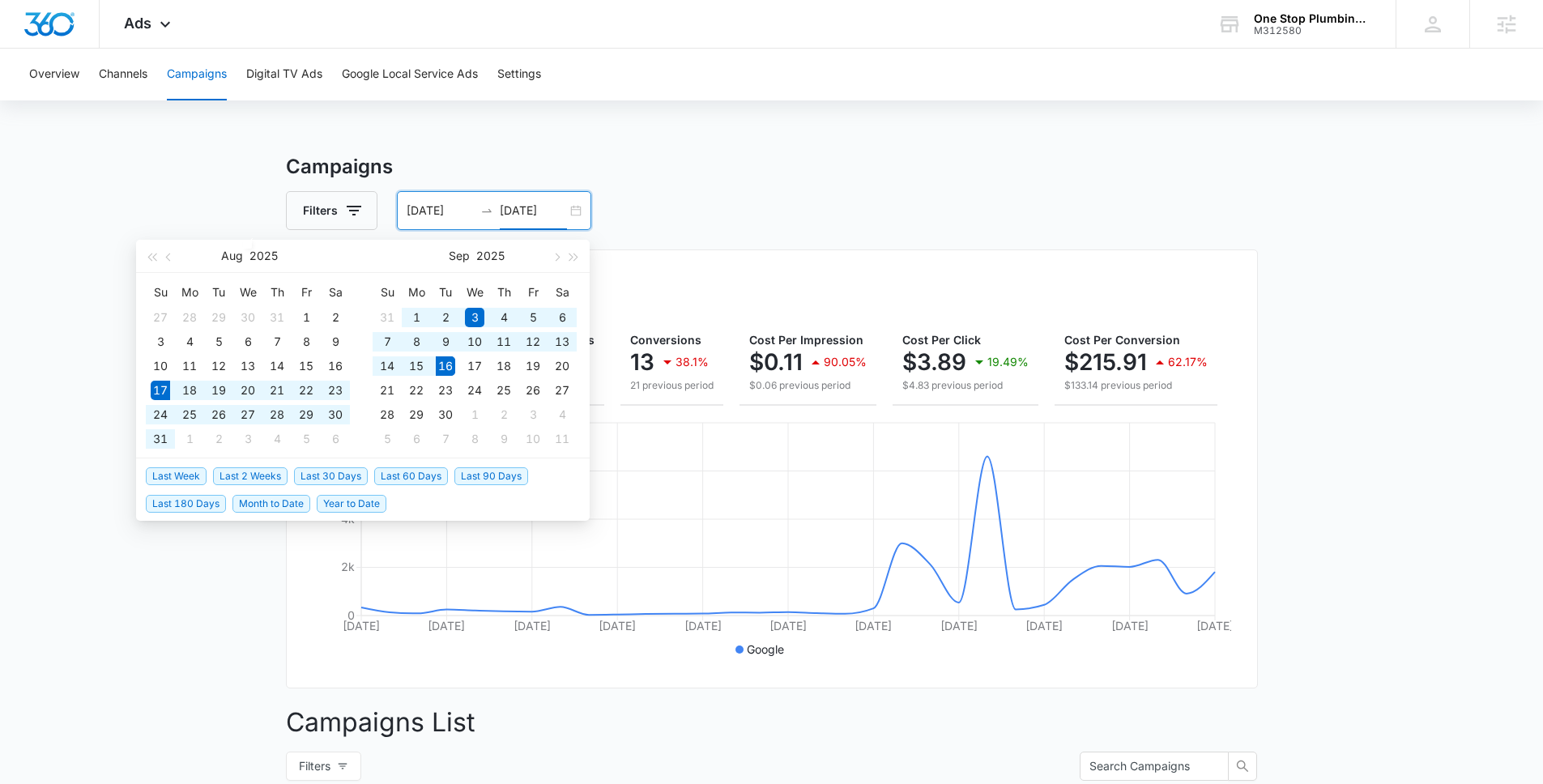
click at [337, 483] on span "Last 30 Days" at bounding box center [331, 476] width 73 height 18
type input "08/17/2025"
type input "09/16/2025"
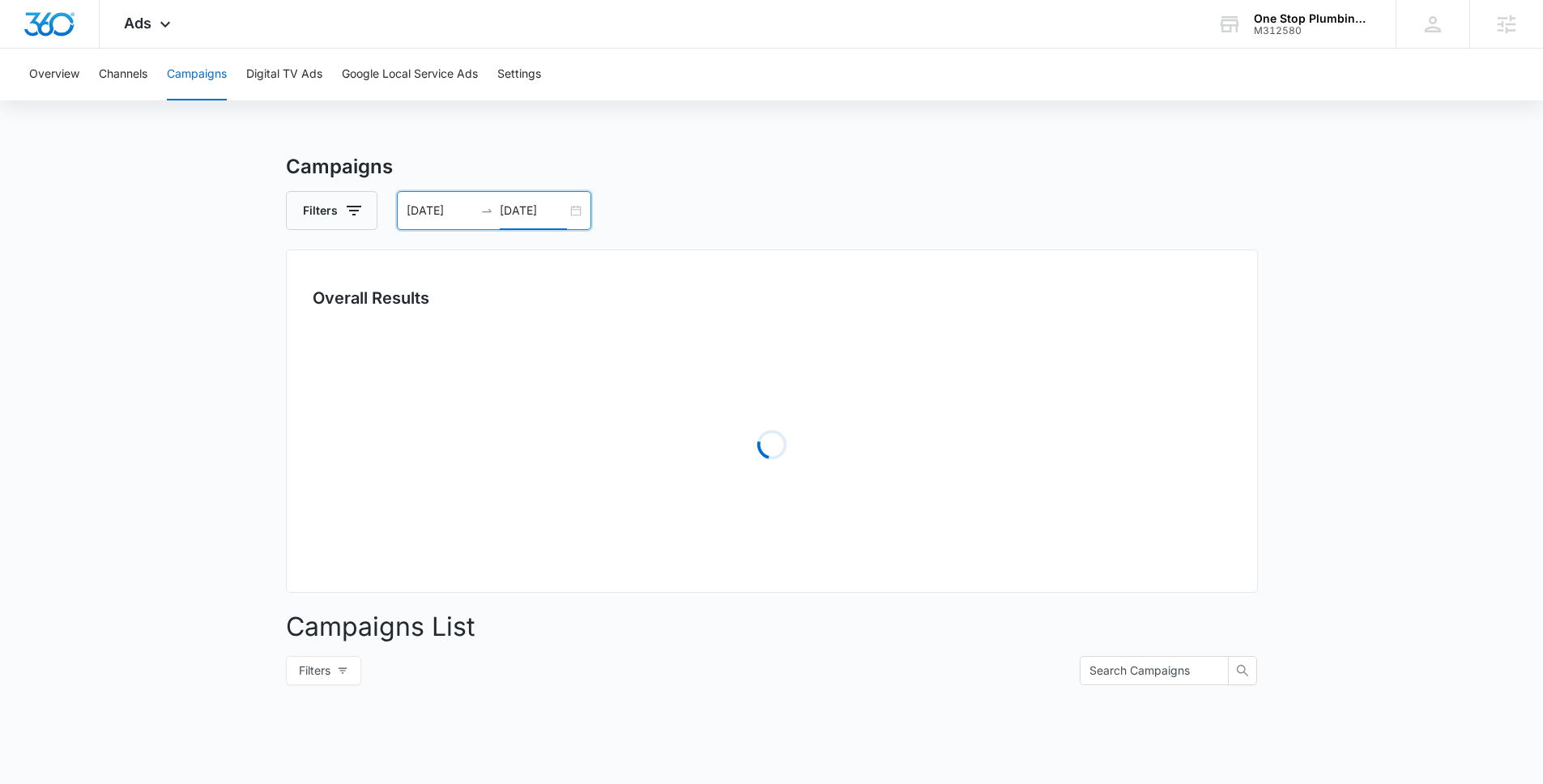
click at [147, 312] on main "Campaigns Filters 08/17/2025 09/16/2025 Overall Results Loading Campaigns List …" at bounding box center [771, 574] width 1543 height 844
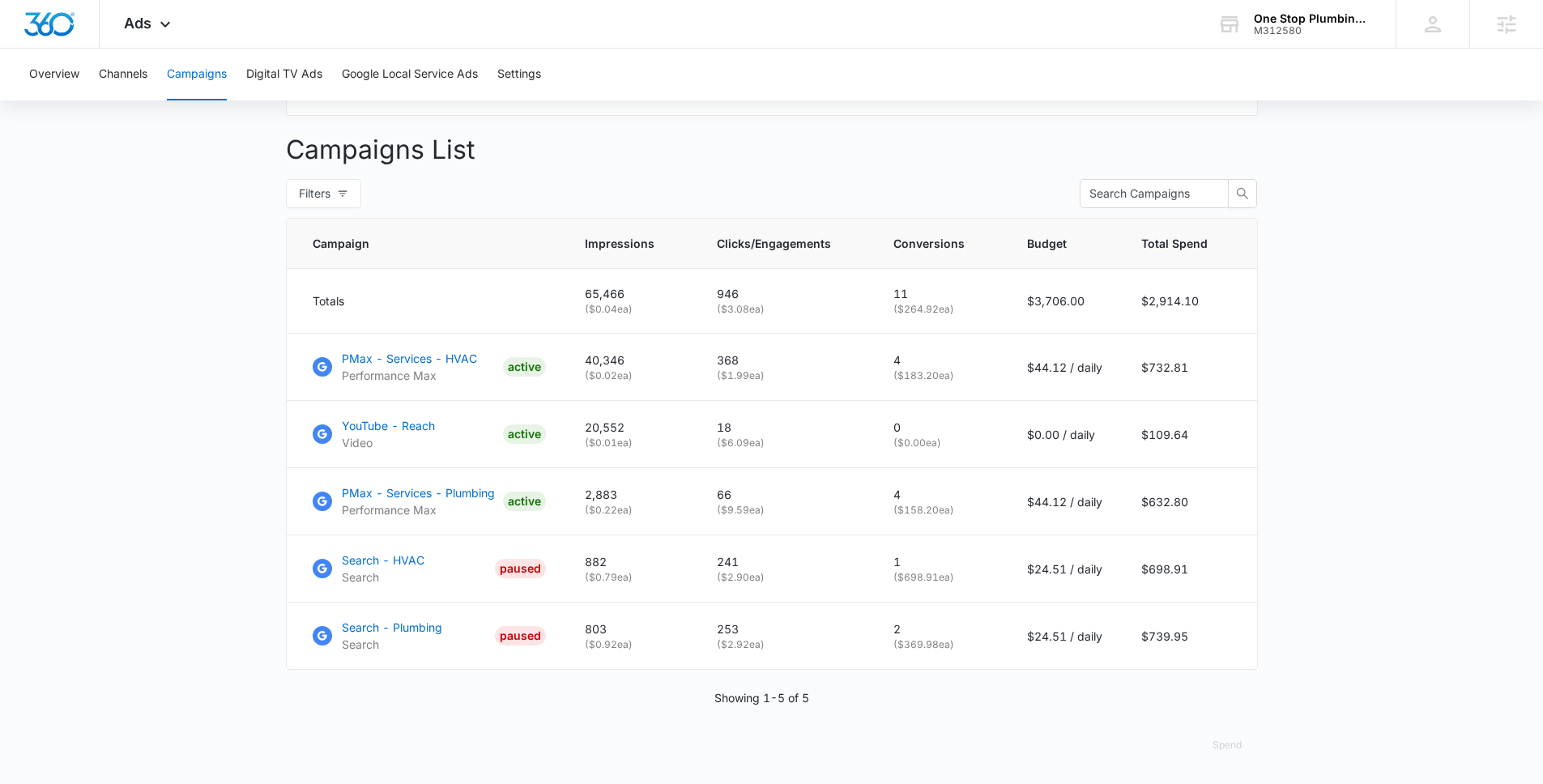
scroll to position [585, 0]
